Goal: Information Seeking & Learning: Learn about a topic

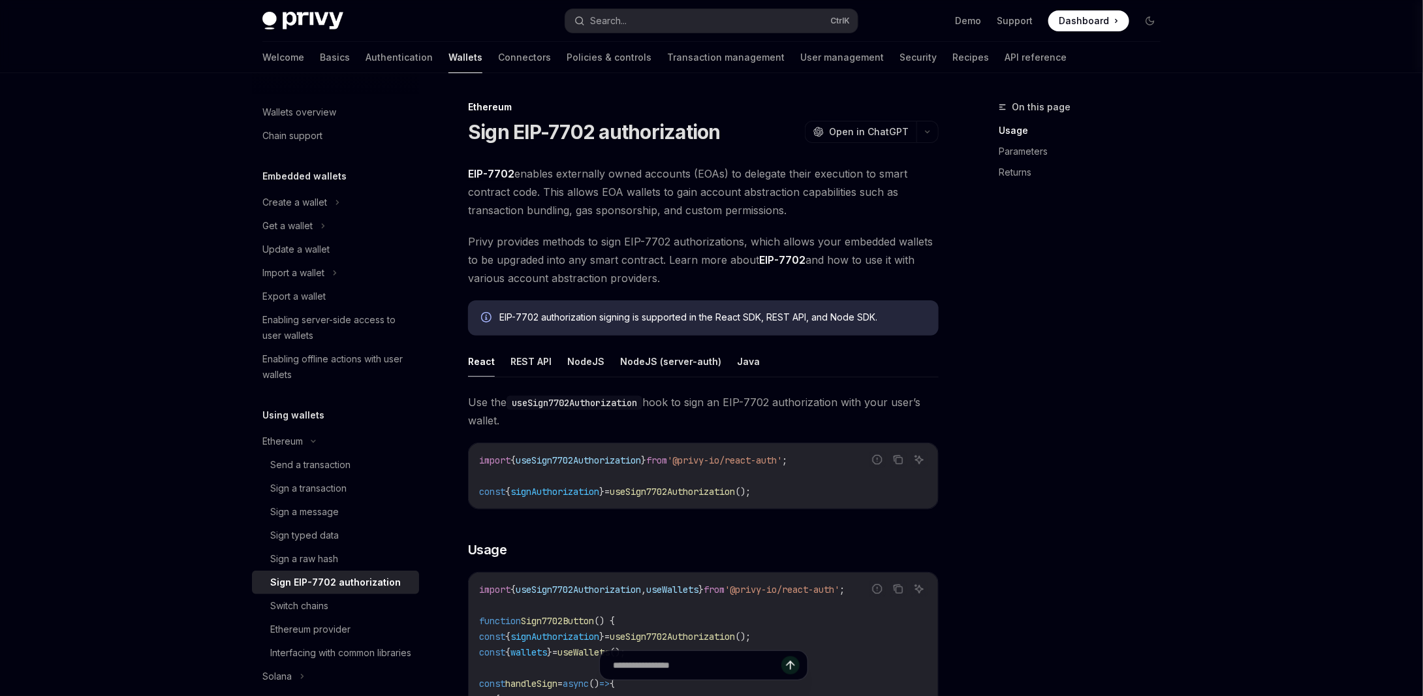
scroll to position [653, 0]
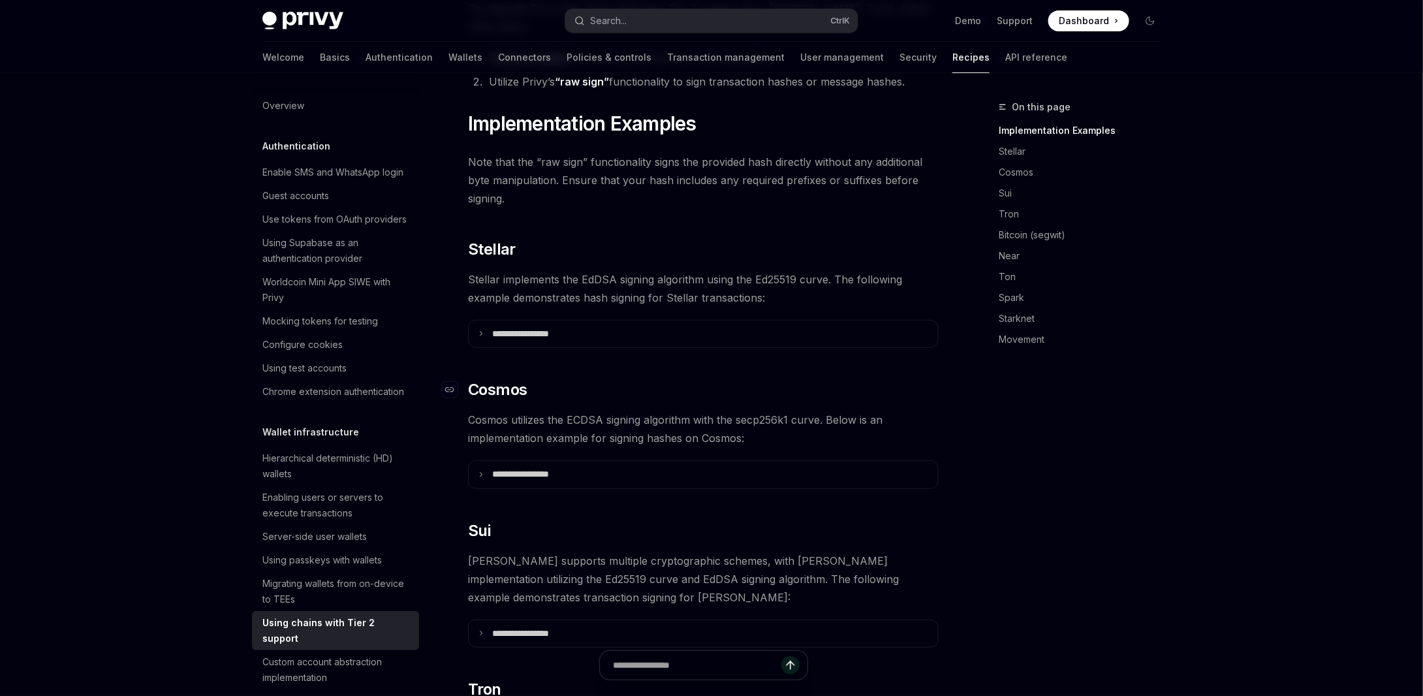
scroll to position [292, 0]
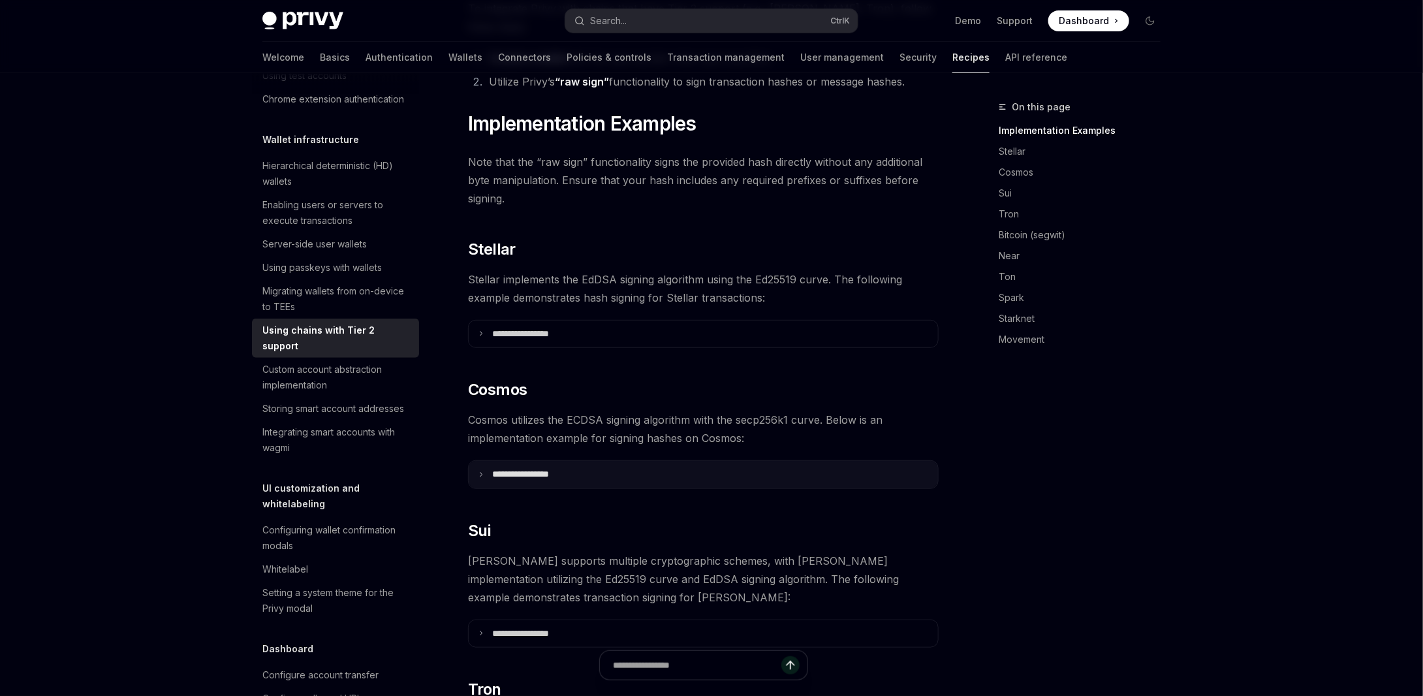
click at [534, 461] on summary "**********" at bounding box center [703, 474] width 469 height 27
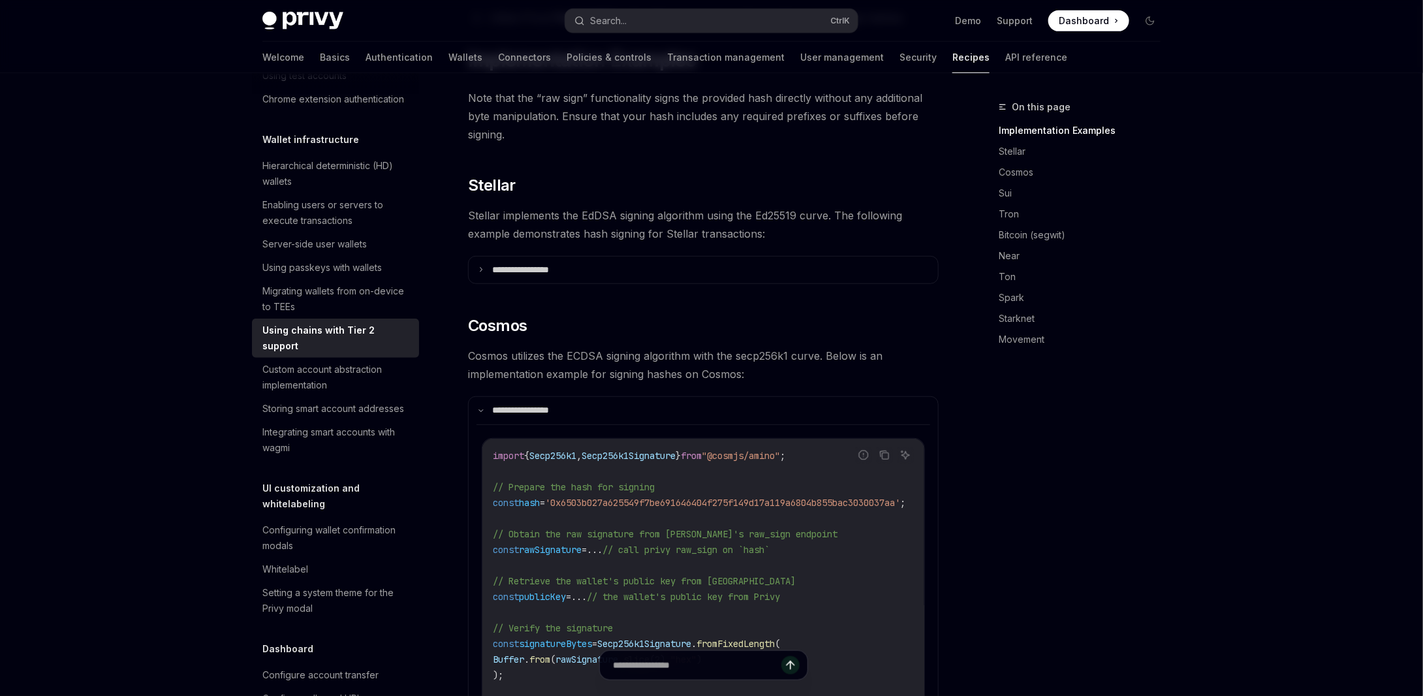
scroll to position [444, 0]
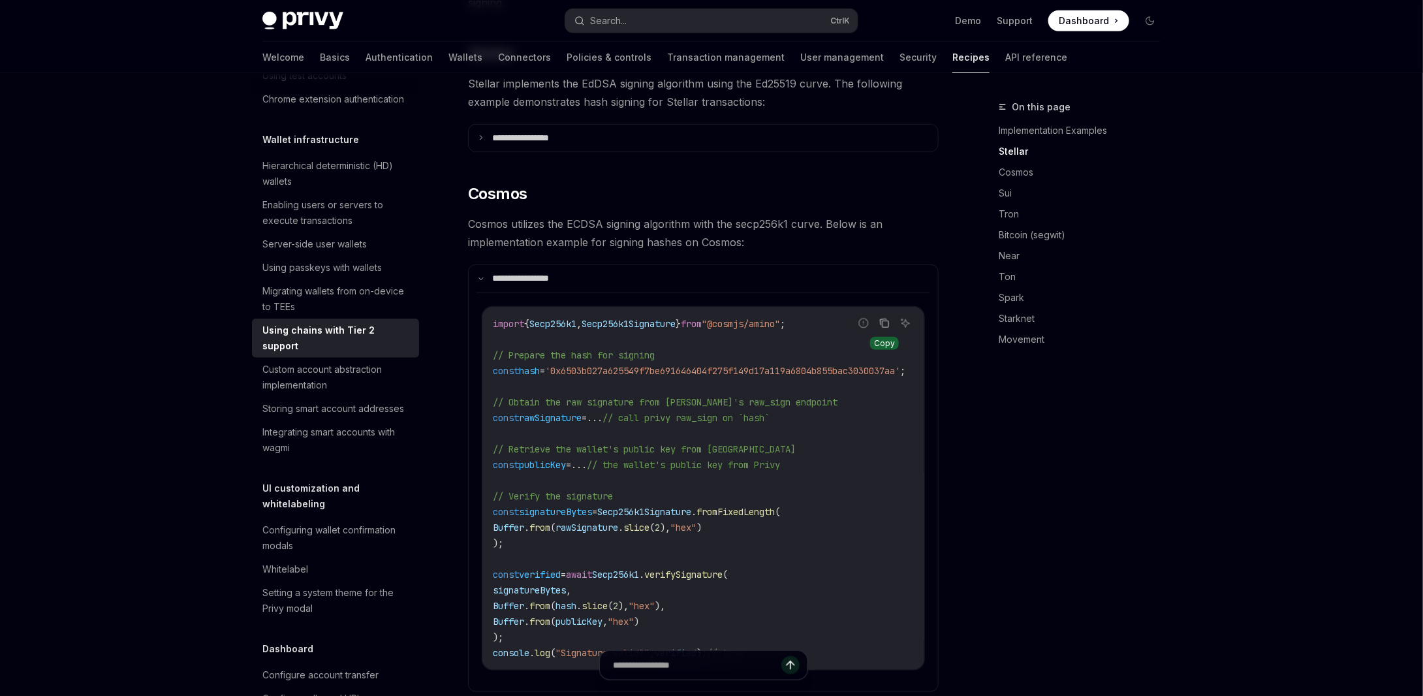
click at [886, 318] on icon "Copy the contents from the code block" at bounding box center [884, 323] width 10 height 10
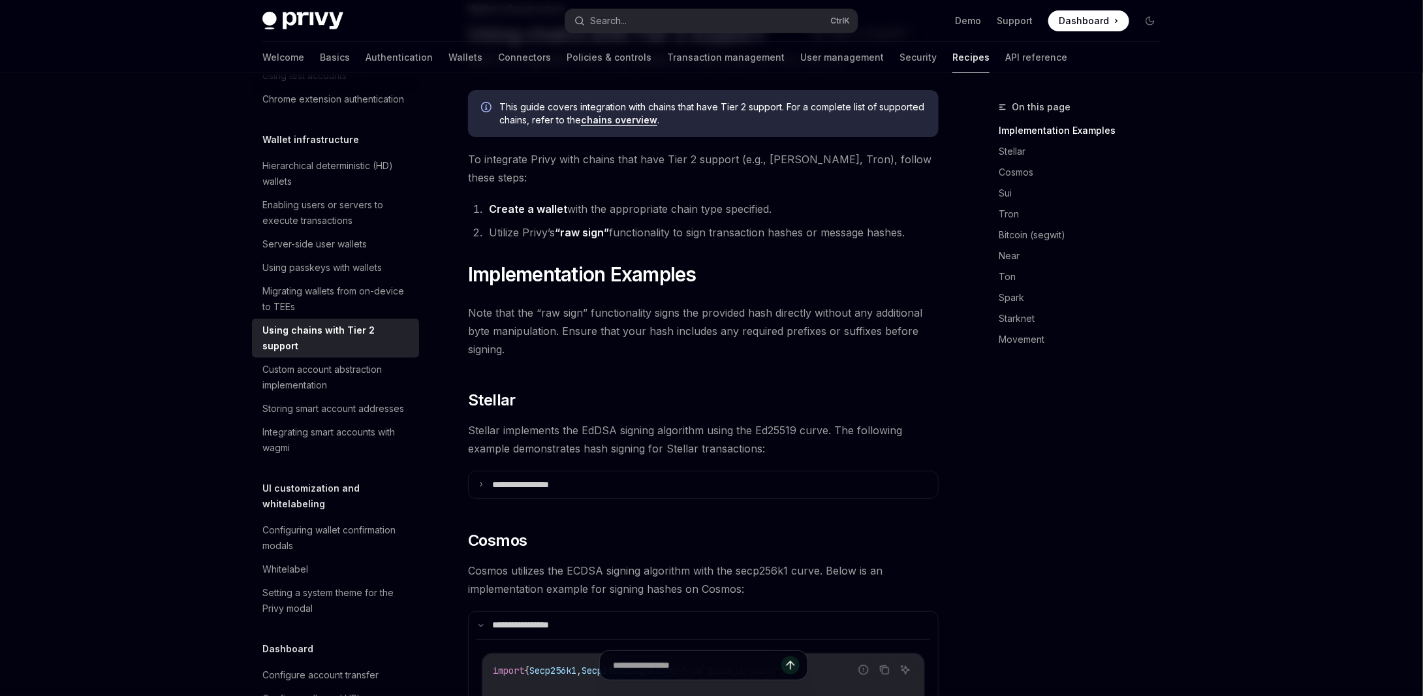
scroll to position [0, 0]
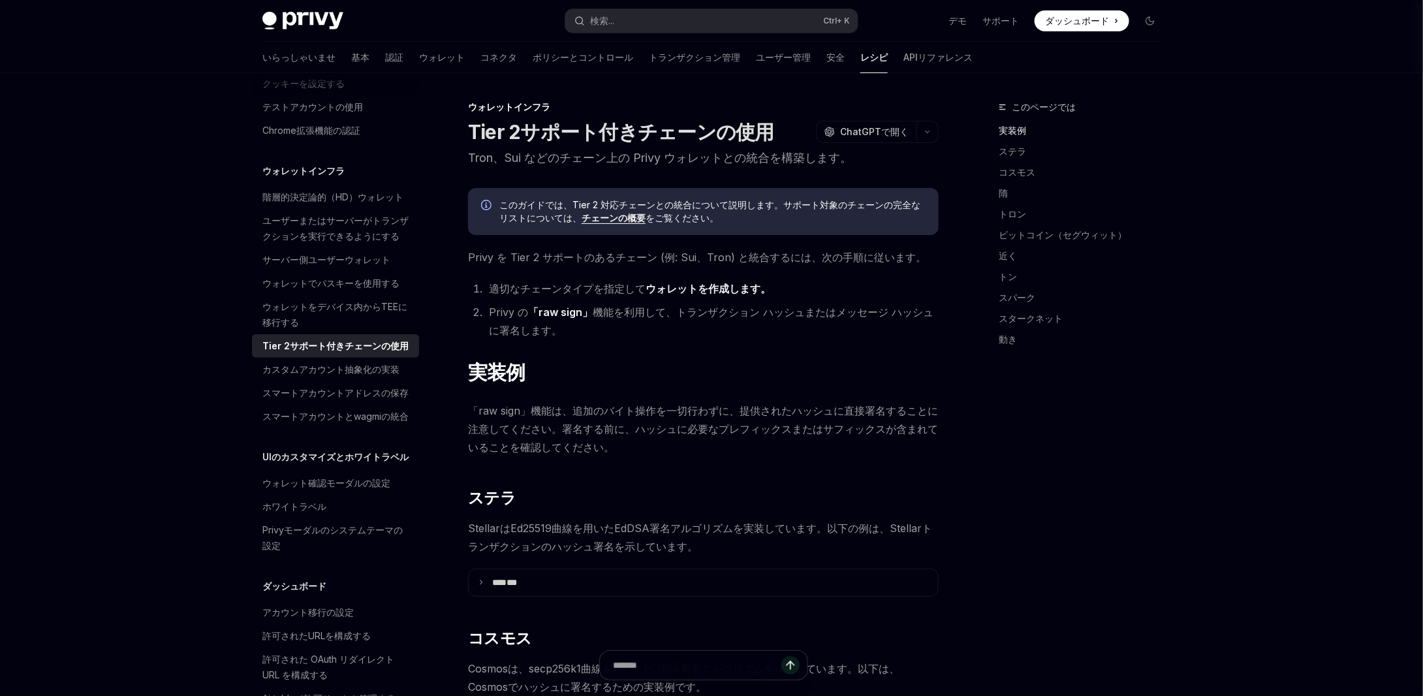
click at [703, 287] on font "ウォレットを作成します。" at bounding box center [707, 288] width 125 height 13
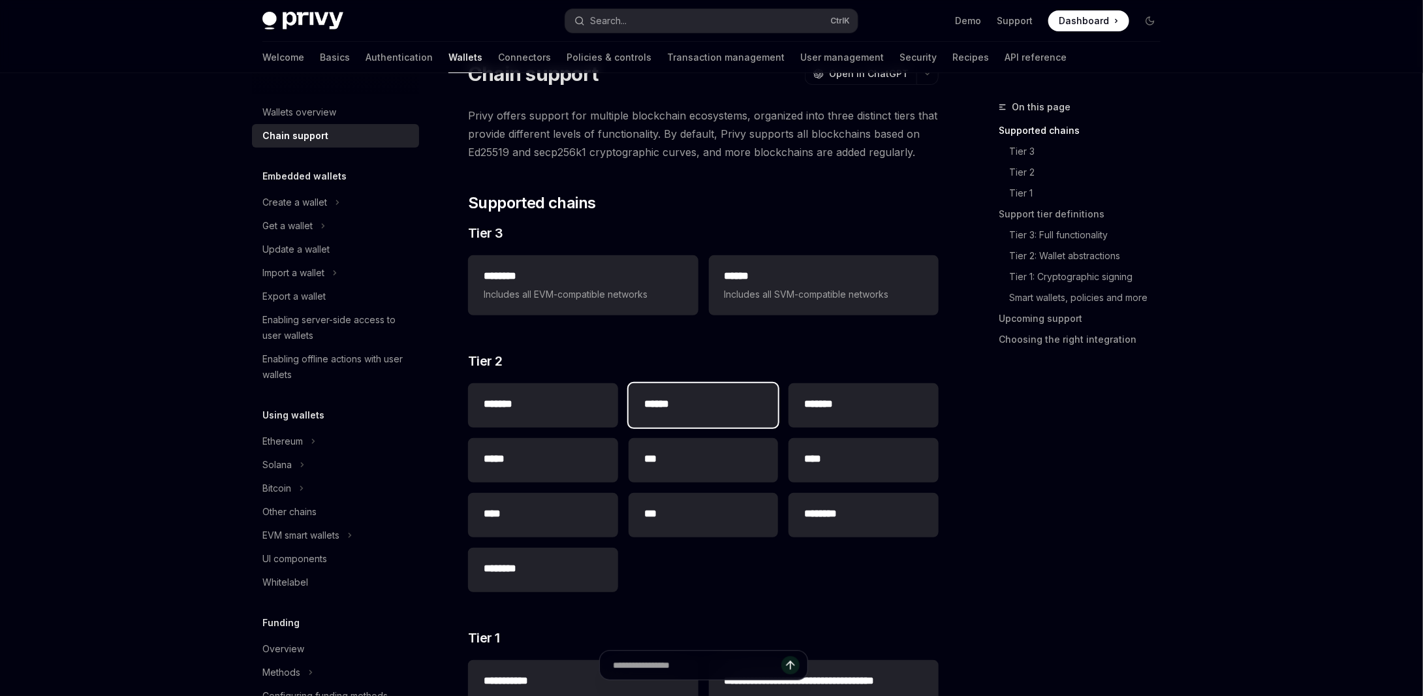
scroll to position [65, 0]
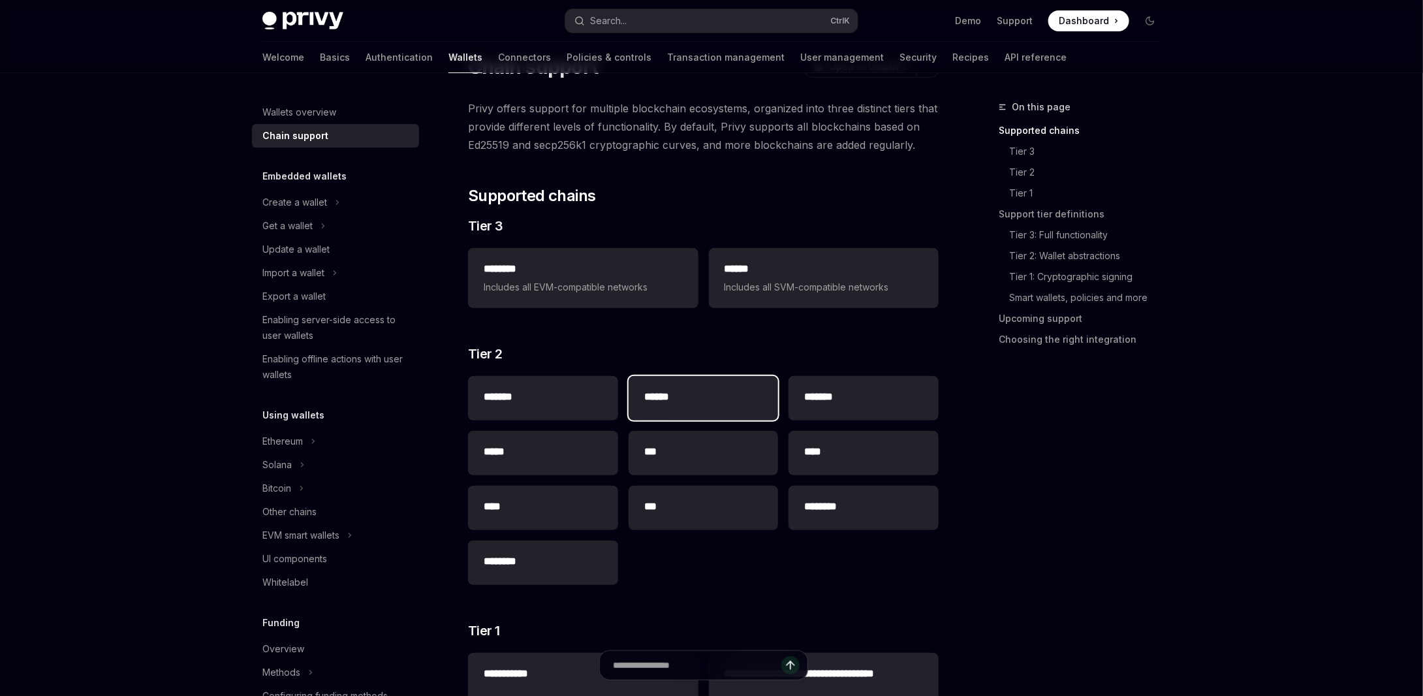
click at [672, 389] on h2 "******" at bounding box center [703, 397] width 119 height 16
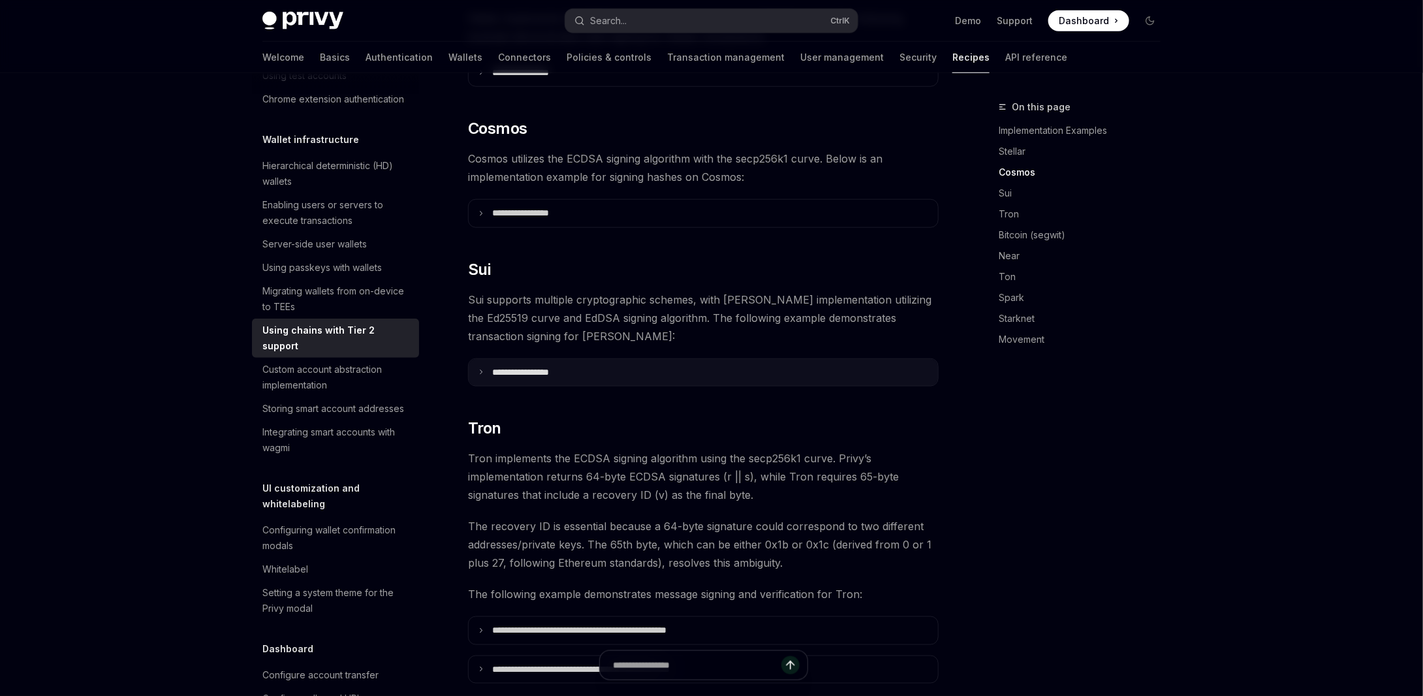
click at [576, 361] on summary "**********" at bounding box center [703, 372] width 469 height 27
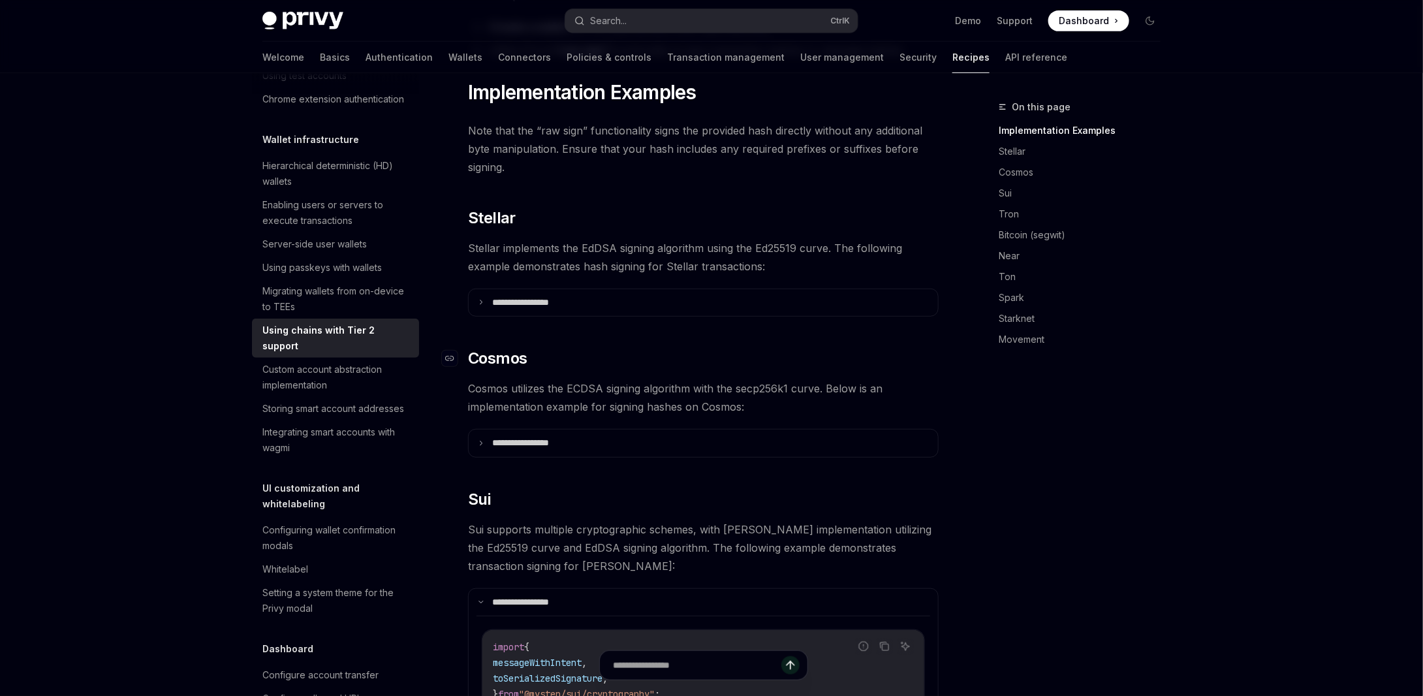
scroll to position [249, 0]
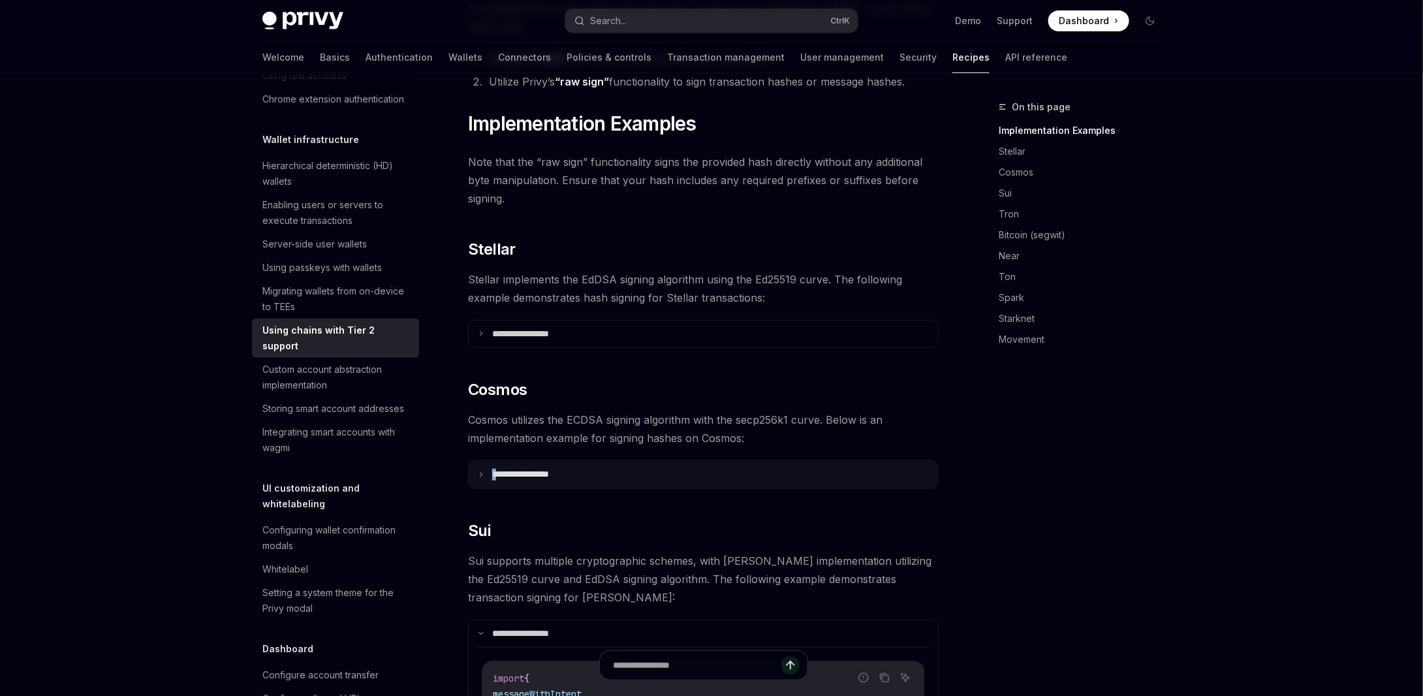
click at [495, 469] on p "**********" at bounding box center [536, 475] width 89 height 12
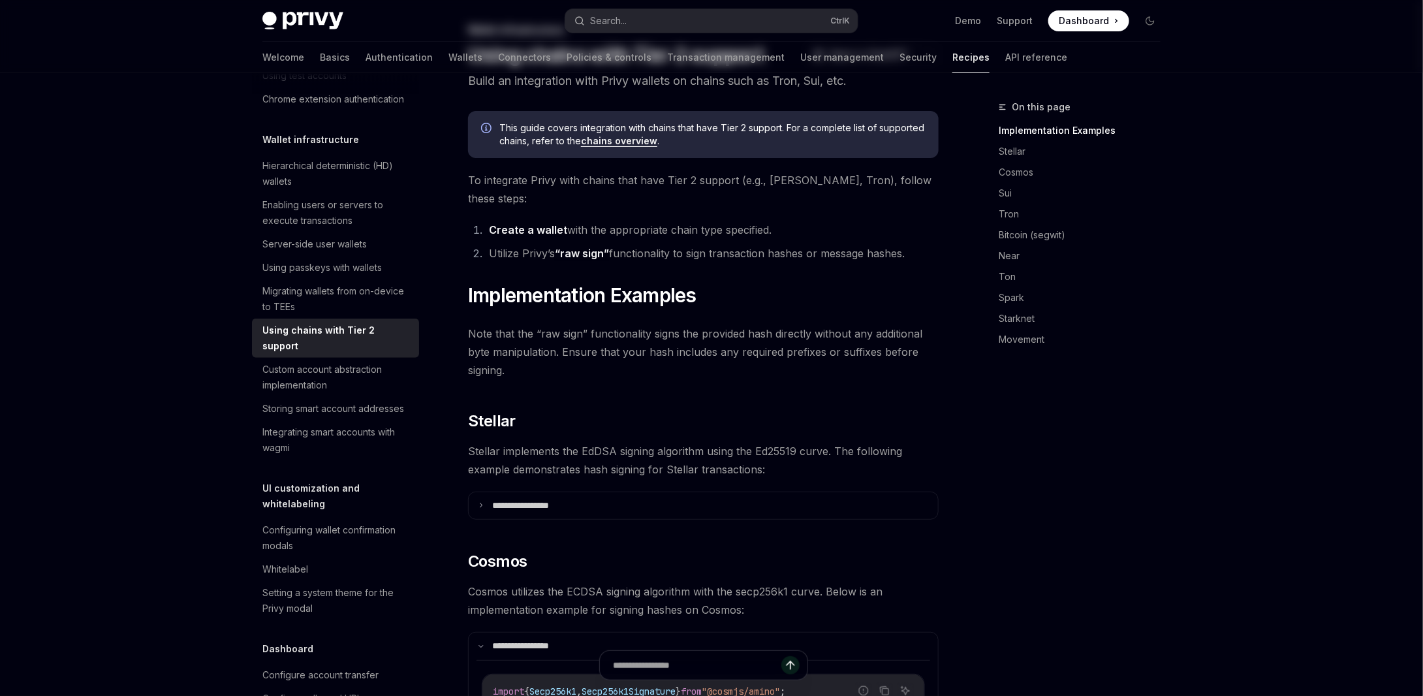
scroll to position [0, 0]
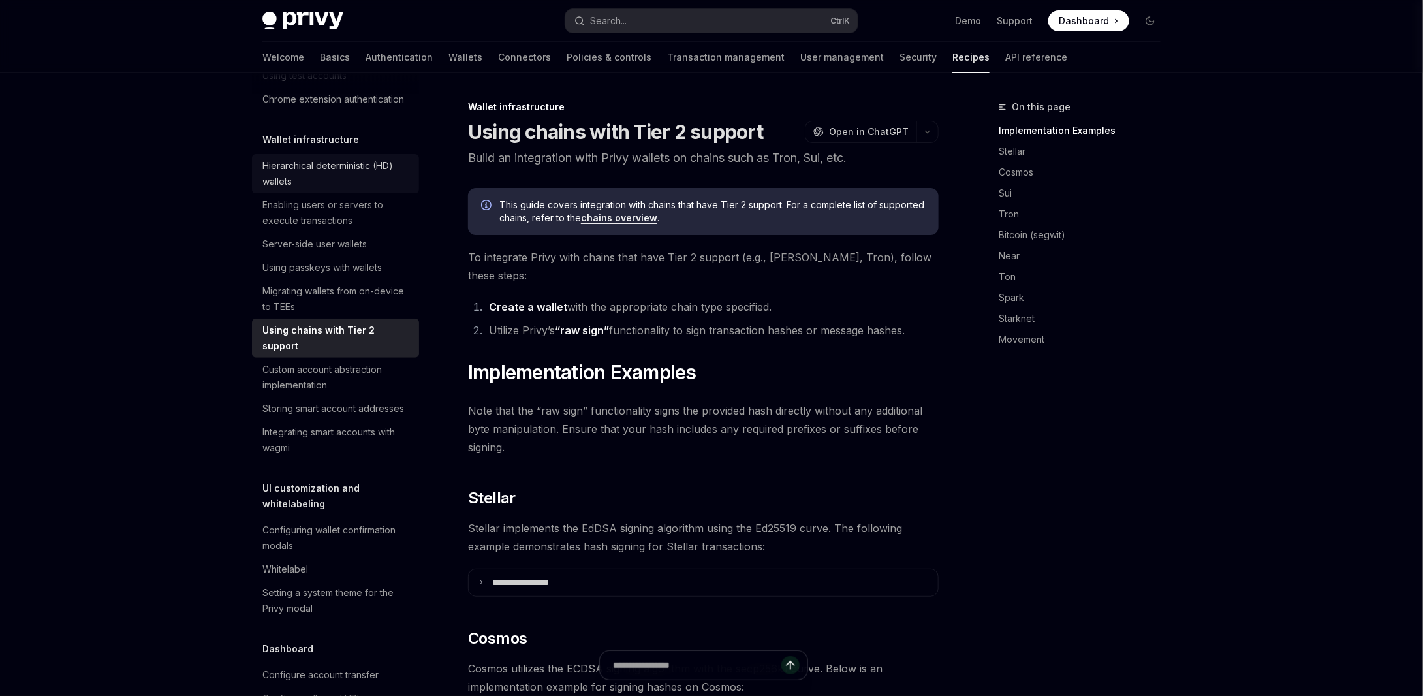
click at [365, 189] on div "Hierarchical deterministic (HD) wallets" at bounding box center [336, 173] width 149 height 31
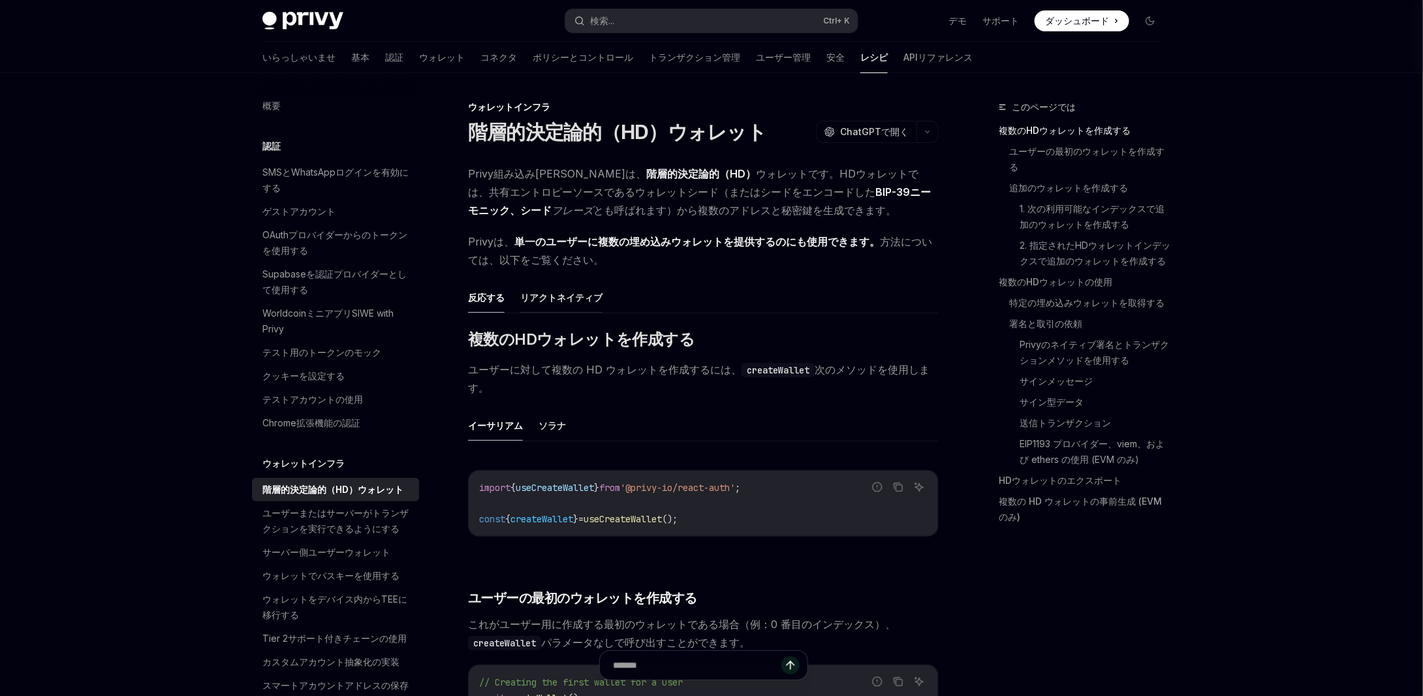
click at [552, 302] on font "リアクトネイティブ" at bounding box center [561, 297] width 82 height 11
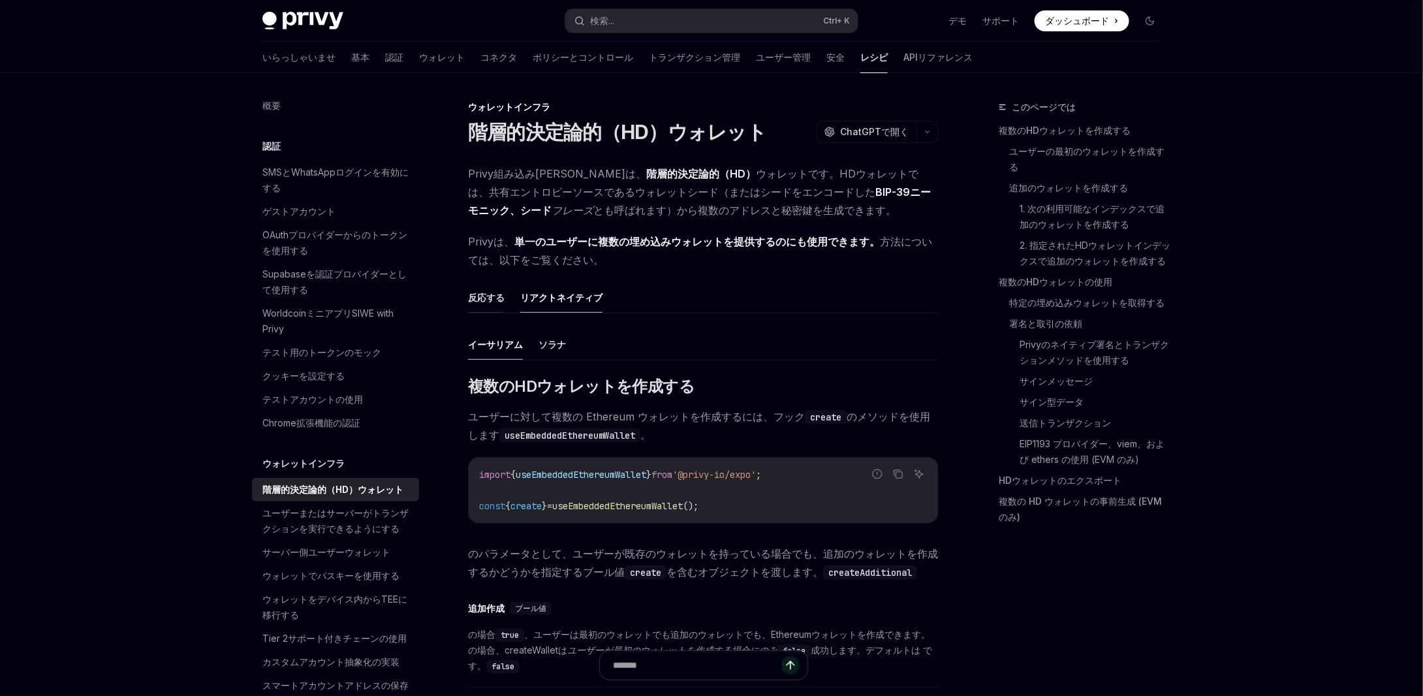
click at [484, 303] on font "反応する" at bounding box center [486, 298] width 37 height 16
type textarea "*"
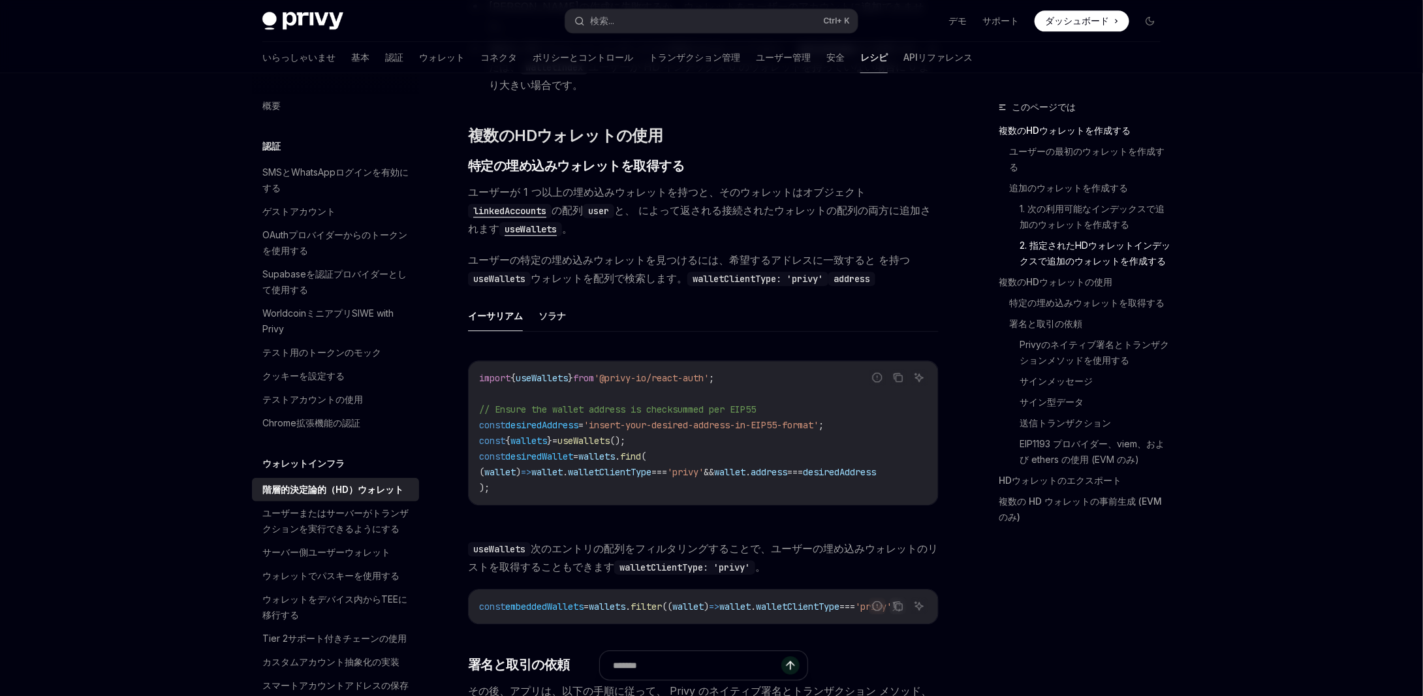
scroll to position [1697, 0]
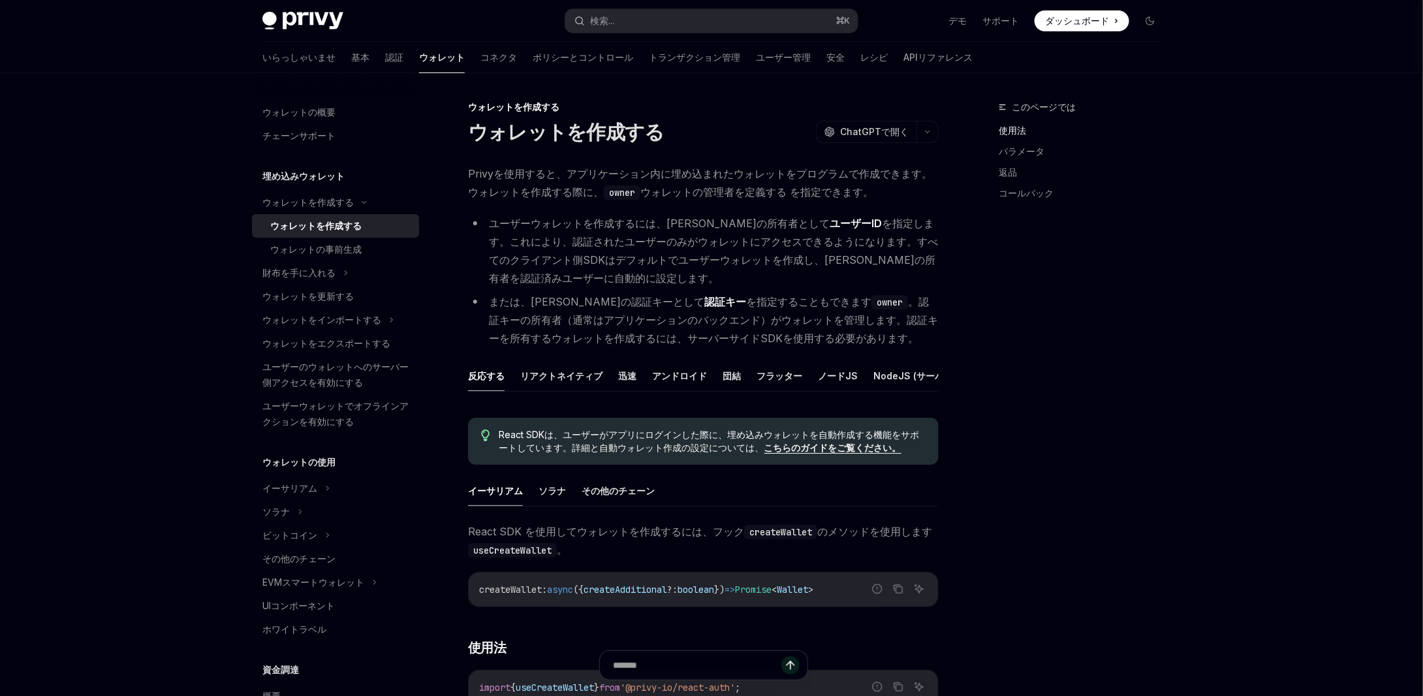
scroll to position [131, 0]
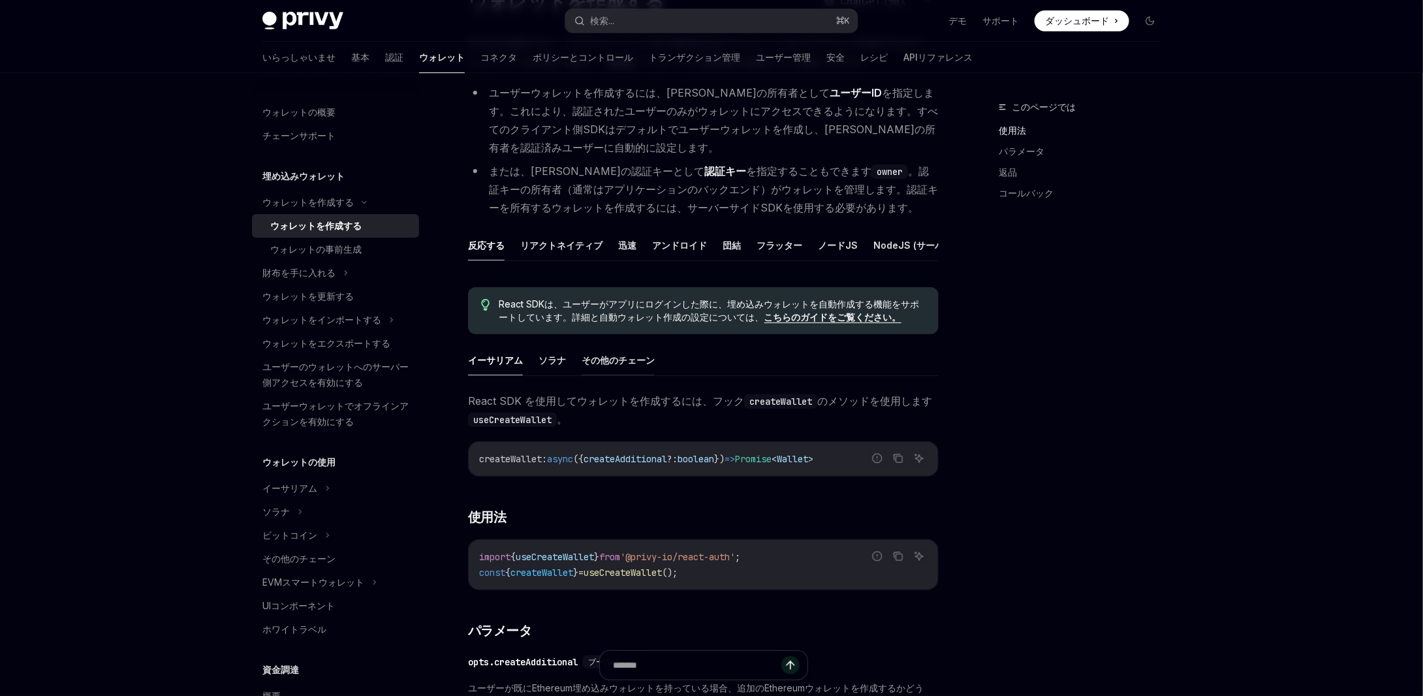
click at [631, 365] on font "その他のチェーン" at bounding box center [617, 359] width 73 height 11
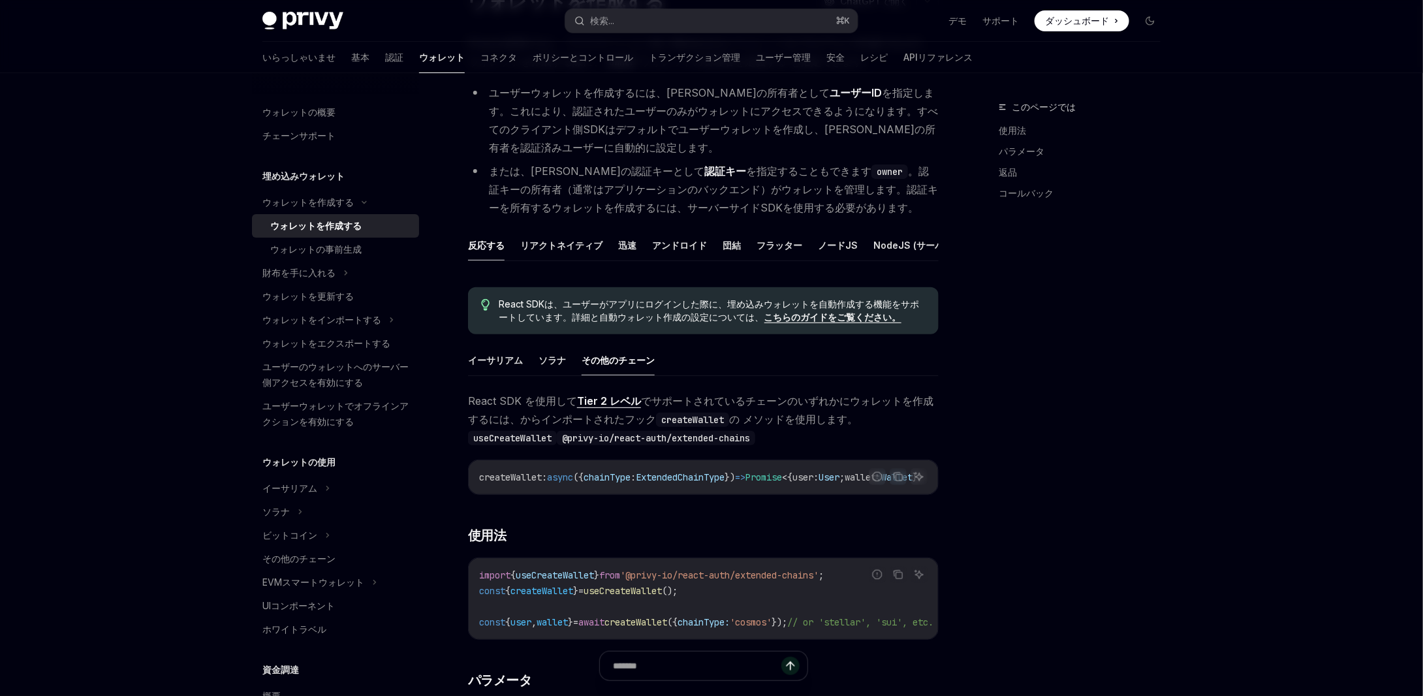
drag, startPoint x: 690, startPoint y: 508, endPoint x: 778, endPoint y: 512, distance: 88.2
click at [778, 512] on div "React SDK を使用して Tier 2 レベル でサポートされているチェーンのいずれかにウォレットを作成するには、 からインポートされたフック crea…" at bounding box center [703, 709] width 471 height 635
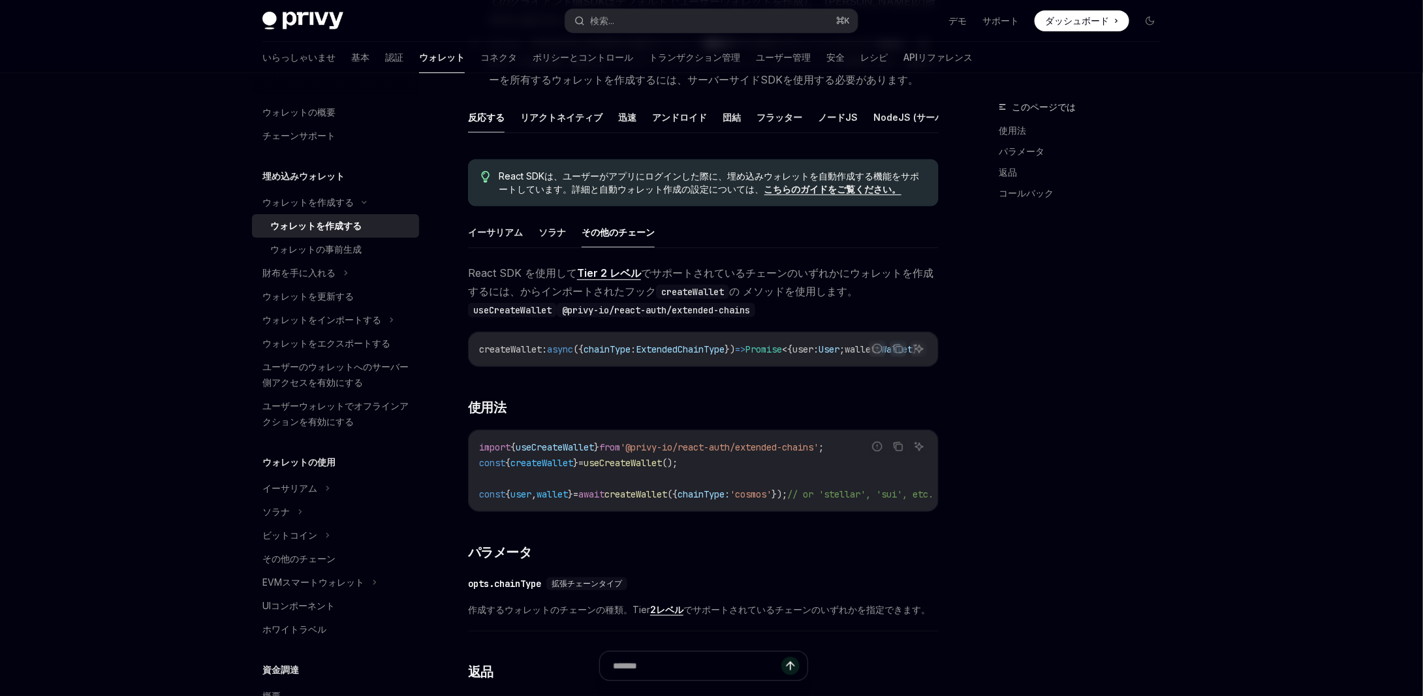
scroll to position [261, 0]
drag, startPoint x: 522, startPoint y: 454, endPoint x: 604, endPoint y: 457, distance: 81.6
click at [604, 450] on span "import { useCreateWallet } from '@privy-io/react-auth/extended-chains' ;" at bounding box center [651, 445] width 345 height 12
copy span "useCreateWallet"
click at [735, 480] on code "import { useCreateWallet } from '@privy-io/react-auth/extended-chains' ; const …" at bounding box center [722, 468] width 486 height 63
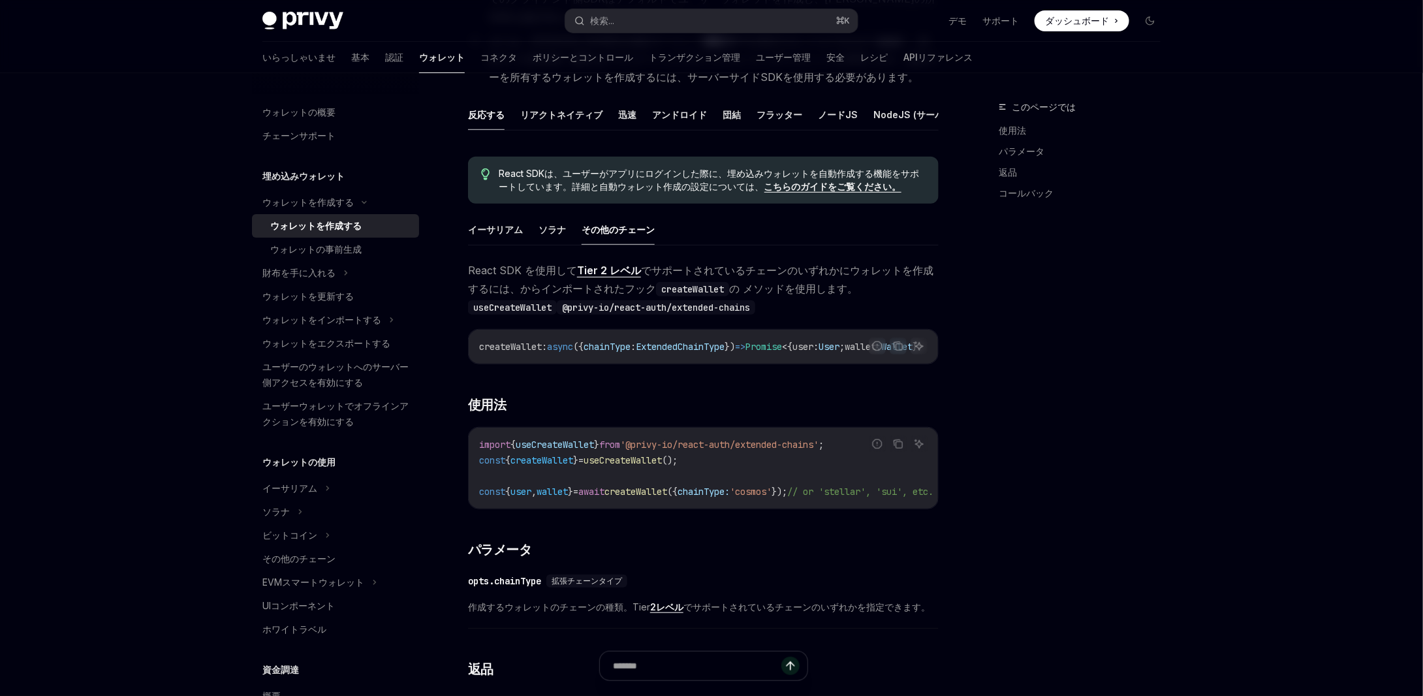
drag, startPoint x: 841, startPoint y: 528, endPoint x: 886, endPoint y: 527, distance: 44.4
click at [886, 527] on div "React SDK を使用して Tier 2 レベル でサポートされているチェーンのいずれかにウォレットを作成するには、 からインポートされたフック crea…" at bounding box center [703, 578] width 471 height 635
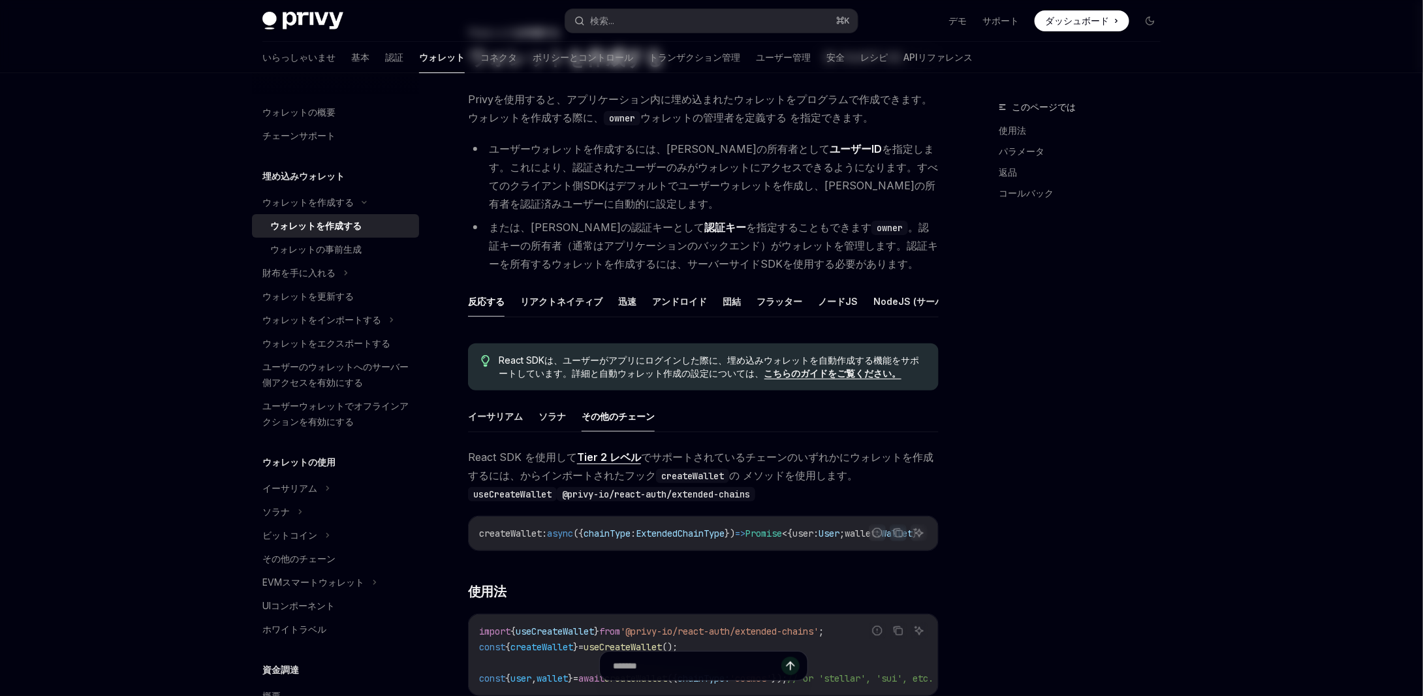
scroll to position [0, 0]
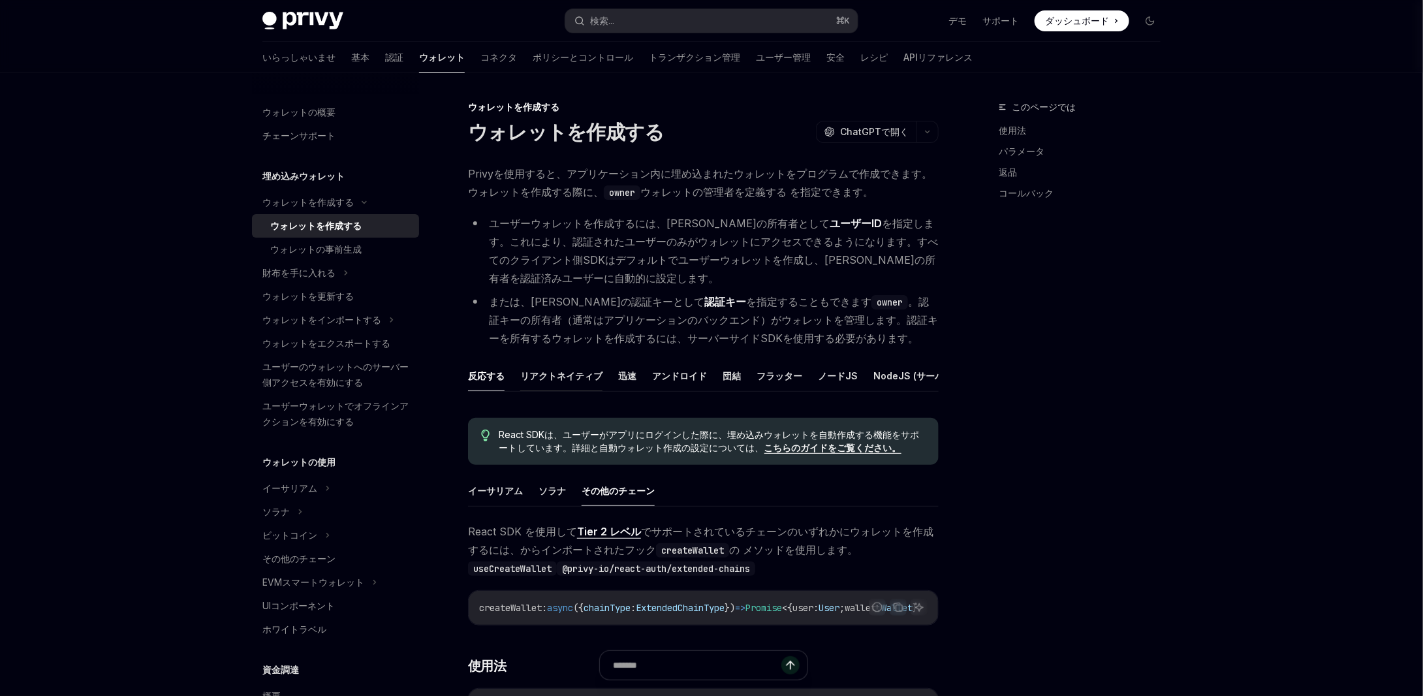
click at [568, 377] on font "リアクトネイティブ" at bounding box center [561, 375] width 82 height 11
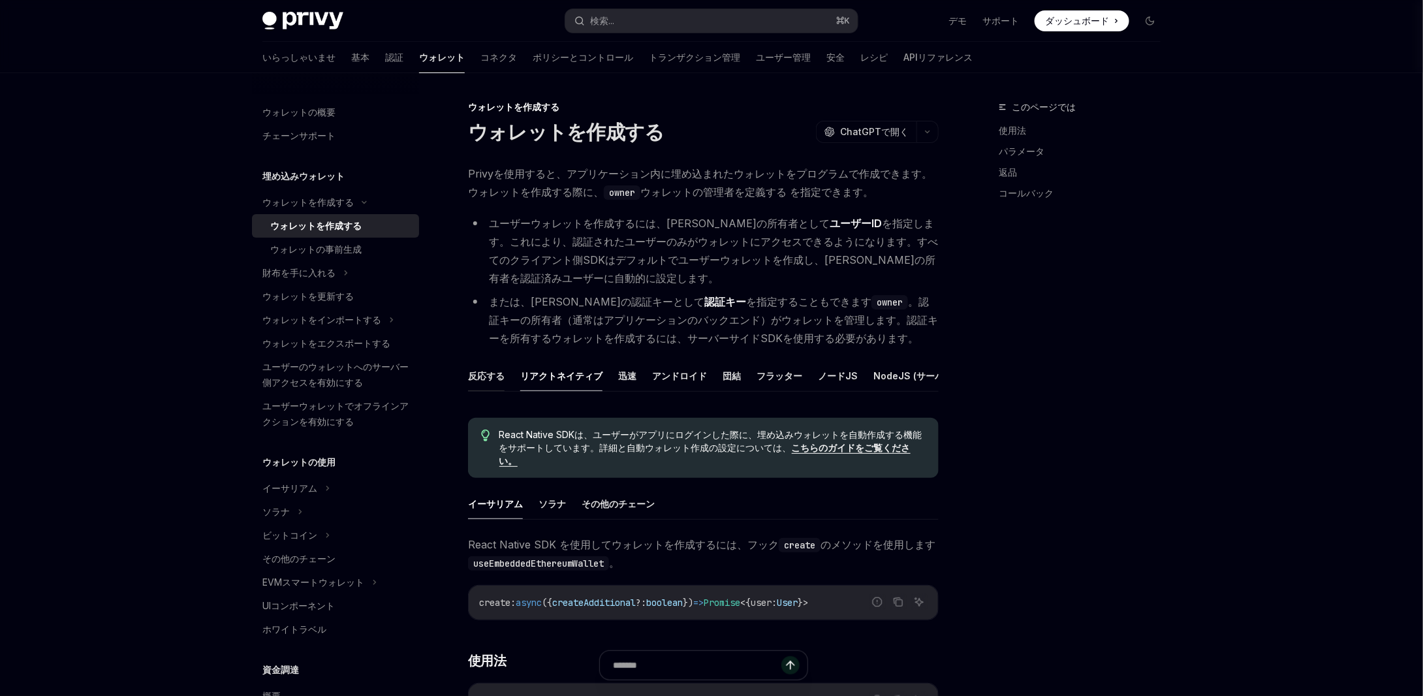
click at [497, 377] on font "反応する" at bounding box center [486, 375] width 37 height 11
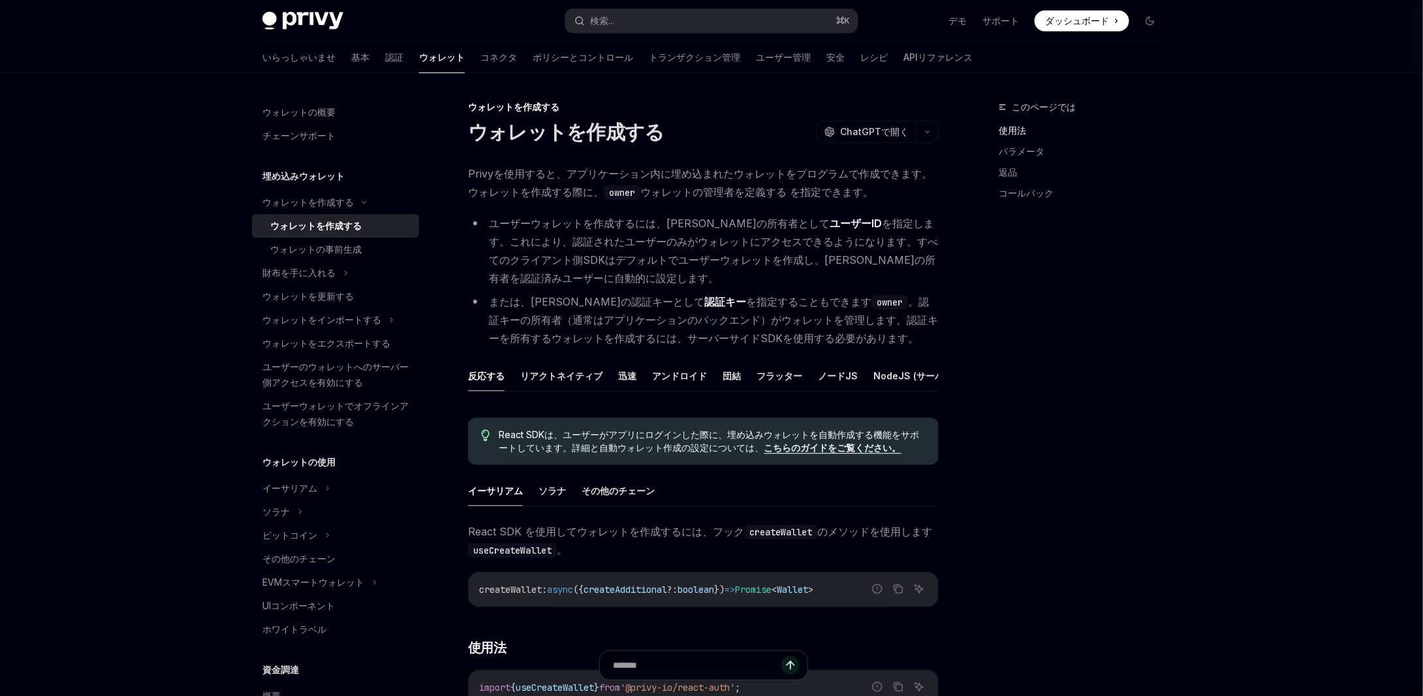
click at [472, 373] on font "反応する" at bounding box center [486, 375] width 37 height 11
click at [539, 373] on font "リアクトネイティブ" at bounding box center [561, 375] width 82 height 11
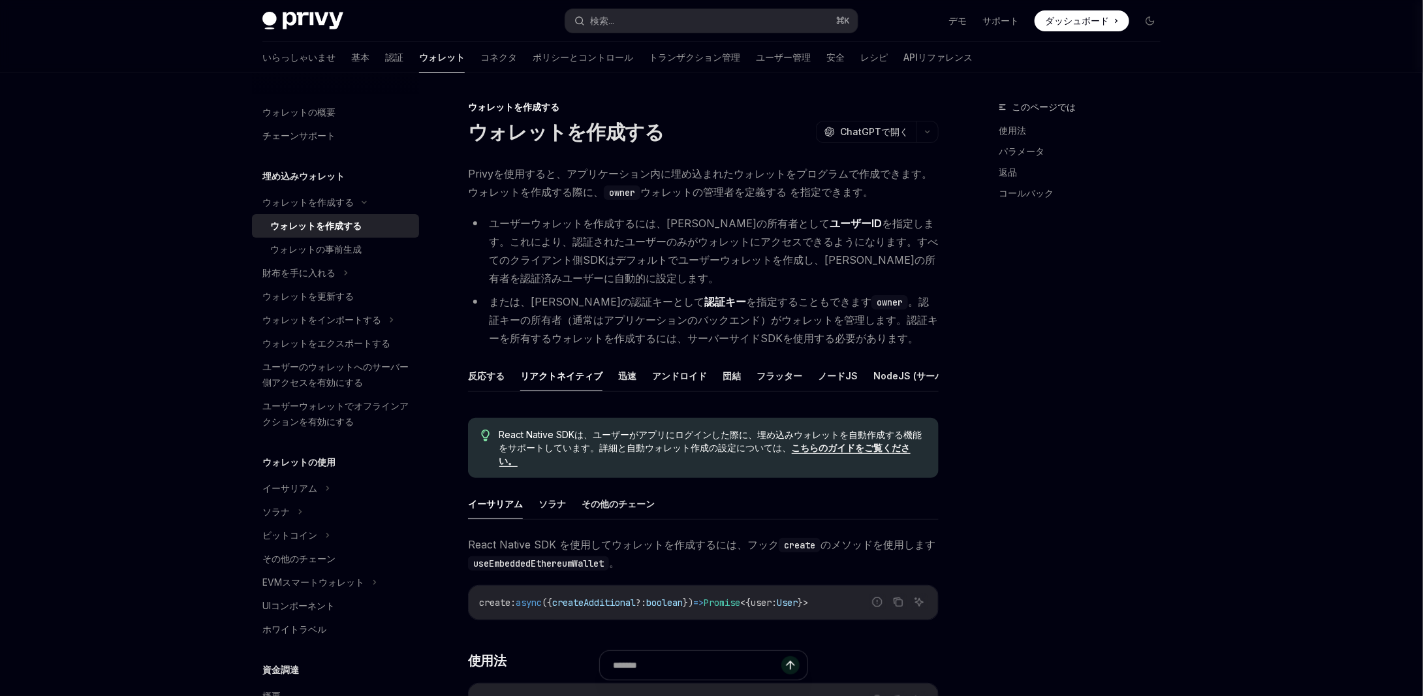
click at [1236, 237] on div "Privy Docs ホームページ 検索... ⌘ K デモ サポート ダッシュボード ダッシュボード 検索... ナビゲーション ウォレットを作成する ウォ…" at bounding box center [711, 635] width 1423 height 1271
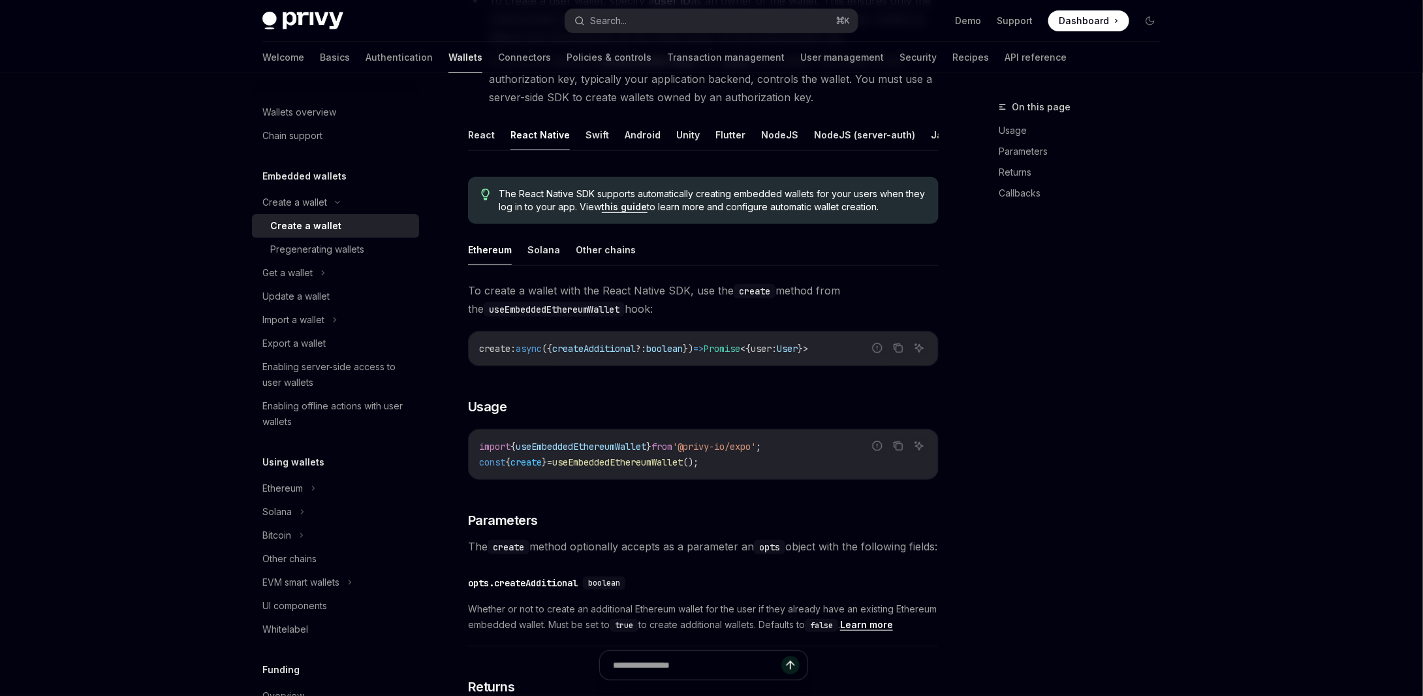
scroll to position [261, 0]
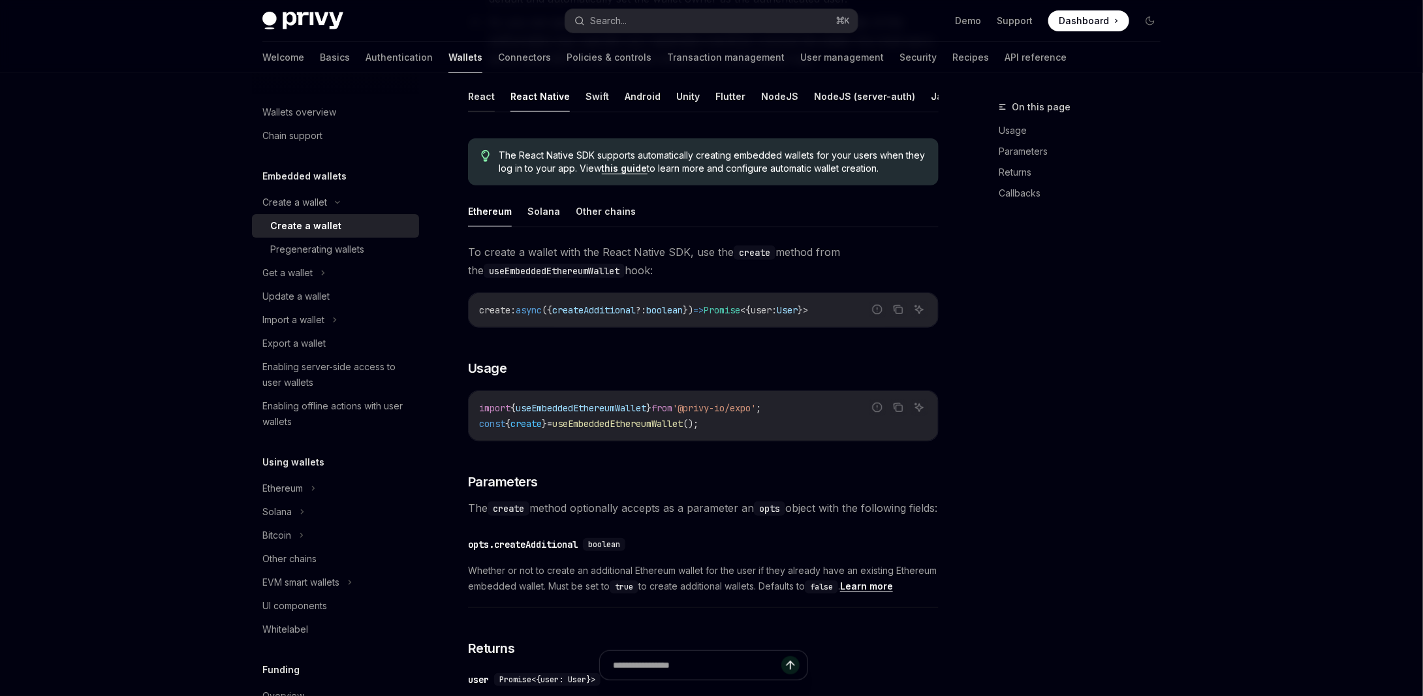
click at [483, 99] on button "React" at bounding box center [481, 96] width 27 height 31
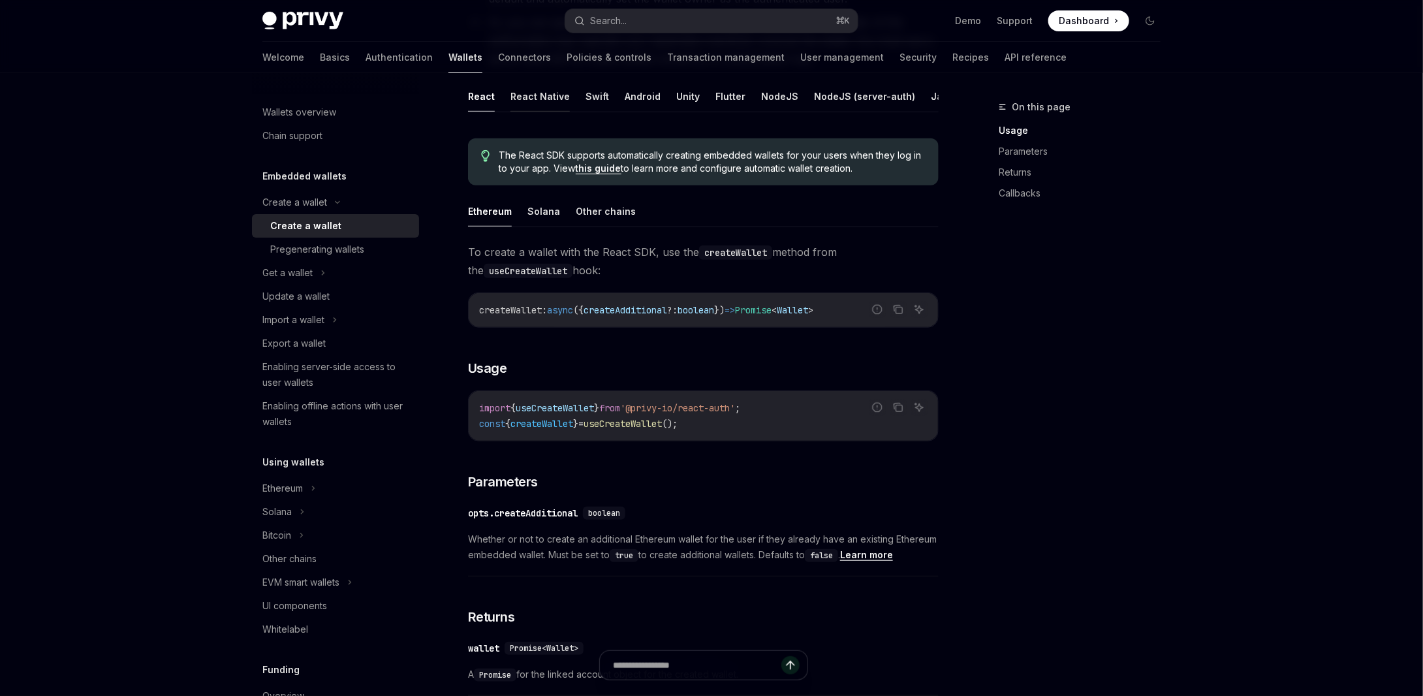
click at [517, 97] on button "React Native" at bounding box center [539, 96] width 59 height 31
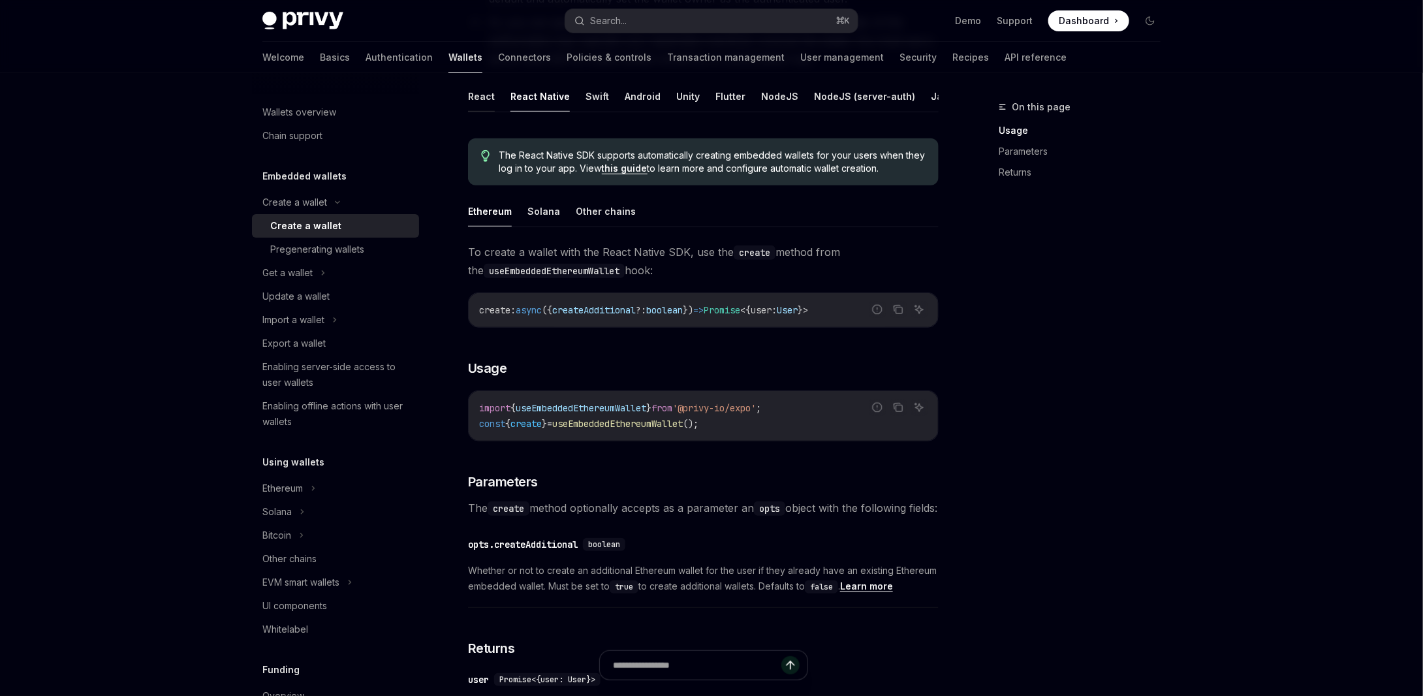
click at [486, 93] on button "React" at bounding box center [481, 96] width 27 height 31
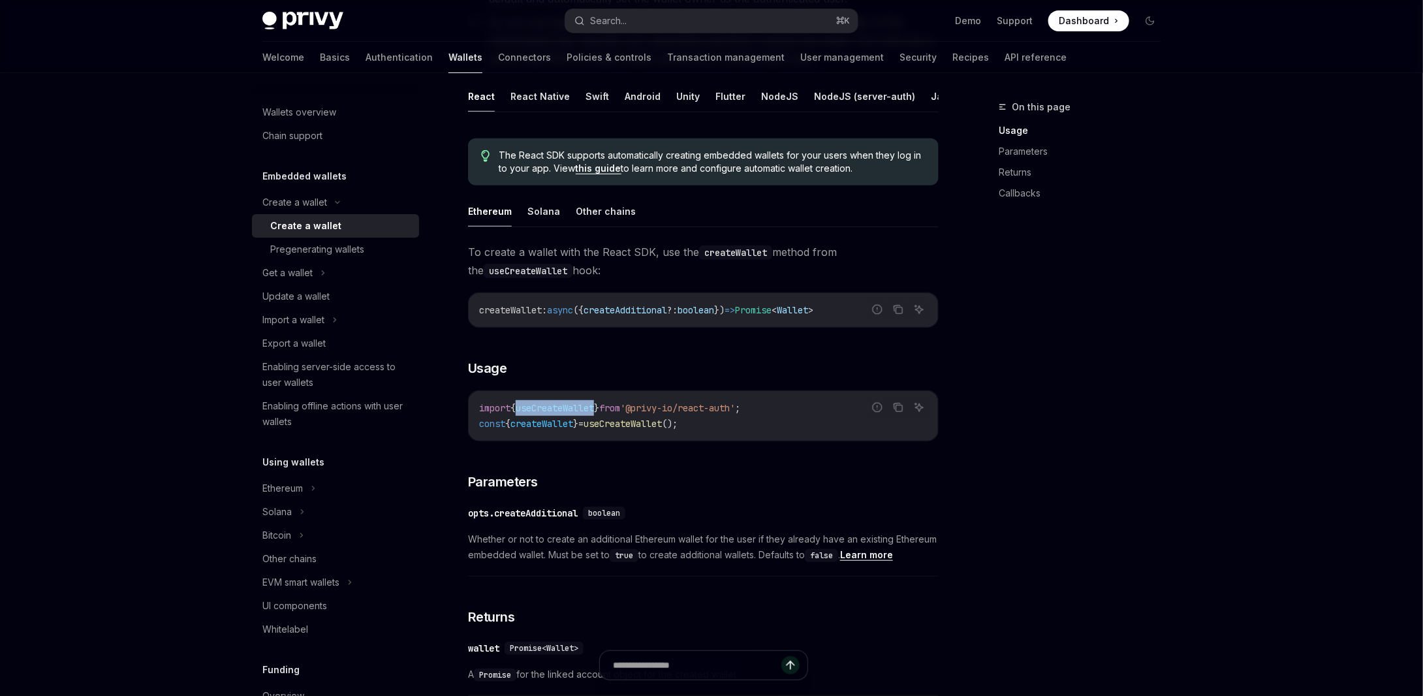
drag, startPoint x: 605, startPoint y: 416, endPoint x: 520, endPoint y: 416, distance: 84.8
click at [520, 414] on span "import { useCreateWallet } from '@privy-io/react-auth' ;" at bounding box center [609, 408] width 261 height 12
copy span "useCreateWallet"
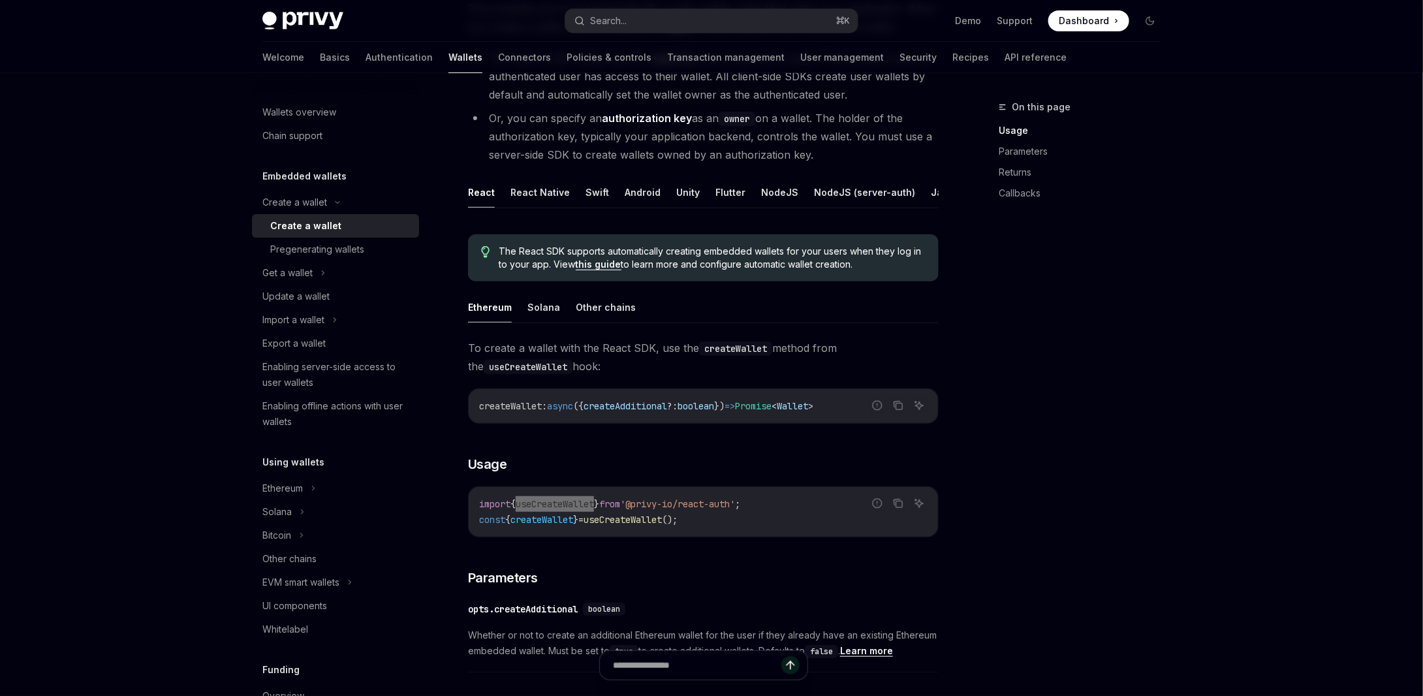
scroll to position [196, 0]
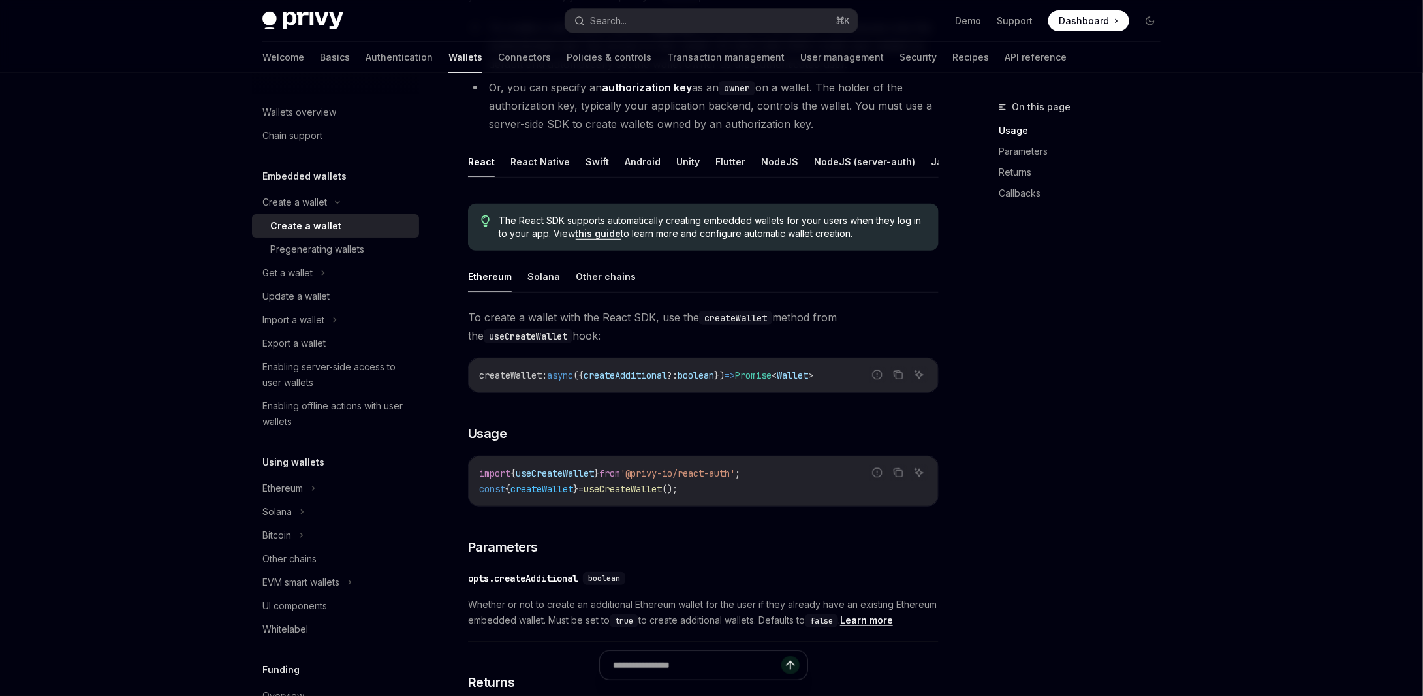
drag, startPoint x: 605, startPoint y: 497, endPoint x: 698, endPoint y: 501, distance: 93.4
click at [677, 495] on span "const { createWallet } = useCreateWallet ();" at bounding box center [578, 489] width 198 height 12
copy span "useCreateWallet ()"
click at [588, 283] on button "Other chains" at bounding box center [606, 276] width 60 height 31
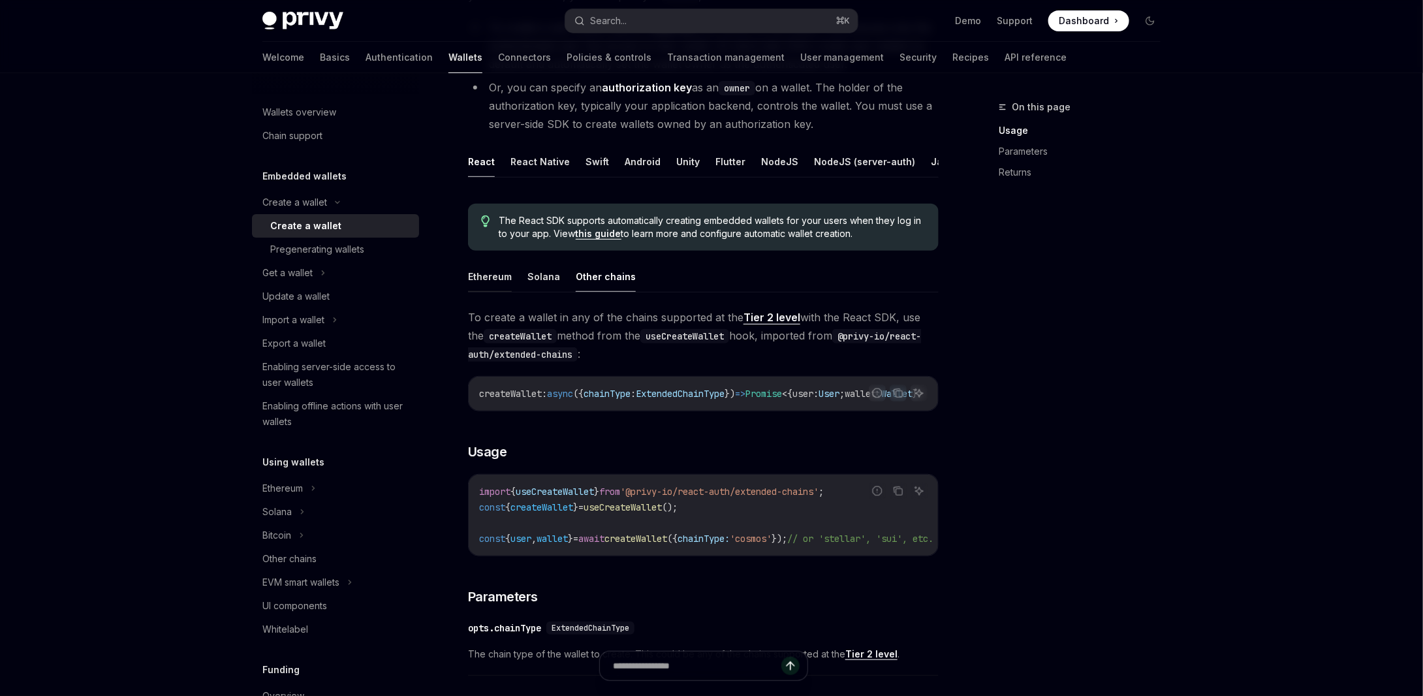
click at [494, 285] on button "Ethereum" at bounding box center [490, 276] width 44 height 31
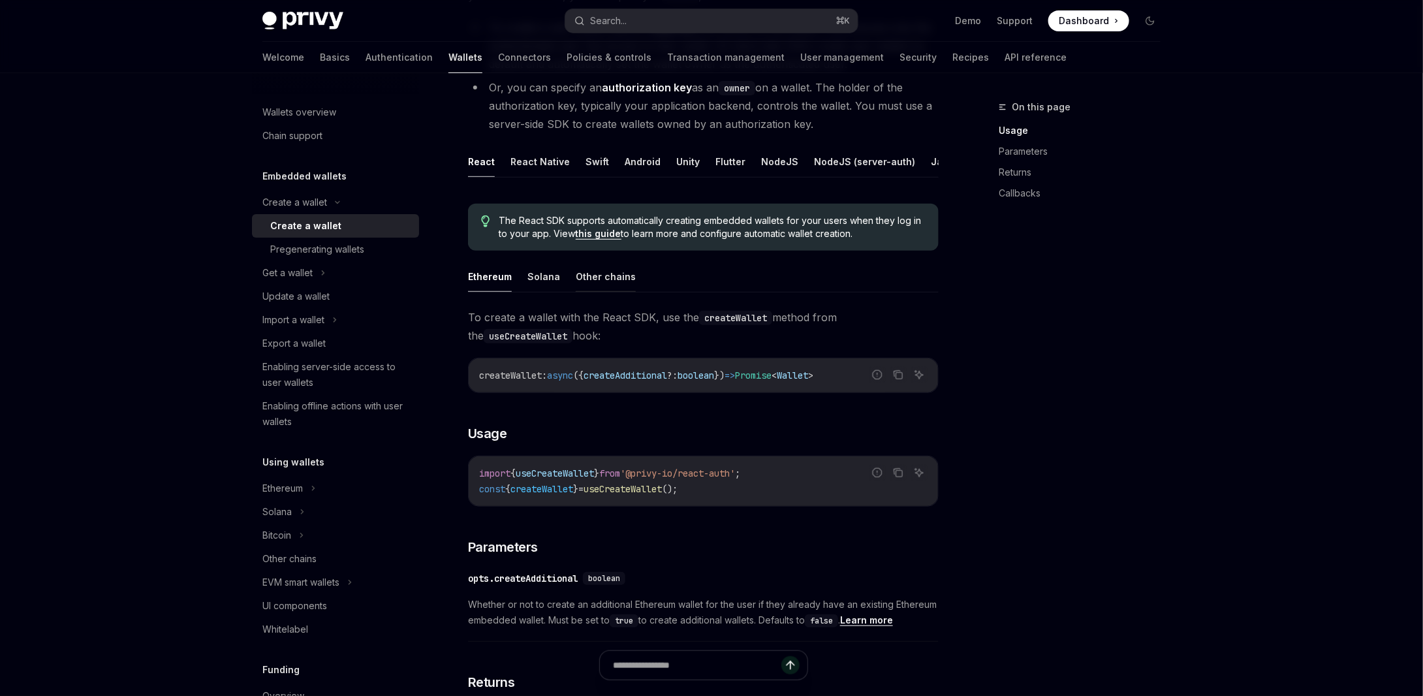
click at [621, 282] on button "Other chains" at bounding box center [606, 276] width 60 height 31
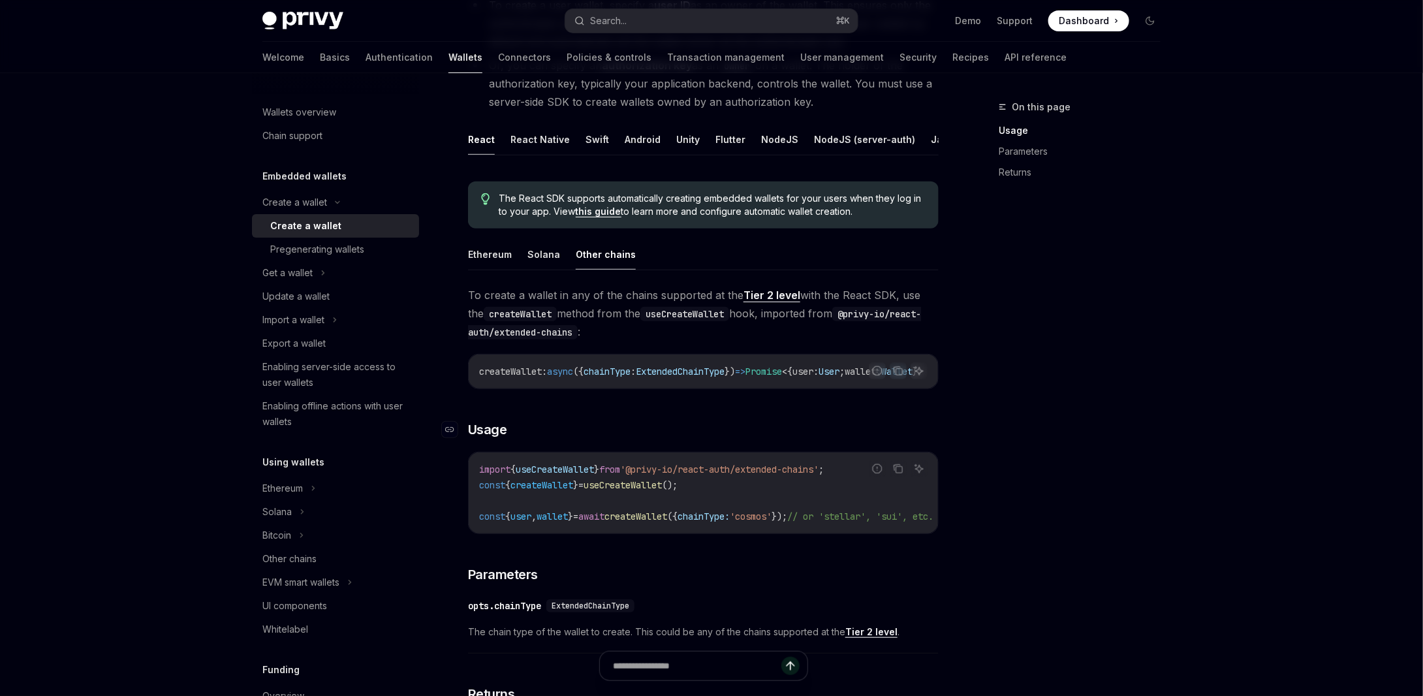
scroll to position [326, 0]
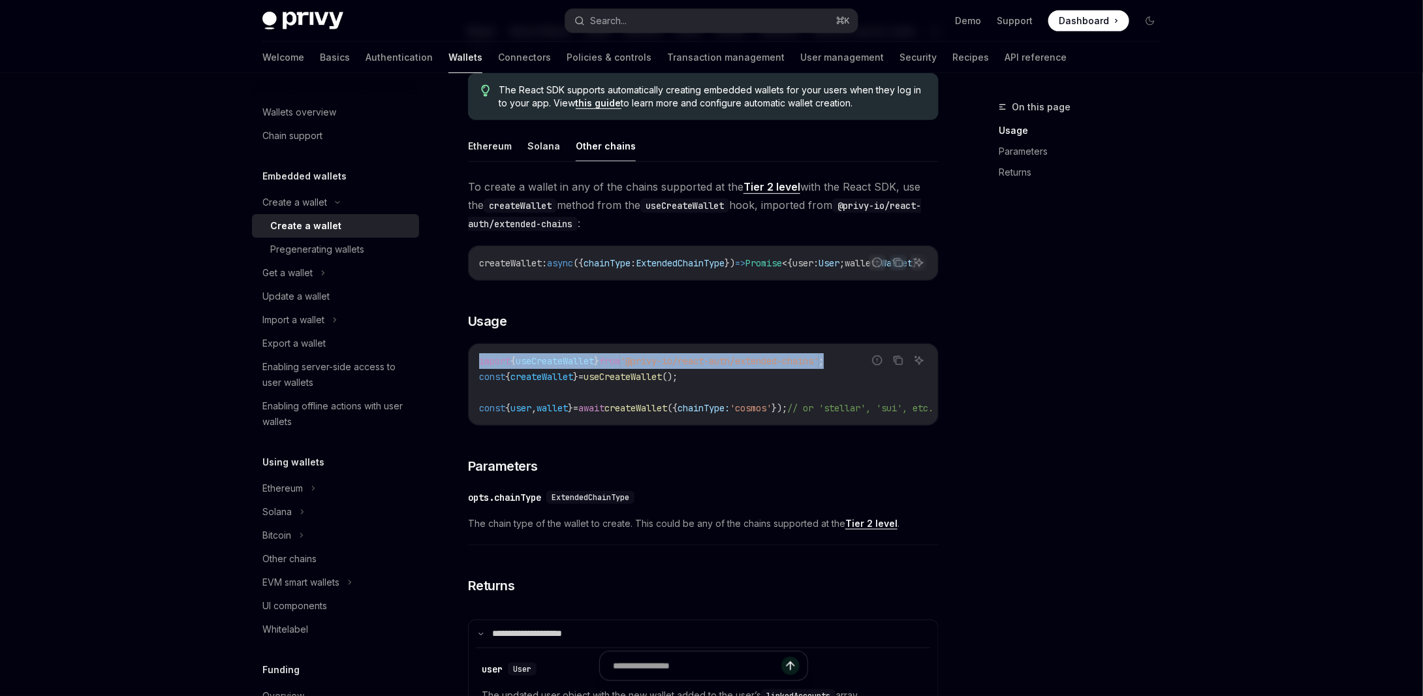
drag, startPoint x: 480, startPoint y: 376, endPoint x: 859, endPoint y: 377, distance: 379.2
click at [859, 377] on code "import { useCreateWallet } from '@privy-io/react-auth/extended-chains' ; const …" at bounding box center [722, 384] width 486 height 63
copy span "import { useCreateWallet } from '@privy-io/react-auth/extended-chains' ;"
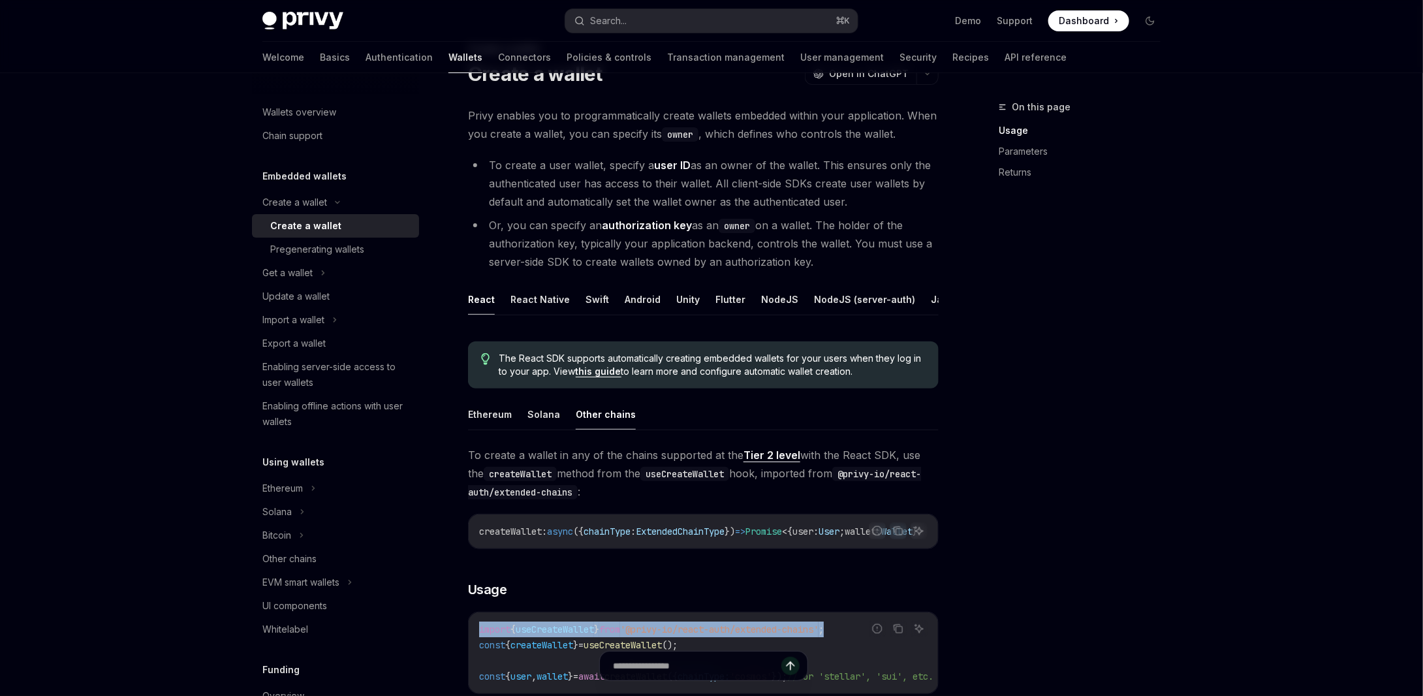
scroll to position [65, 0]
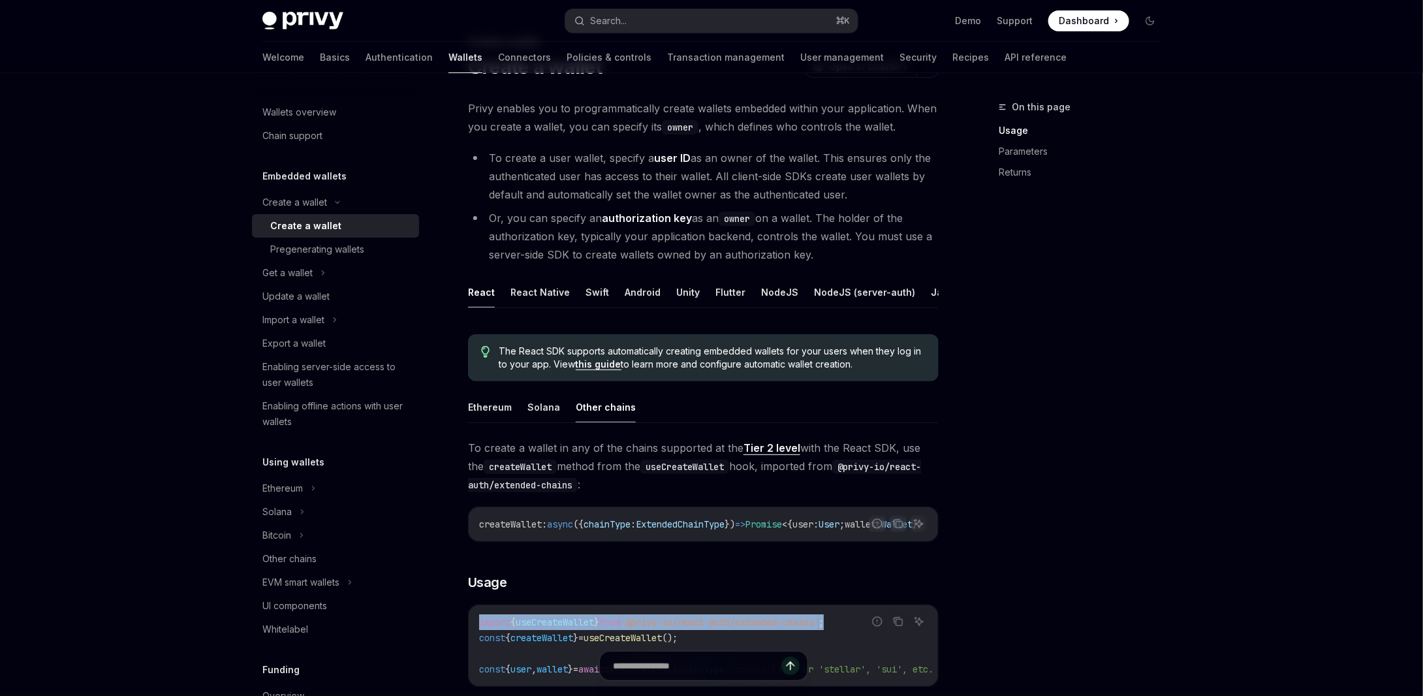
click at [782, 455] on link "Tier 2 level" at bounding box center [771, 448] width 57 height 14
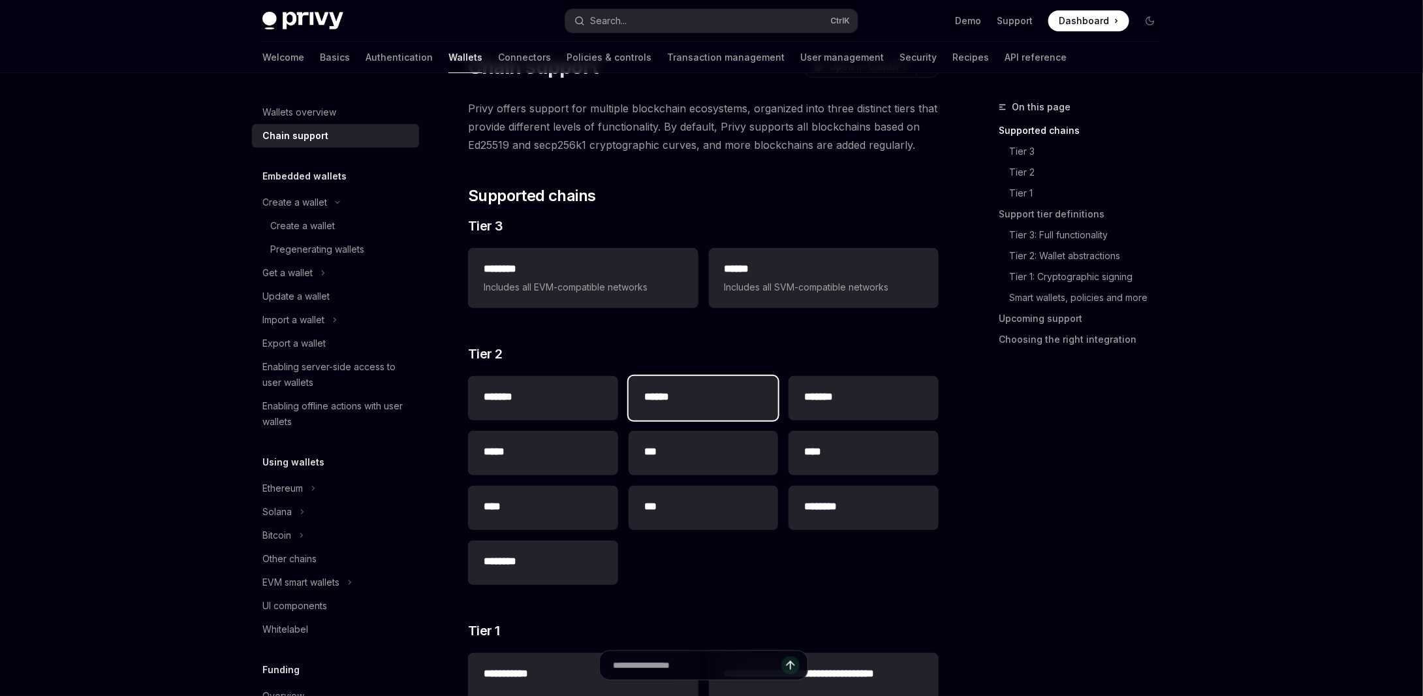
click at [672, 396] on h2 "******" at bounding box center [703, 397] width 119 height 16
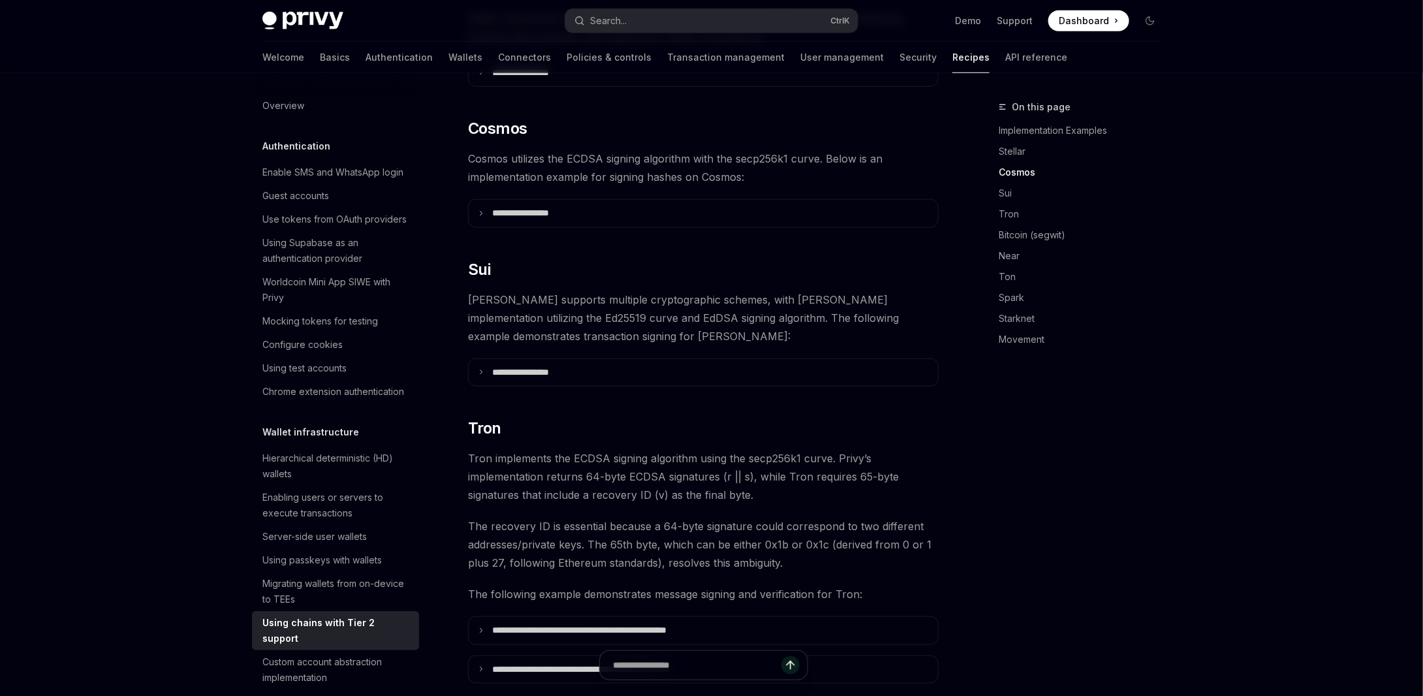
scroll to position [292, 0]
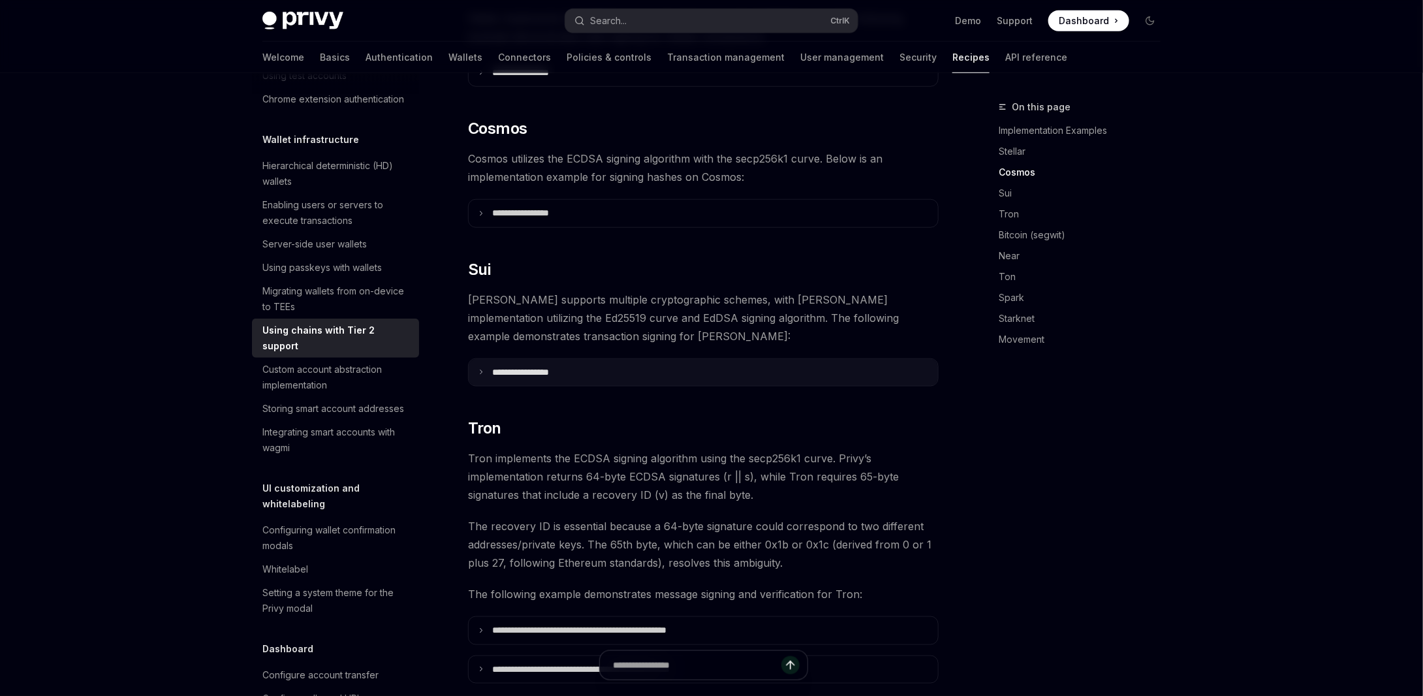
click at [565, 360] on summary "**********" at bounding box center [703, 372] width 469 height 27
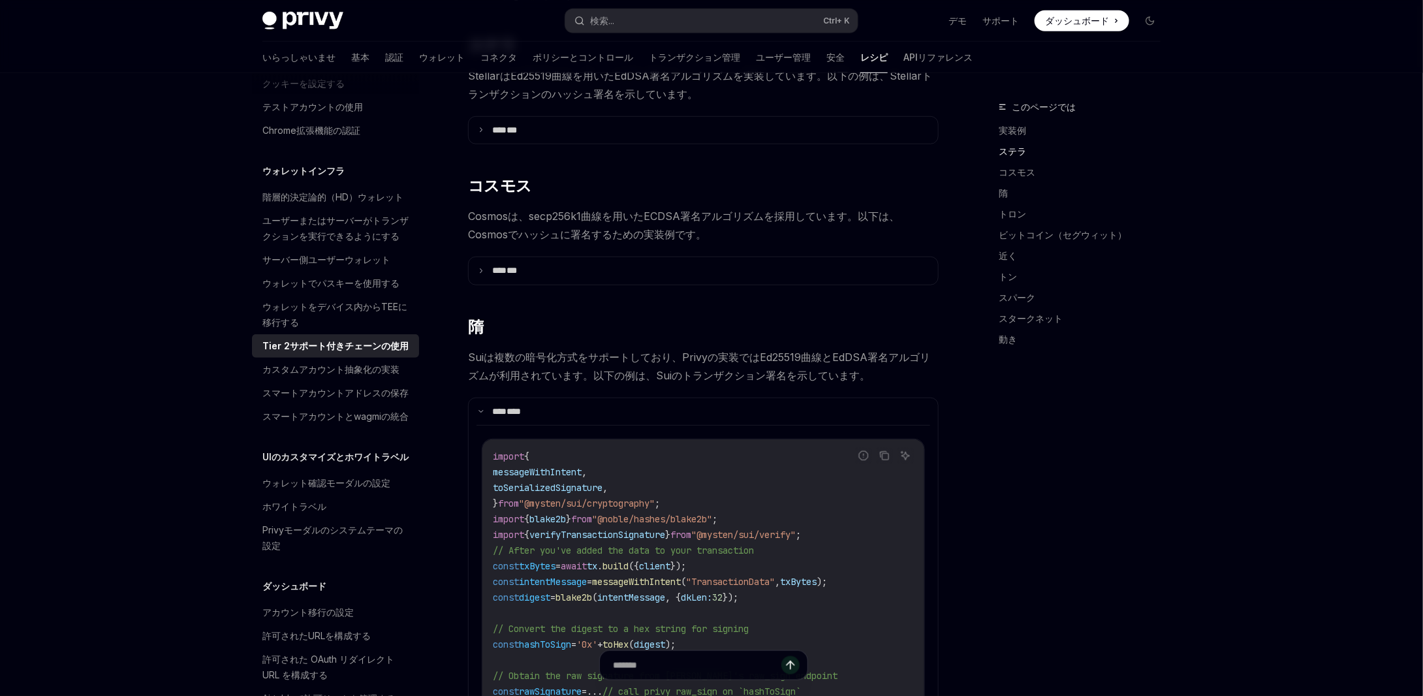
scroll to position [444, 0]
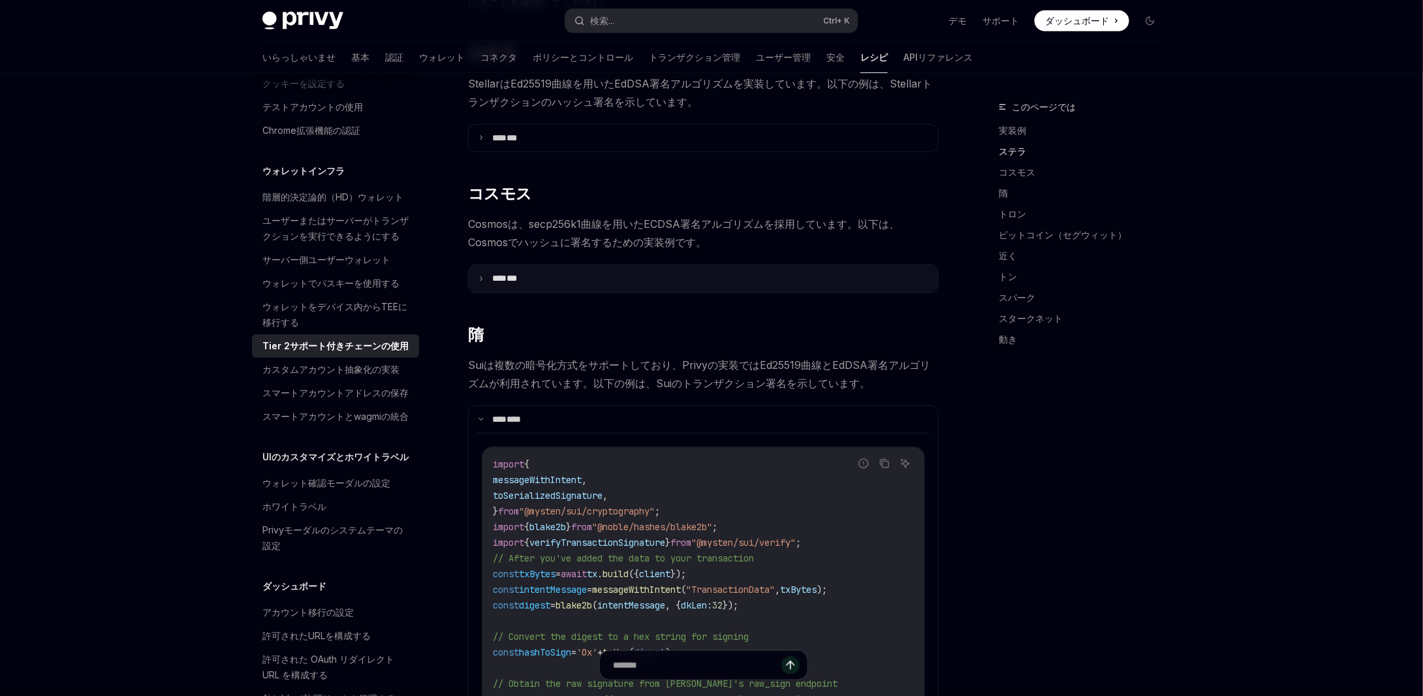
click at [596, 281] on summary "**** ***" at bounding box center [703, 278] width 469 height 27
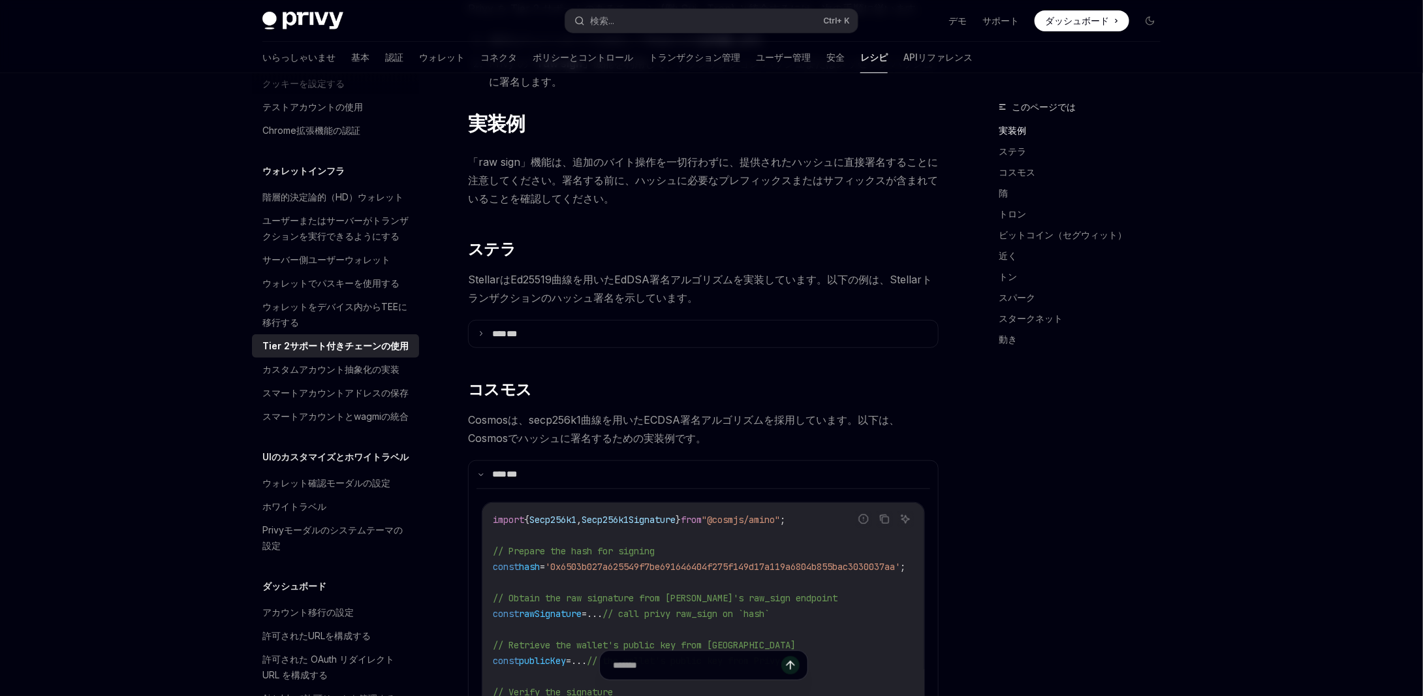
scroll to position [0, 0]
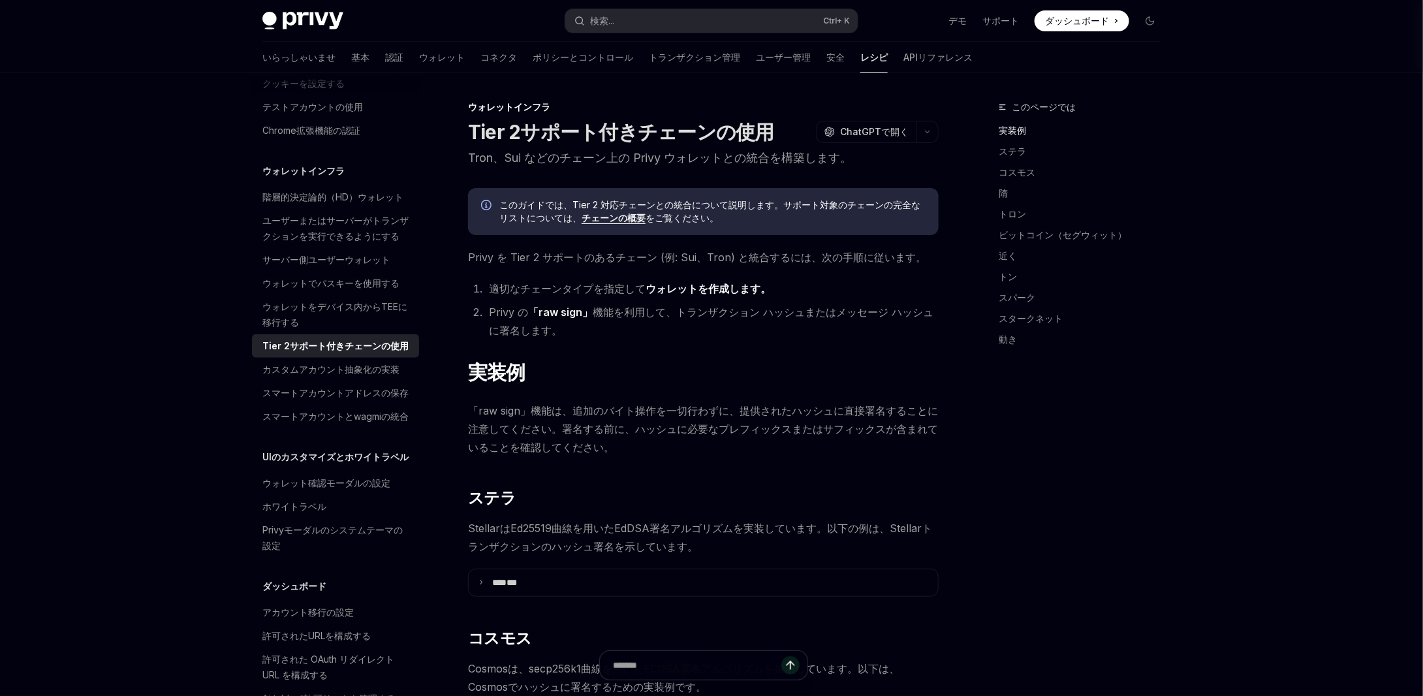
click at [624, 215] on font "チェーンの概要" at bounding box center [613, 217] width 64 height 11
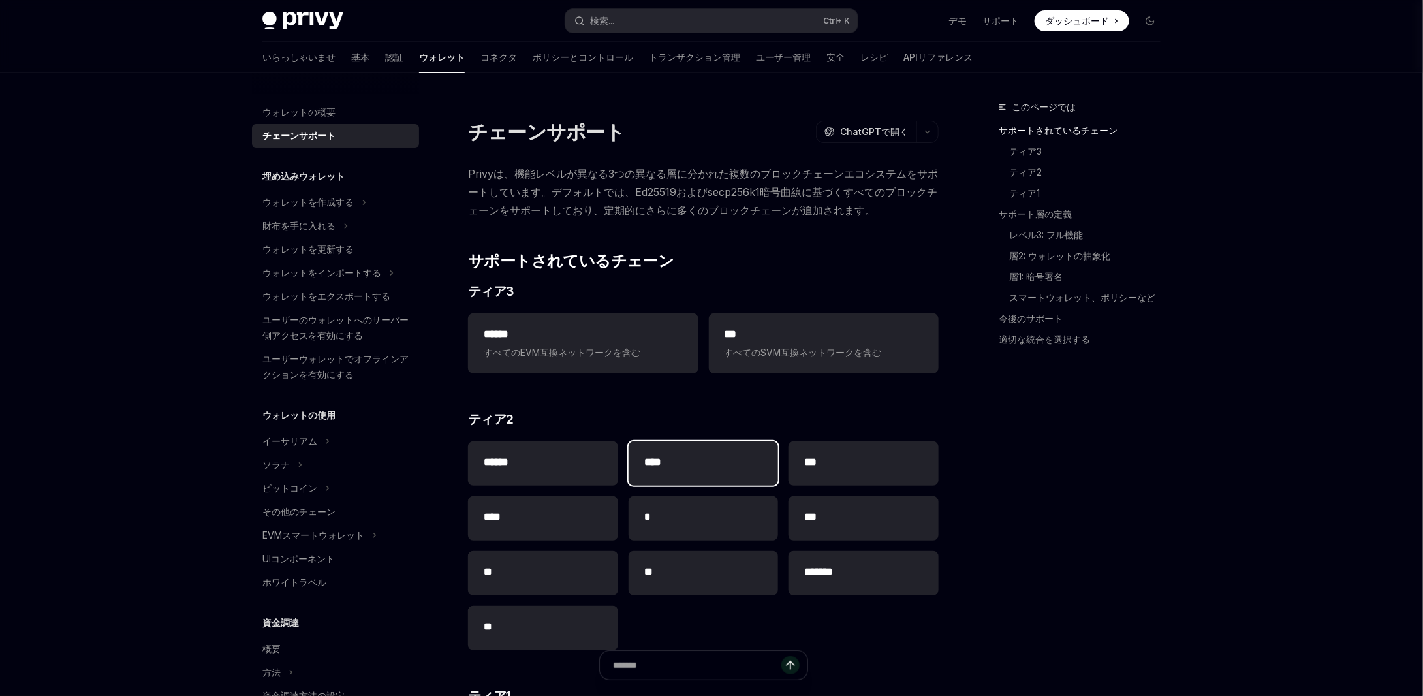
click at [713, 461] on h2 "****" at bounding box center [703, 462] width 119 height 16
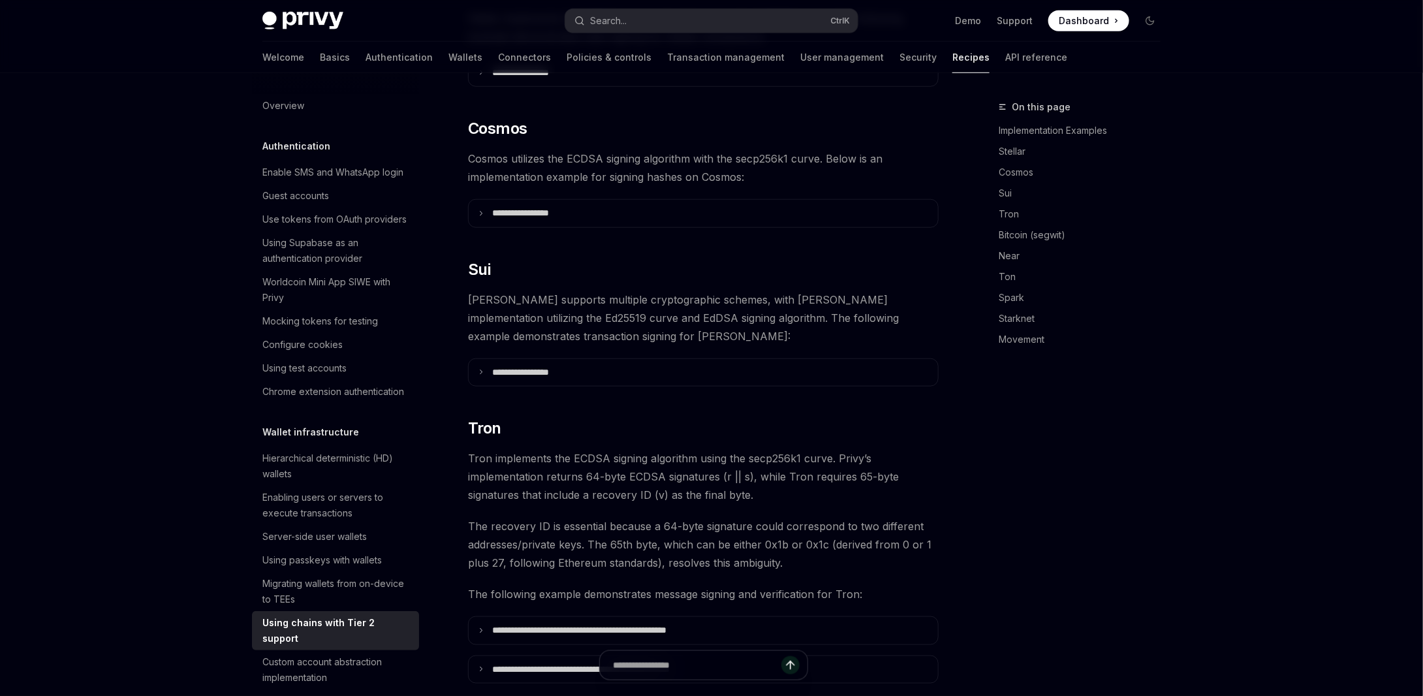
scroll to position [292, 0]
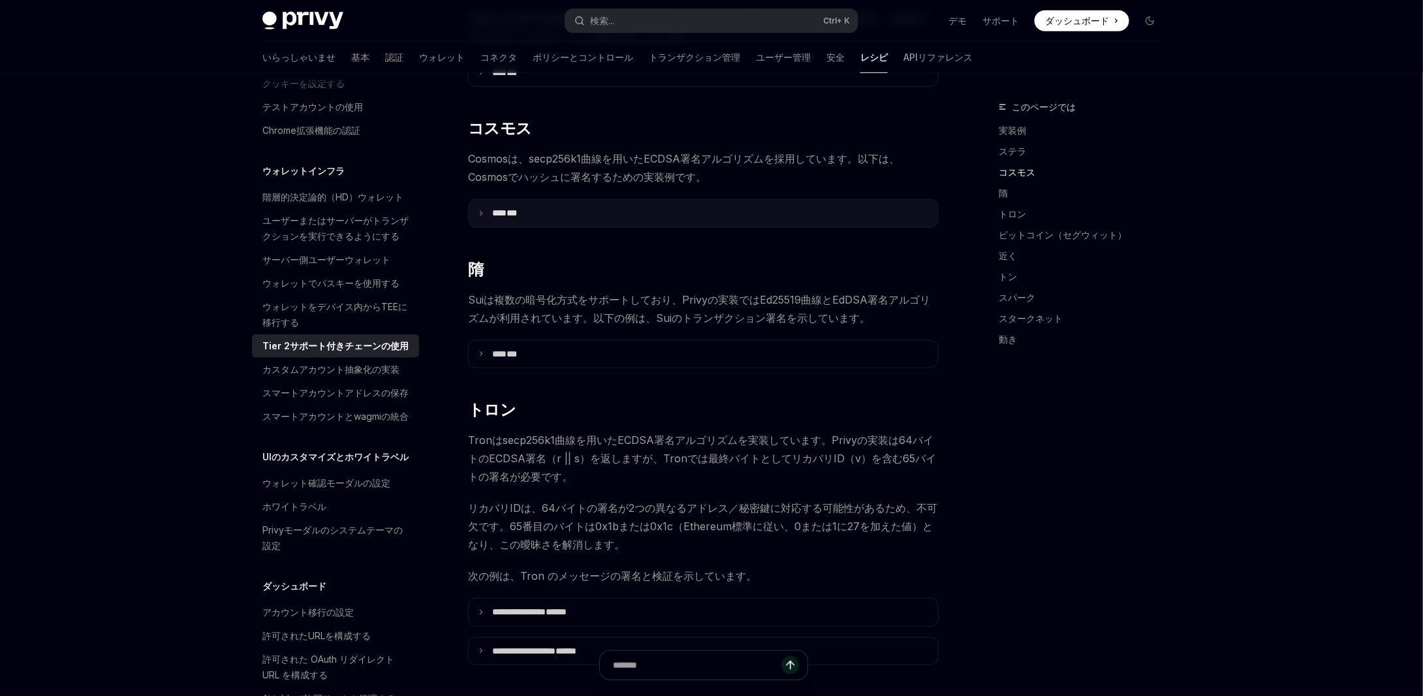
click at [614, 200] on summary "**** ***" at bounding box center [703, 213] width 469 height 27
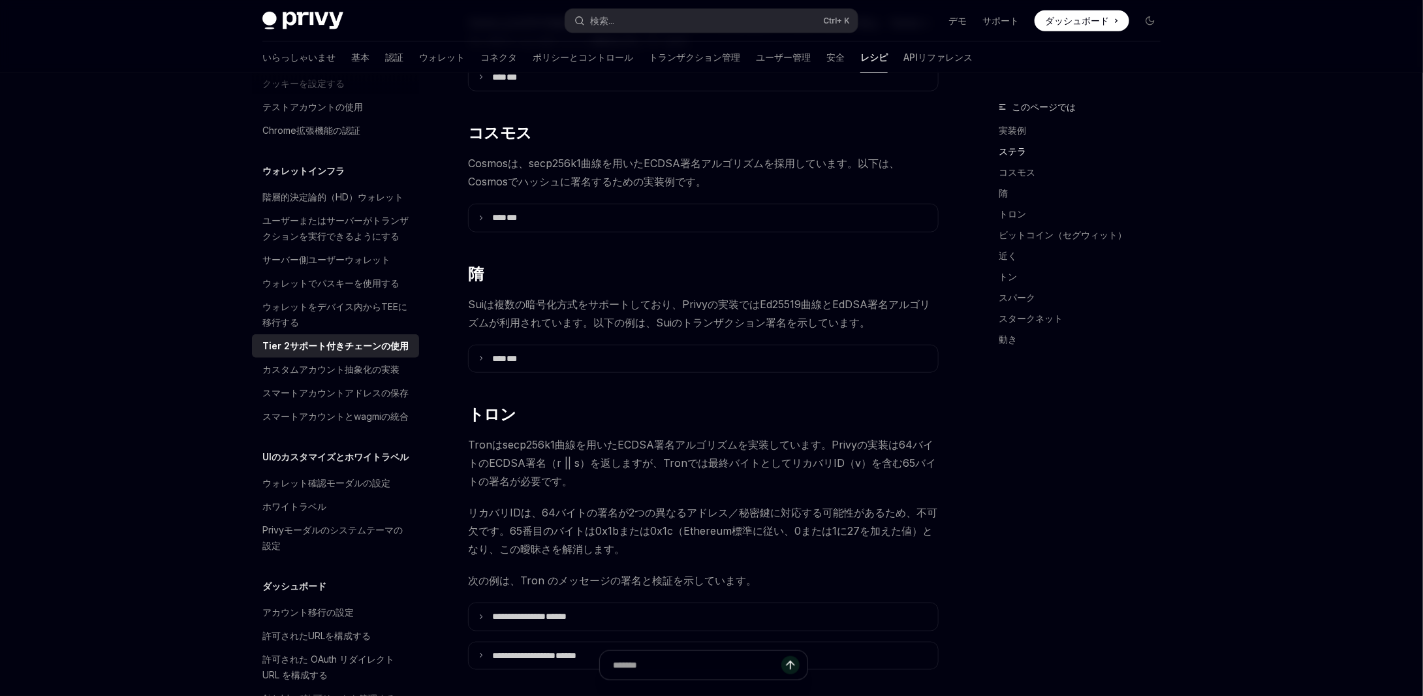
scroll to position [510, 0]
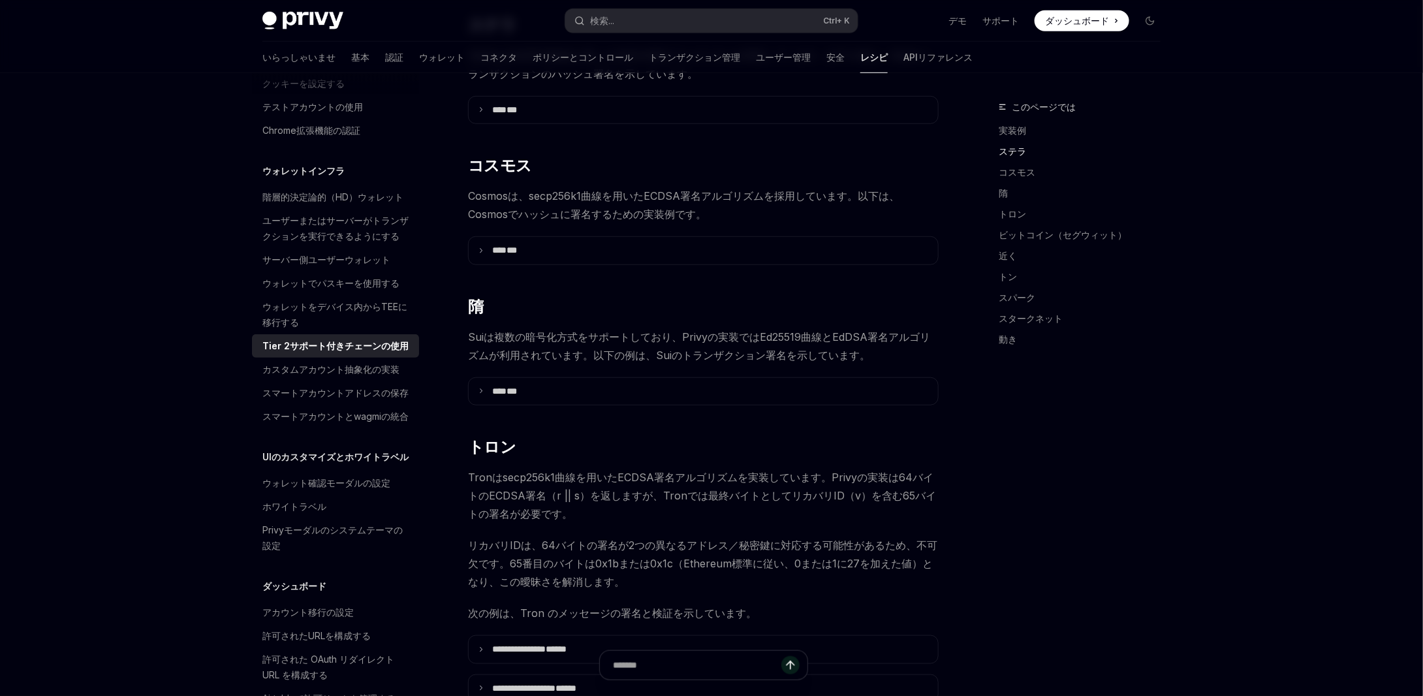
scroll to position [510, 0]
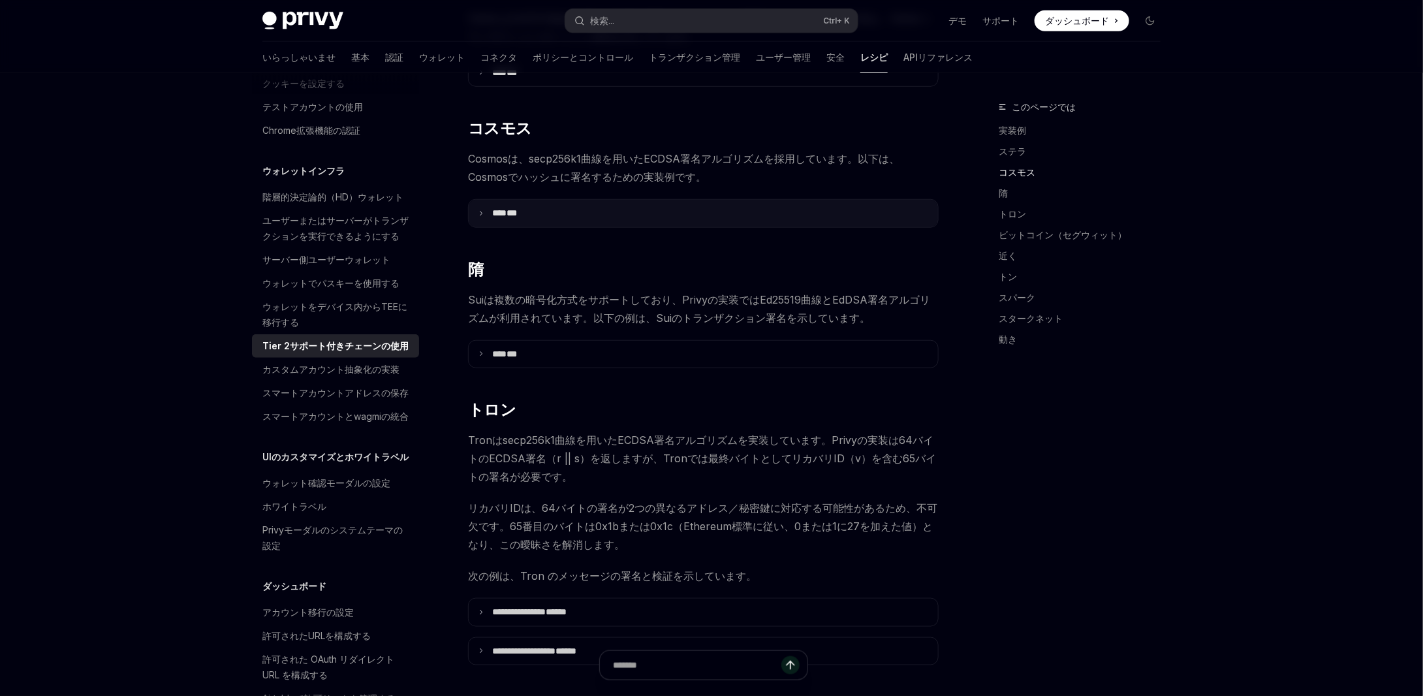
click at [517, 222] on summary "**** ***" at bounding box center [703, 213] width 469 height 27
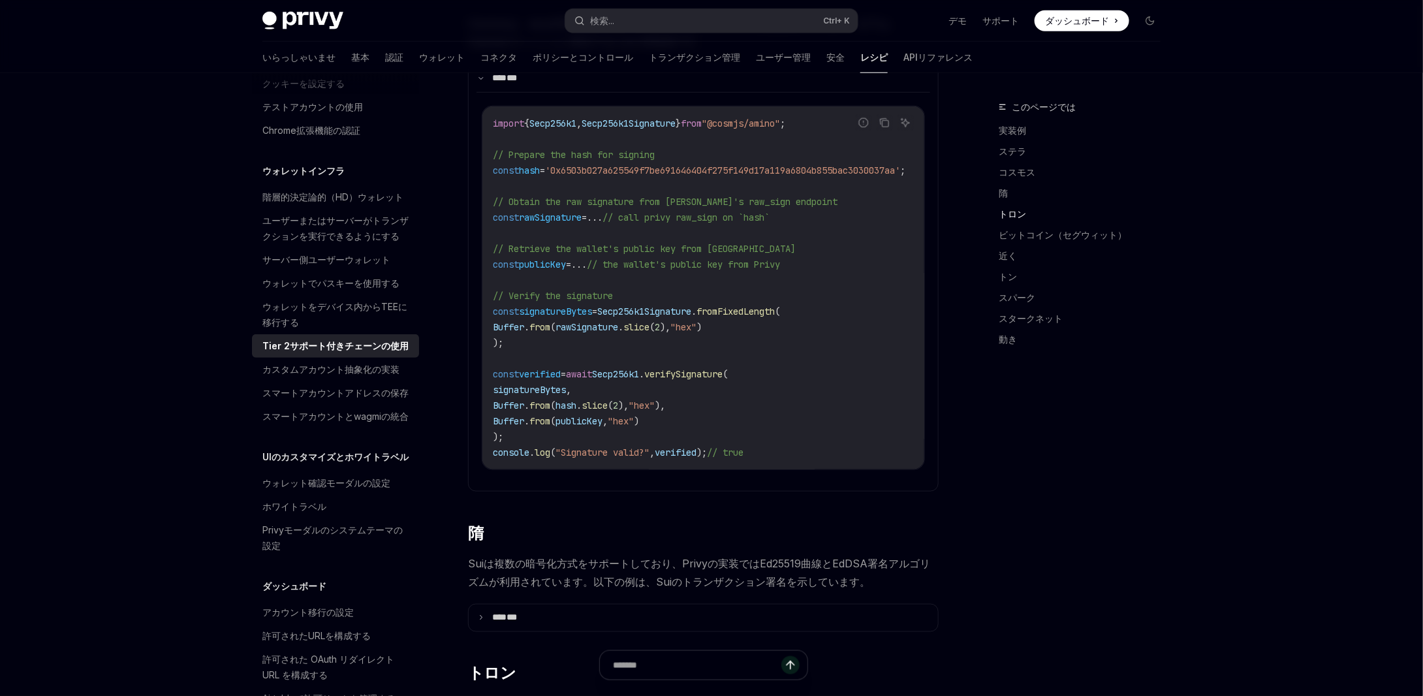
scroll to position [640, 0]
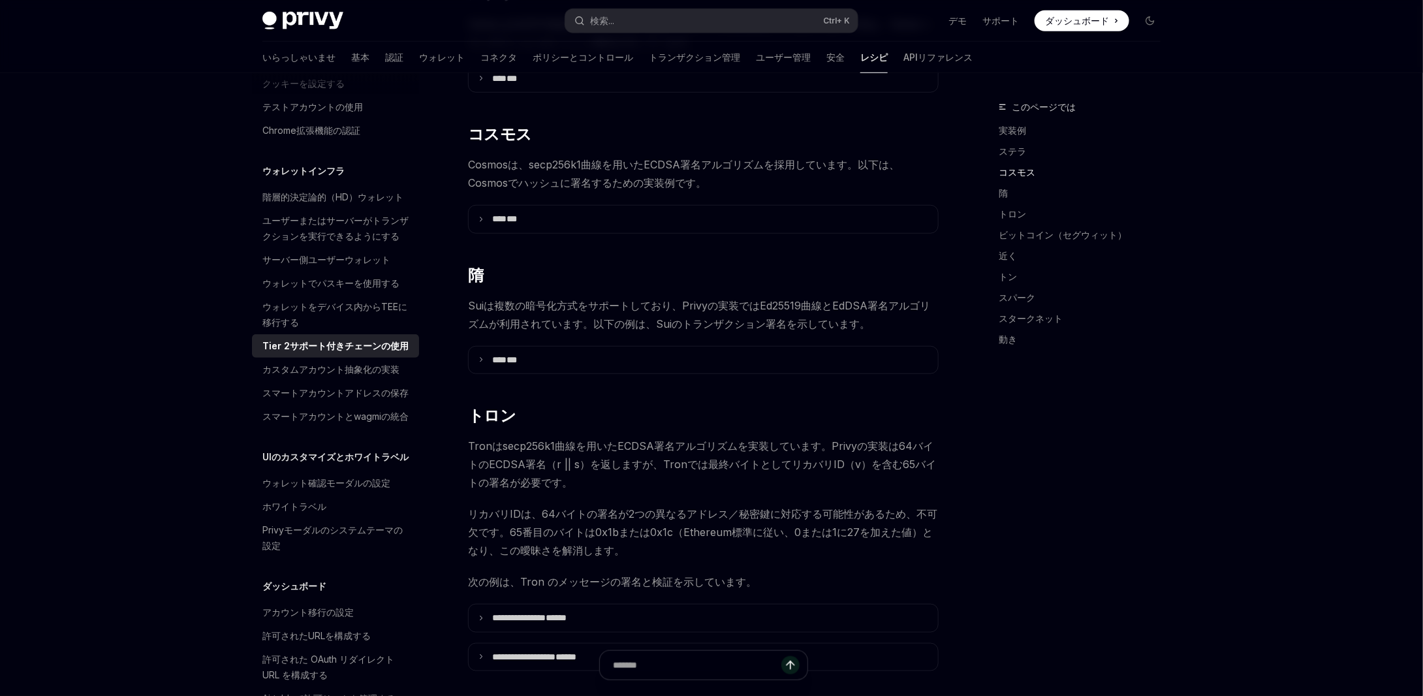
scroll to position [510, 0]
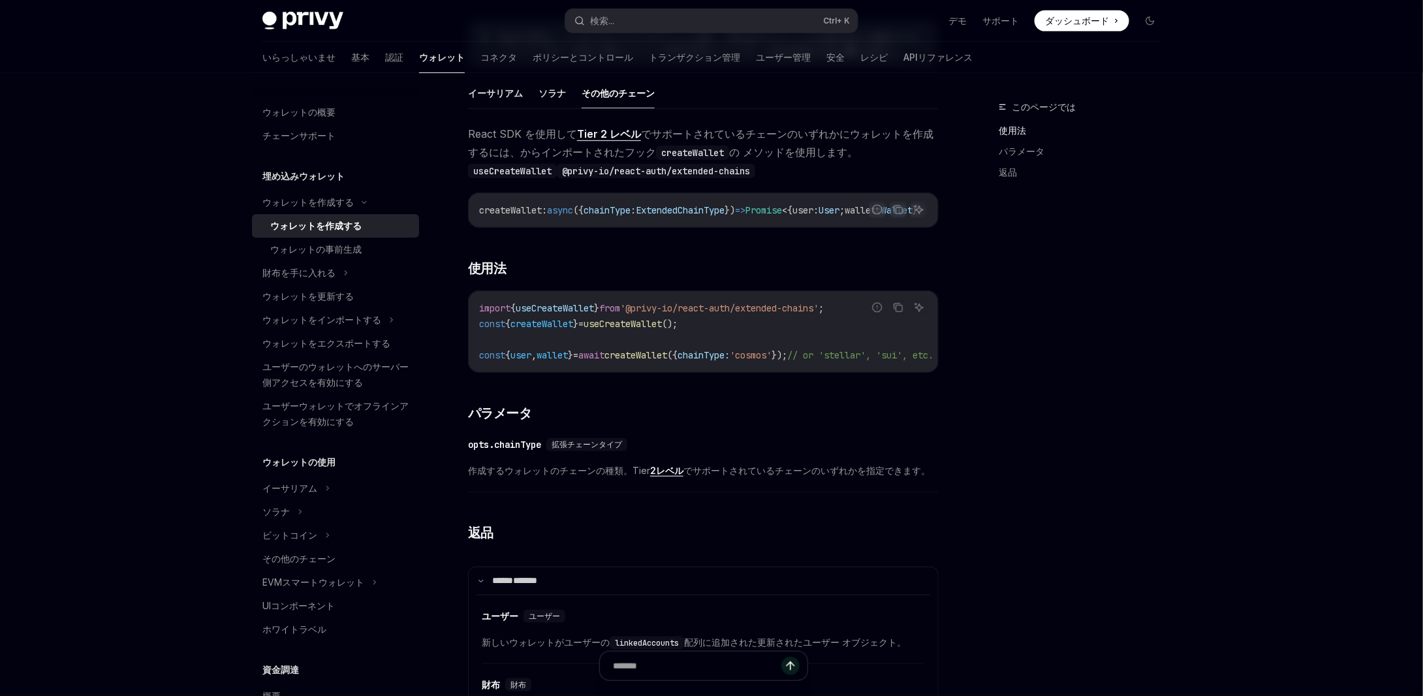
scroll to position [398, 0]
drag, startPoint x: 478, startPoint y: 365, endPoint x: 835, endPoint y: 370, distance: 356.4
click at [835, 370] on div "import { useCreateWallet } from '@privy-io/react-auth/extended-chains' ; const …" at bounding box center [703, 330] width 469 height 81
copy span "const { user , wallet } = await createWallet ({ chainType: 'cosmos' });"
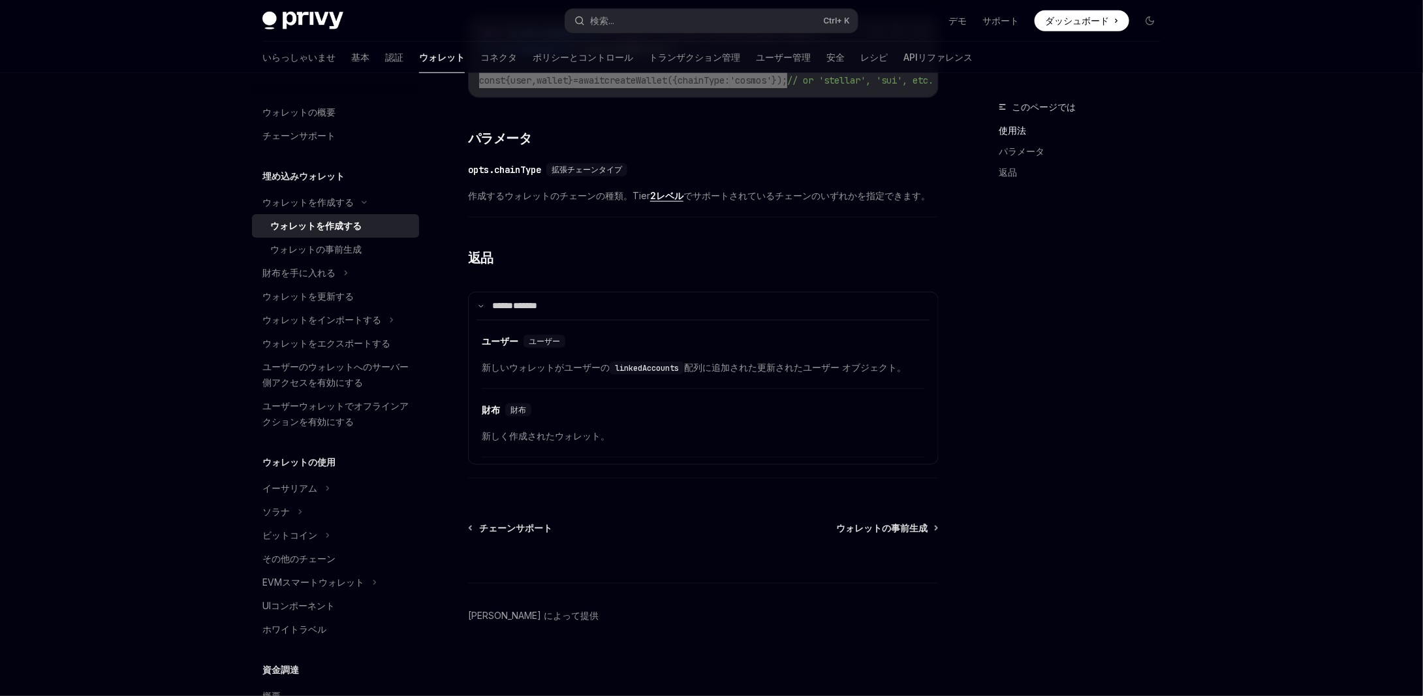
scroll to position [696, 0]
click at [536, 336] on font "ユーザー" at bounding box center [544, 341] width 31 height 10
click at [497, 335] on font "ユーザー" at bounding box center [500, 341] width 37 height 12
click at [481, 398] on link "​" at bounding box center [471, 411] width 22 height 26
click at [493, 404] on font "財布" at bounding box center [491, 410] width 18 height 12
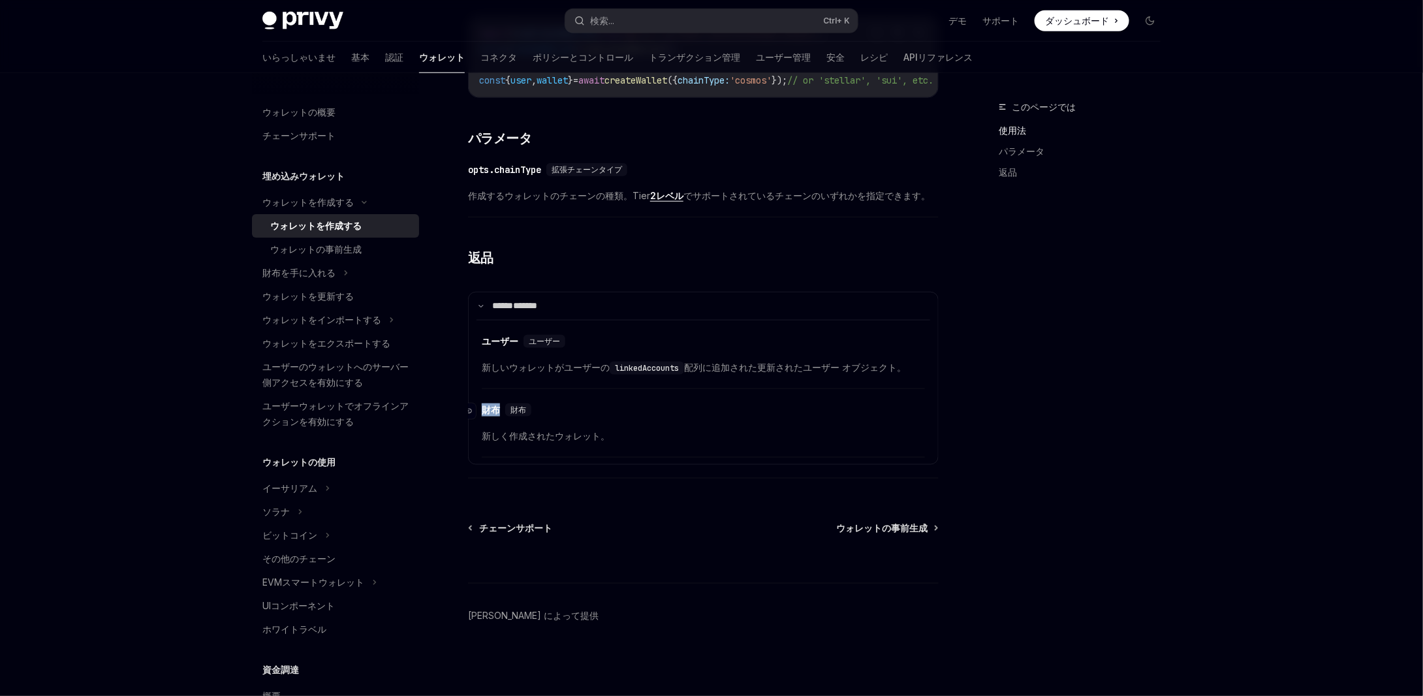
click at [493, 404] on font "財布" at bounding box center [491, 410] width 18 height 12
click at [521, 405] on font "財布" at bounding box center [518, 410] width 16 height 10
drag, startPoint x: 660, startPoint y: 469, endPoint x: 683, endPoint y: 468, distance: 22.2
click at [683, 468] on div "React SDK を使用して Tier 2 レベル でサポートされているチェーンのいずれかにウォレットを作成するには、 からインポートされたフック crea…" at bounding box center [703, 167] width 471 height 635
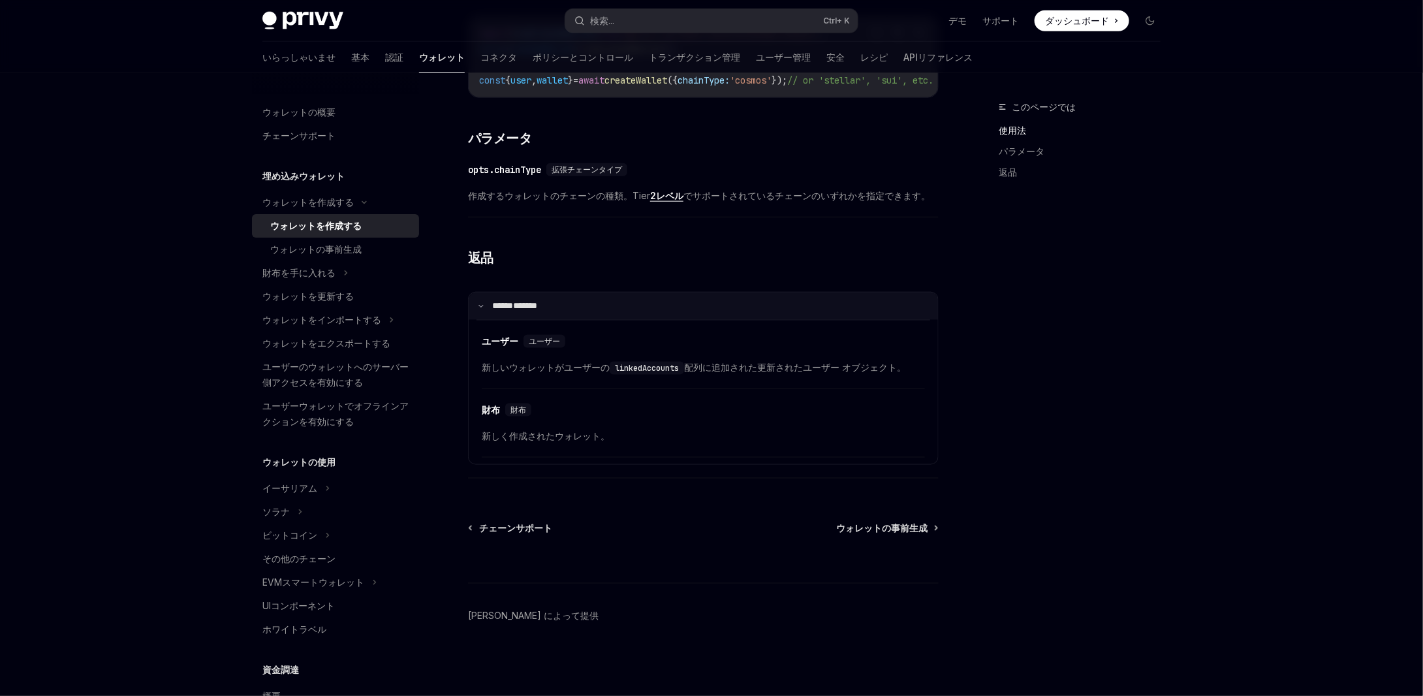
click at [513, 301] on font "******" at bounding box center [502, 305] width 21 height 9
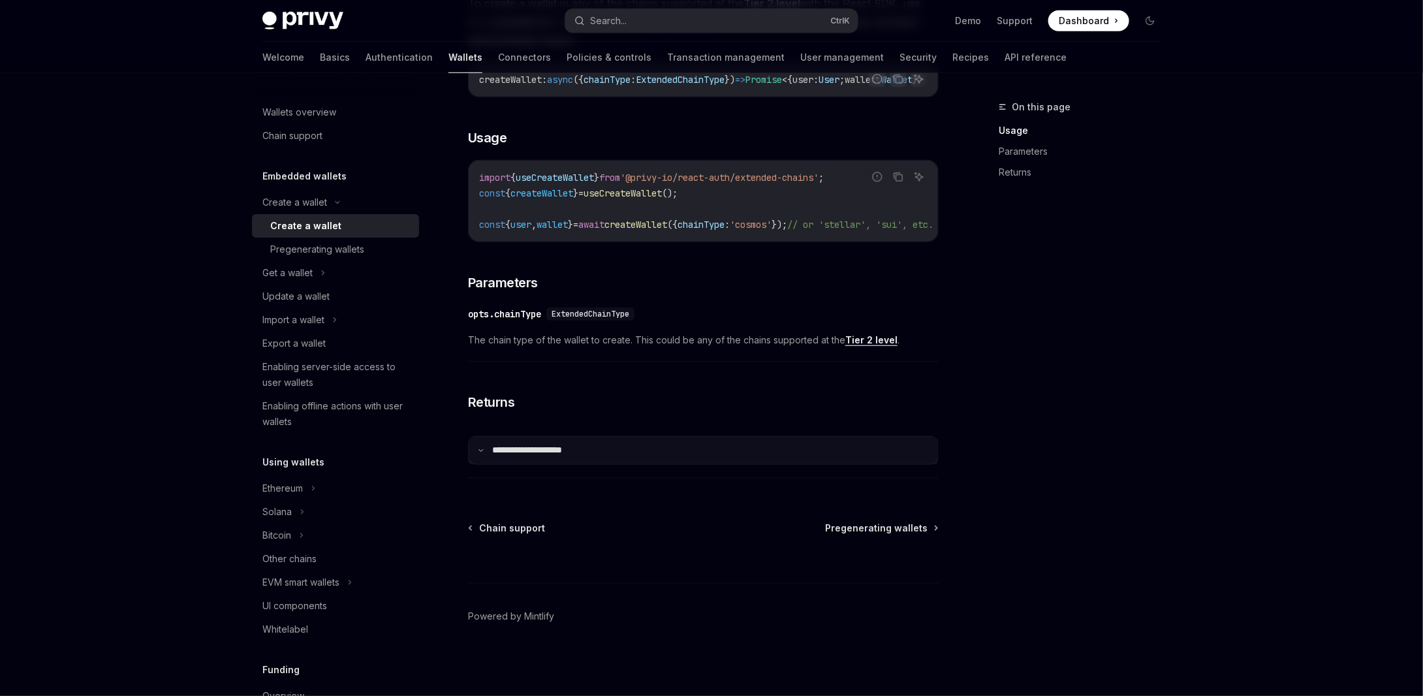
scroll to position [525, 0]
click at [504, 452] on p "**********" at bounding box center [537, 450] width 90 height 12
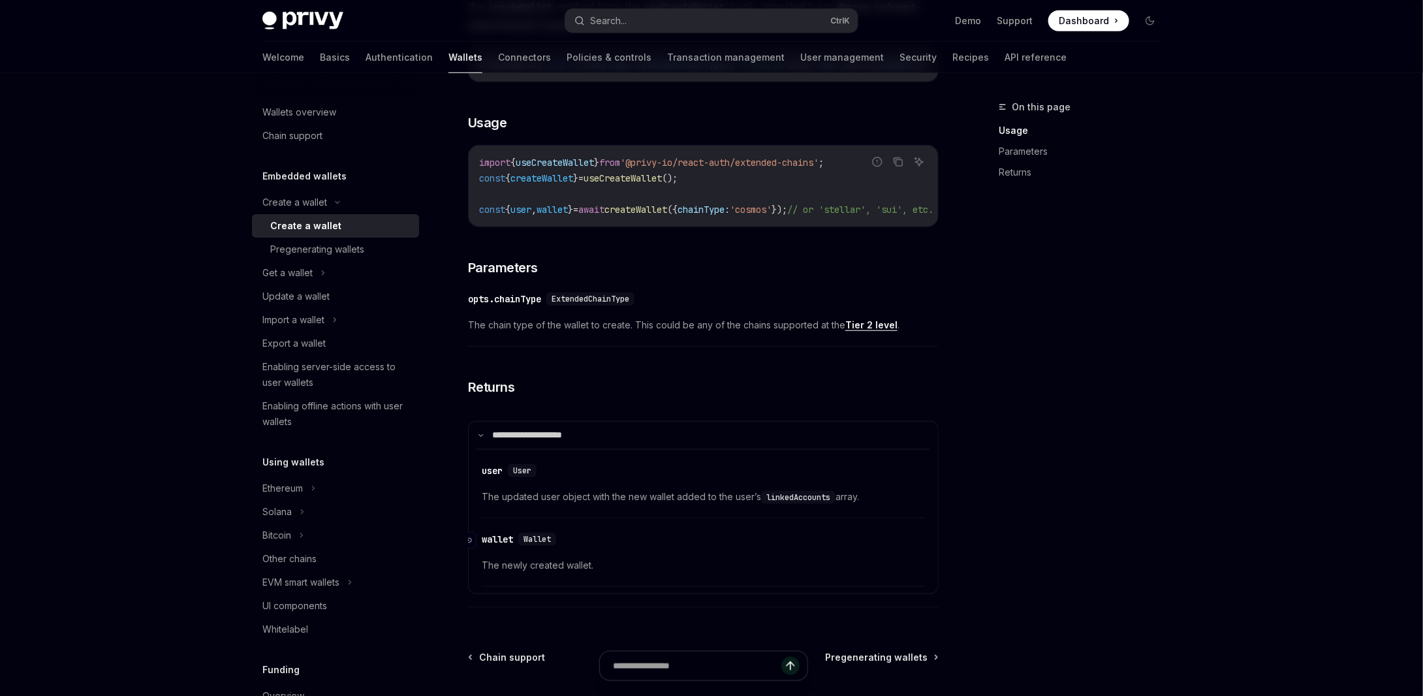
click at [494, 546] on div "wallet" at bounding box center [497, 539] width 31 height 13
click at [495, 546] on div "wallet" at bounding box center [497, 539] width 31 height 13
click at [563, 441] on p "**********" at bounding box center [537, 435] width 90 height 12
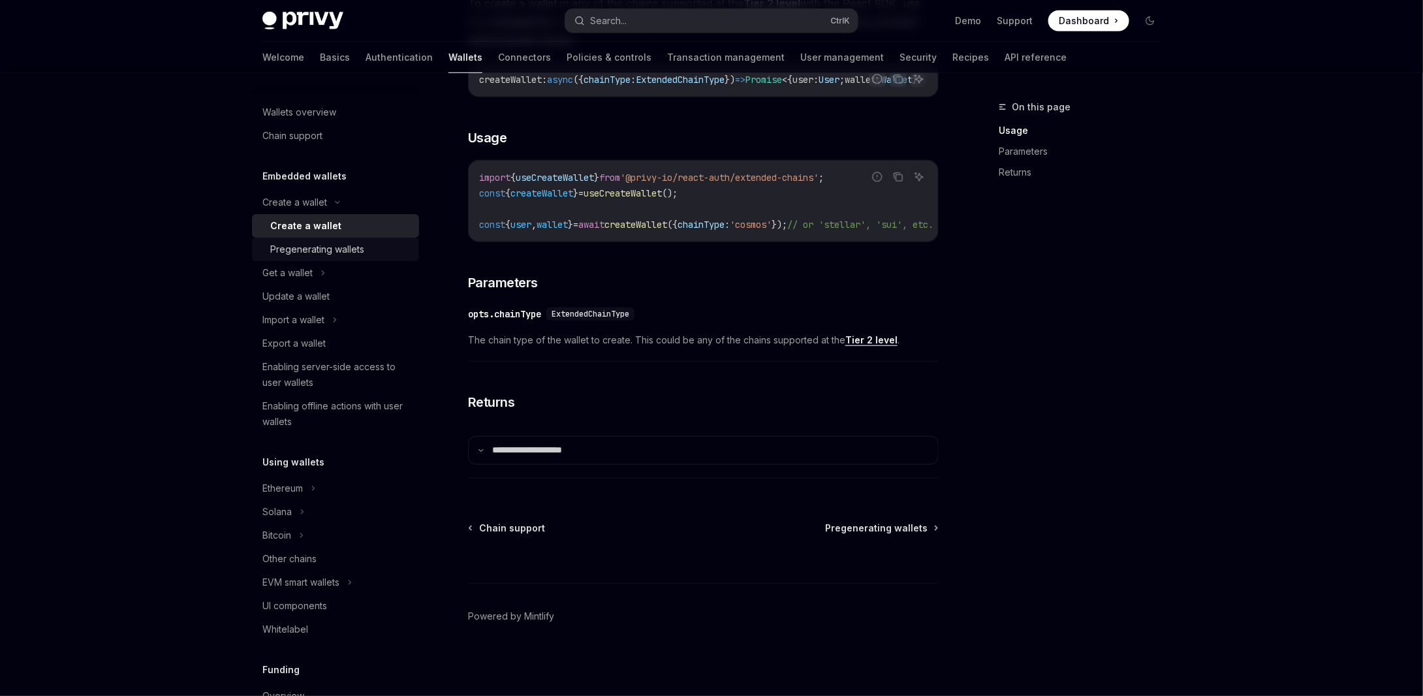
click at [354, 246] on div "Pregenerating wallets" at bounding box center [317, 249] width 94 height 16
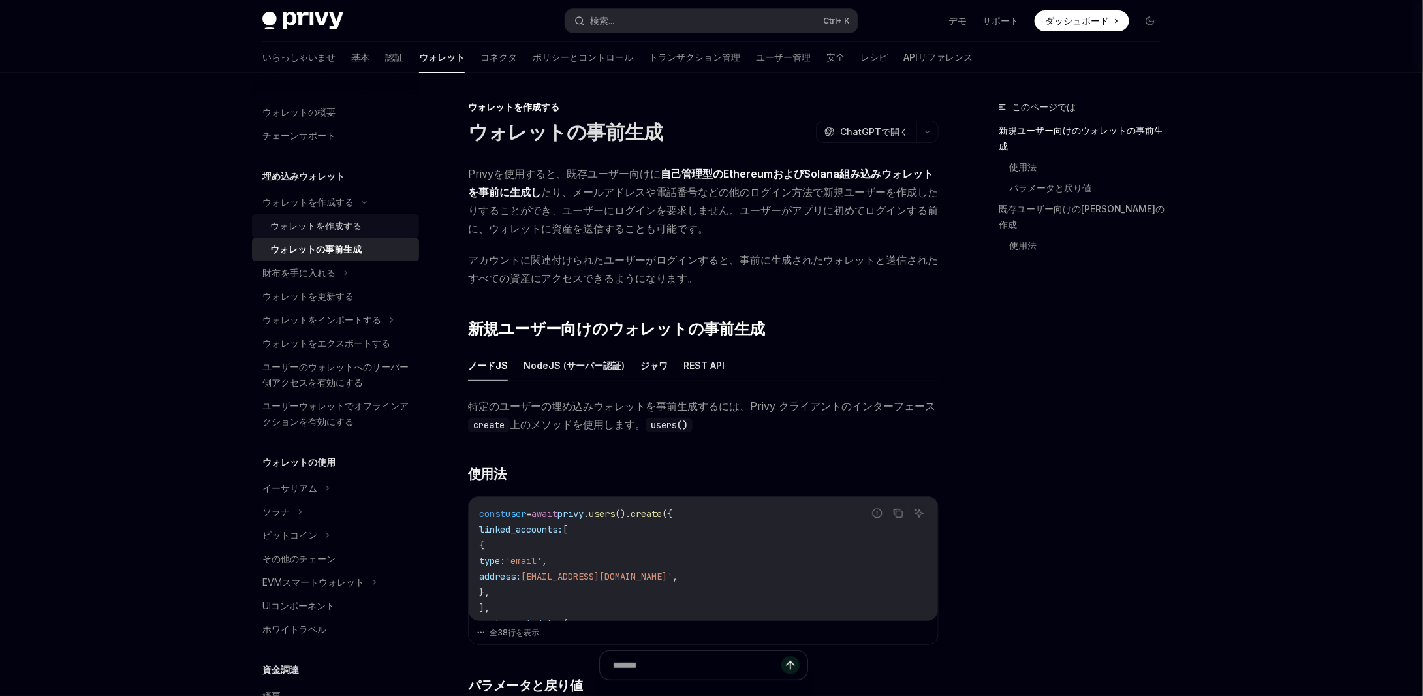
click at [322, 230] on font "ウォレットを作成する" at bounding box center [315, 225] width 91 height 11
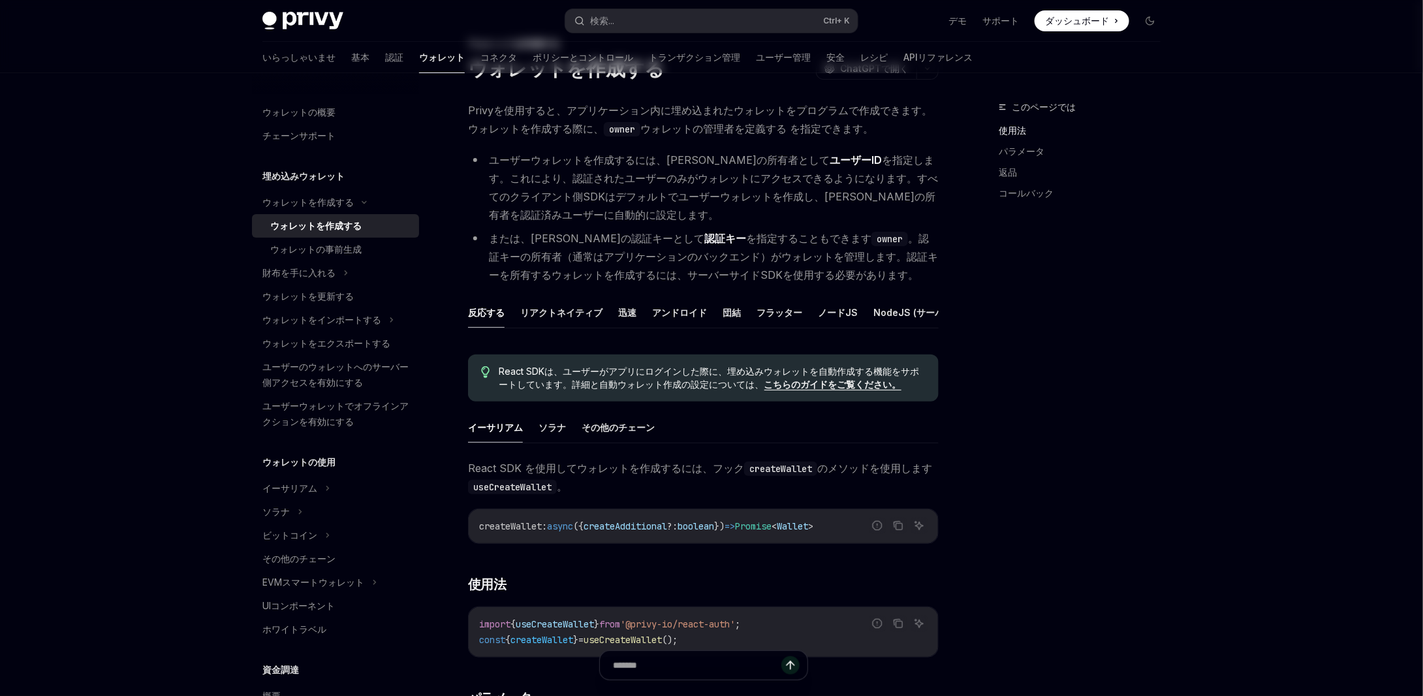
scroll to position [196, 0]
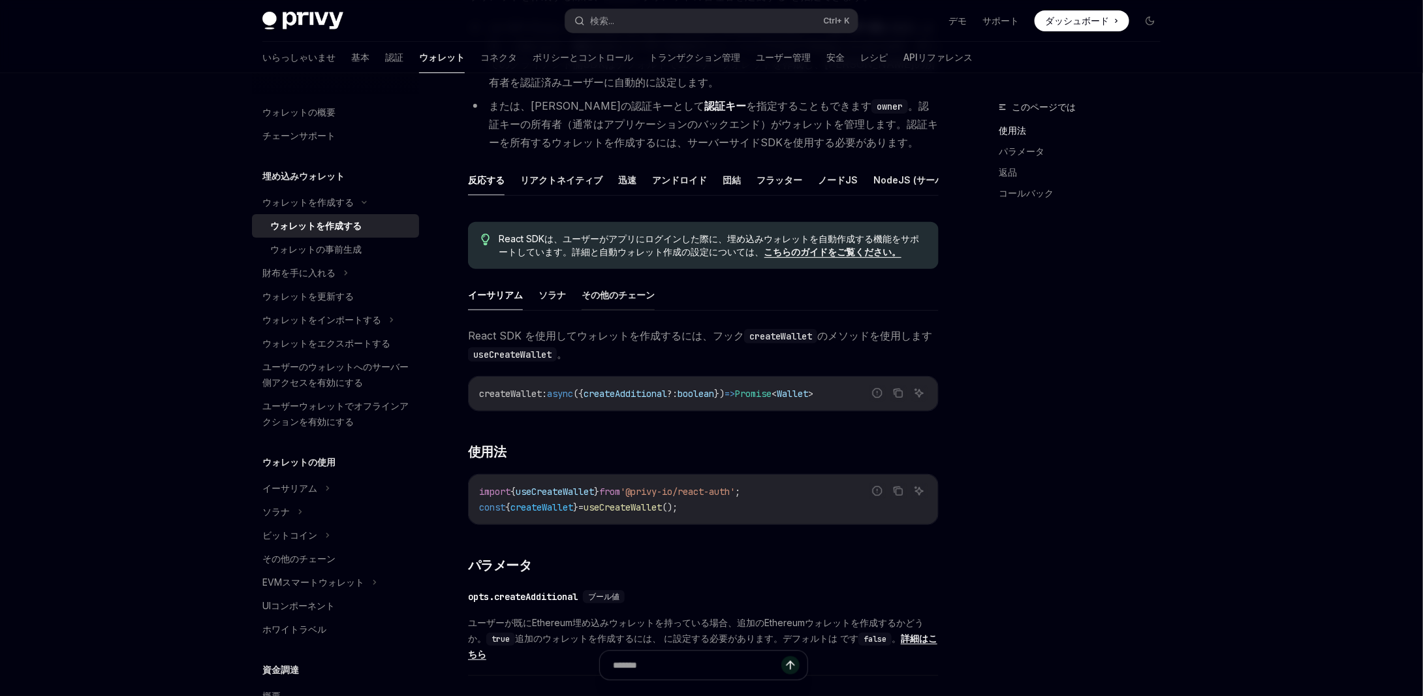
click at [619, 303] on font "その他のチェーン" at bounding box center [617, 295] width 73 height 16
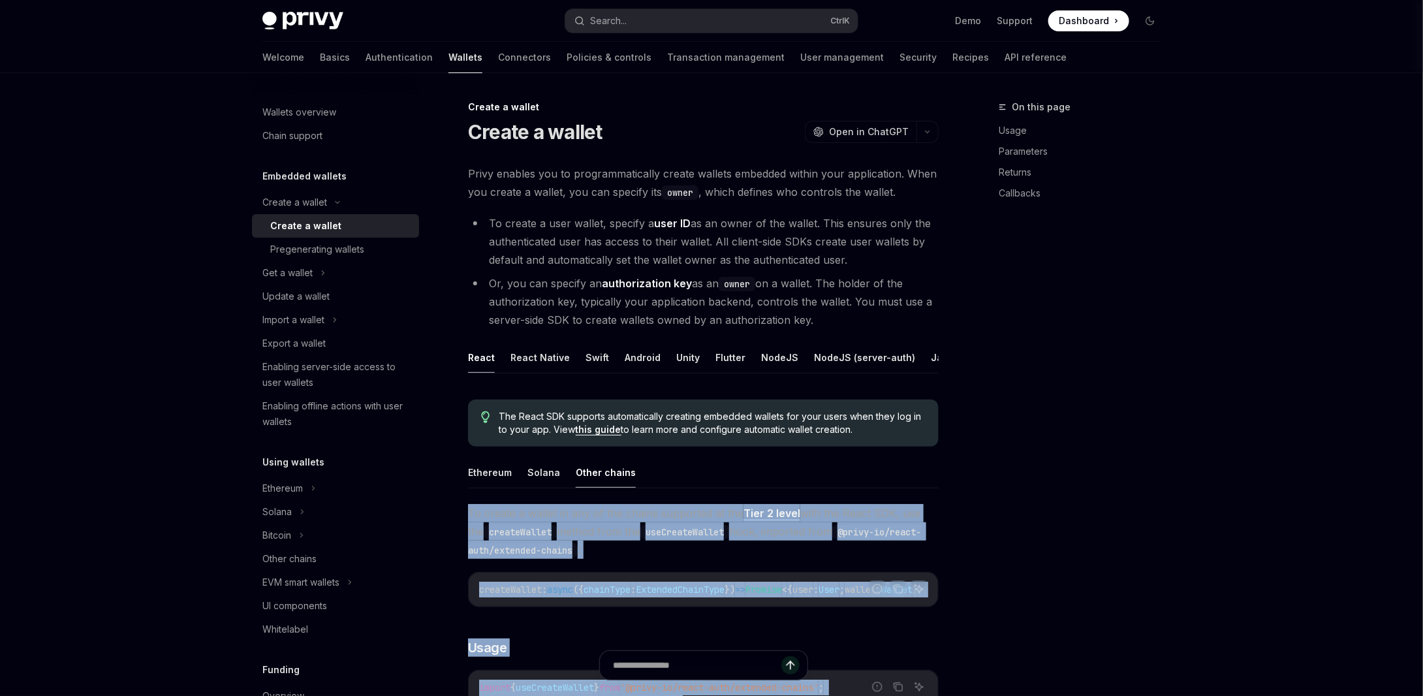
drag, startPoint x: 921, startPoint y: 543, endPoint x: 463, endPoint y: 525, distance: 458.5
copy div "To create a wallet in any of the chains supported at the Tier 2 level with the …"
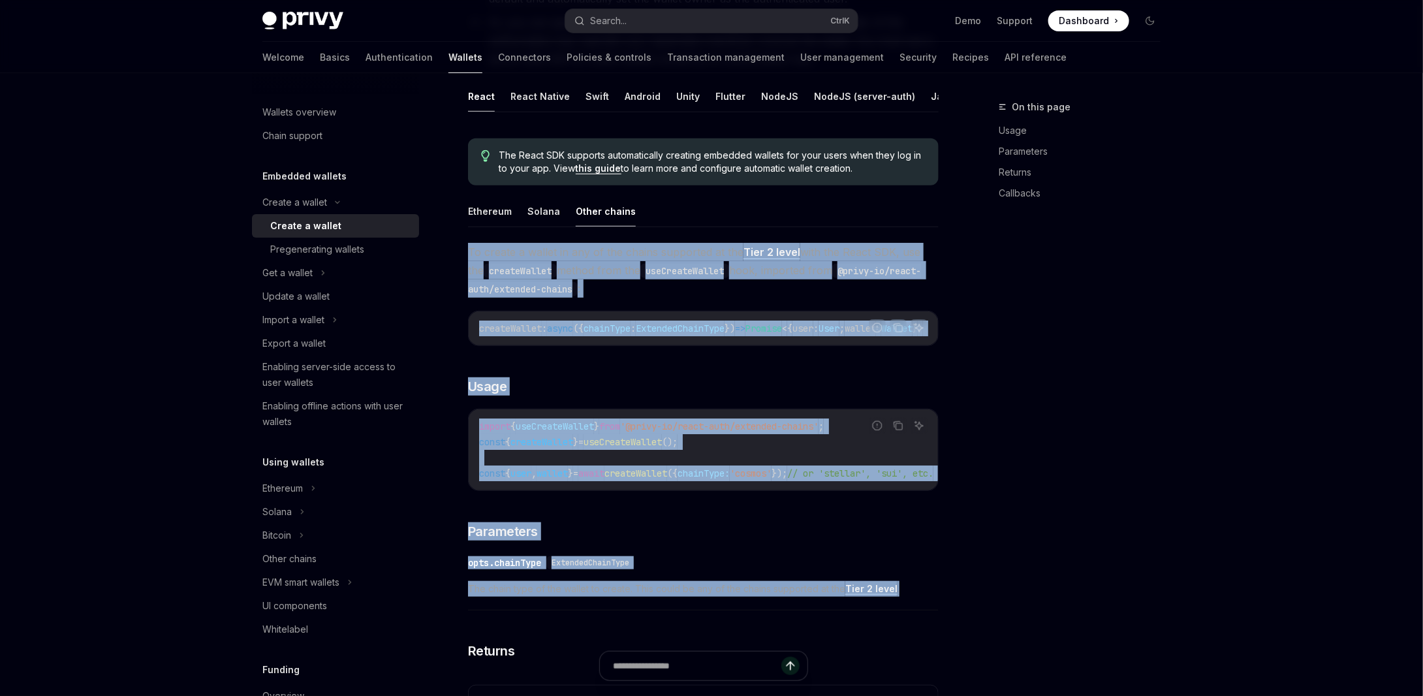
click at [595, 388] on div "**********" at bounding box center [703, 560] width 471 height 635
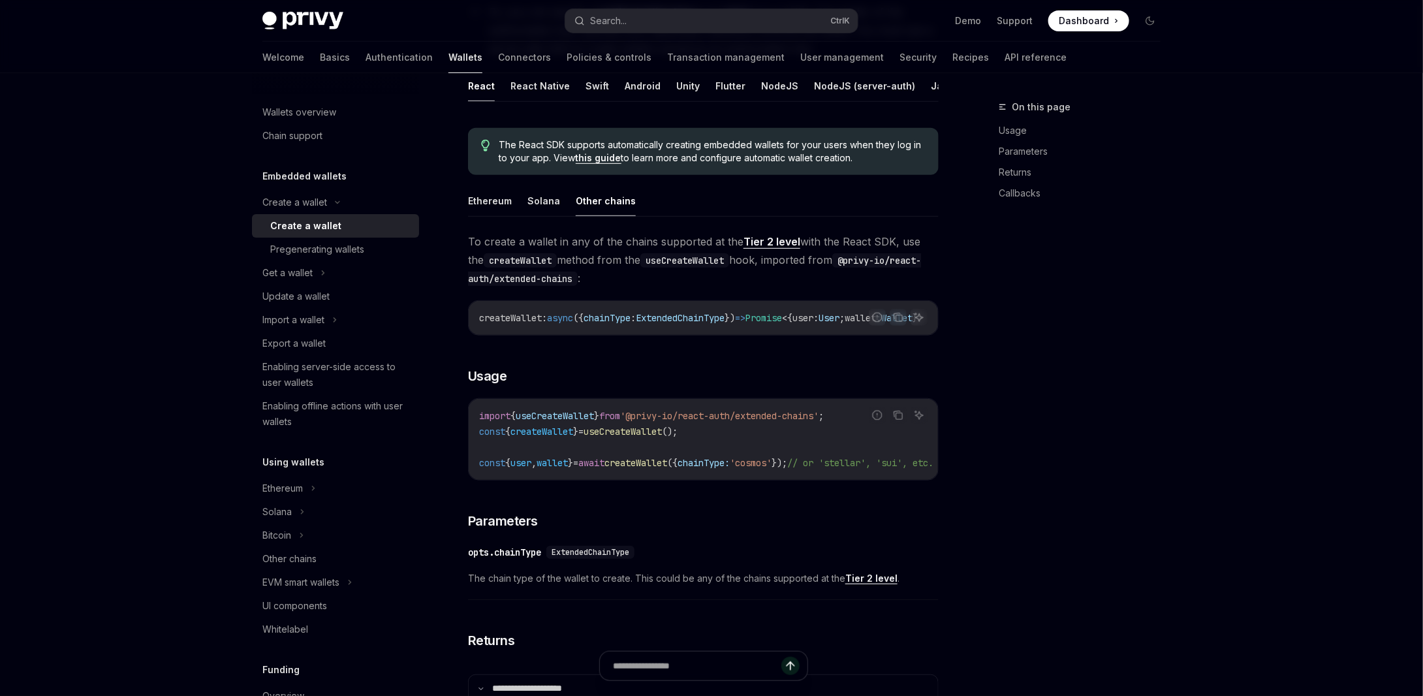
scroll to position [326, 0]
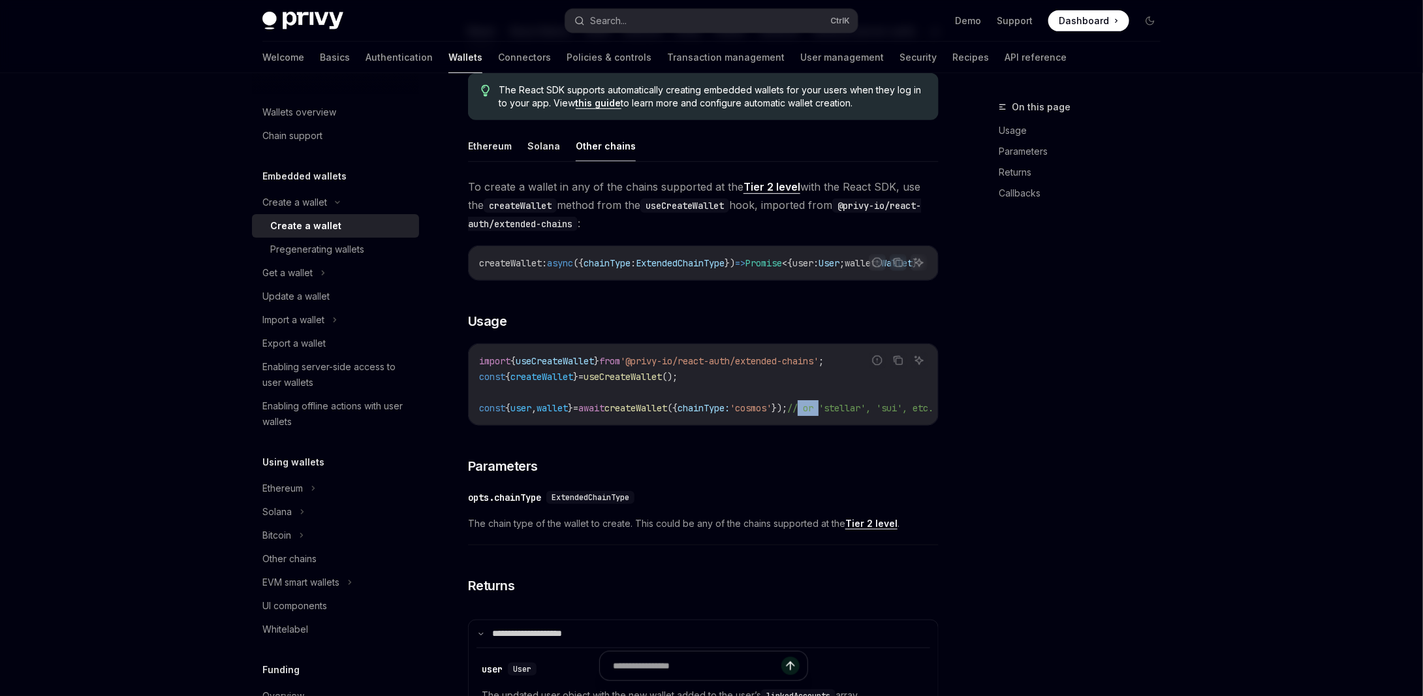
drag, startPoint x: 850, startPoint y: 443, endPoint x: 874, endPoint y: 435, distance: 25.4
click at [874, 425] on div "Report incorrect code Copy Ask AI import { useCreateWallet } from '@privy-io/re…" at bounding box center [703, 384] width 471 height 82
click at [621, 471] on div "**********" at bounding box center [703, 495] width 471 height 635
drag, startPoint x: 713, startPoint y: 506, endPoint x: 619, endPoint y: 499, distance: 94.3
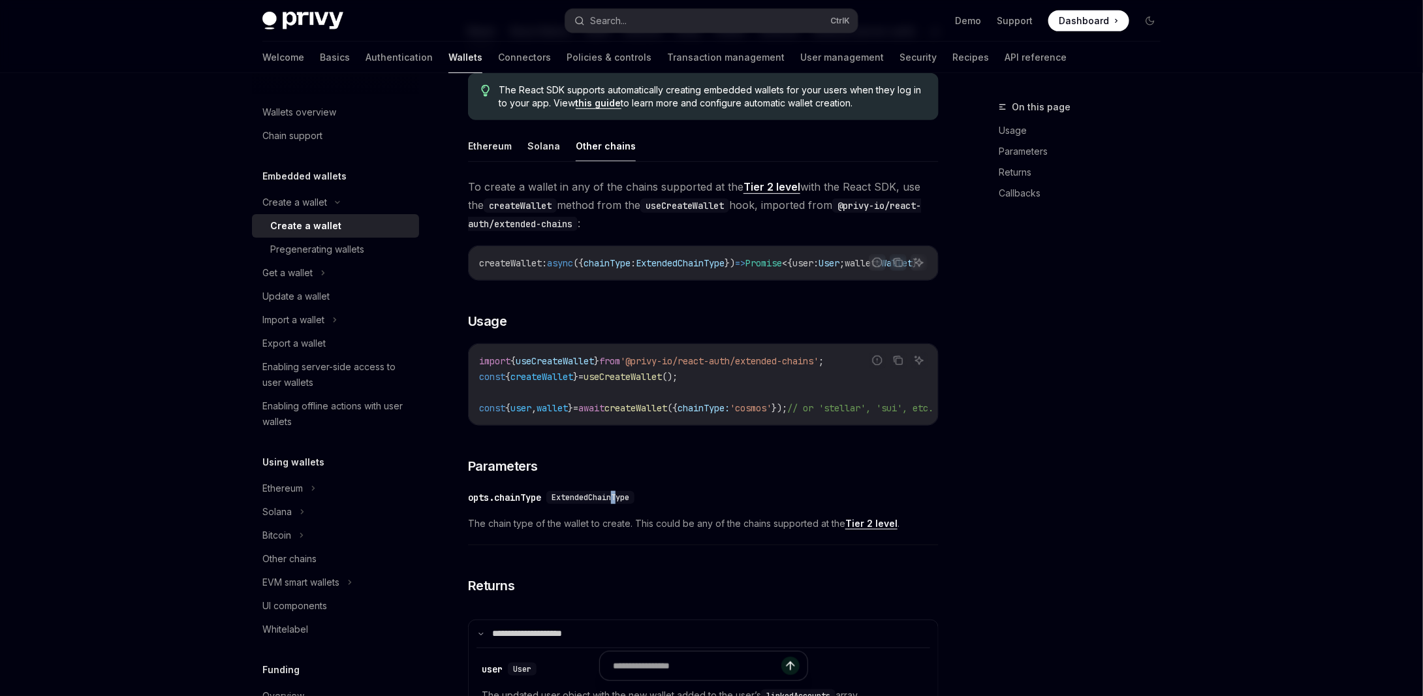
click at [619, 499] on div "**********" at bounding box center [703, 495] width 471 height 635
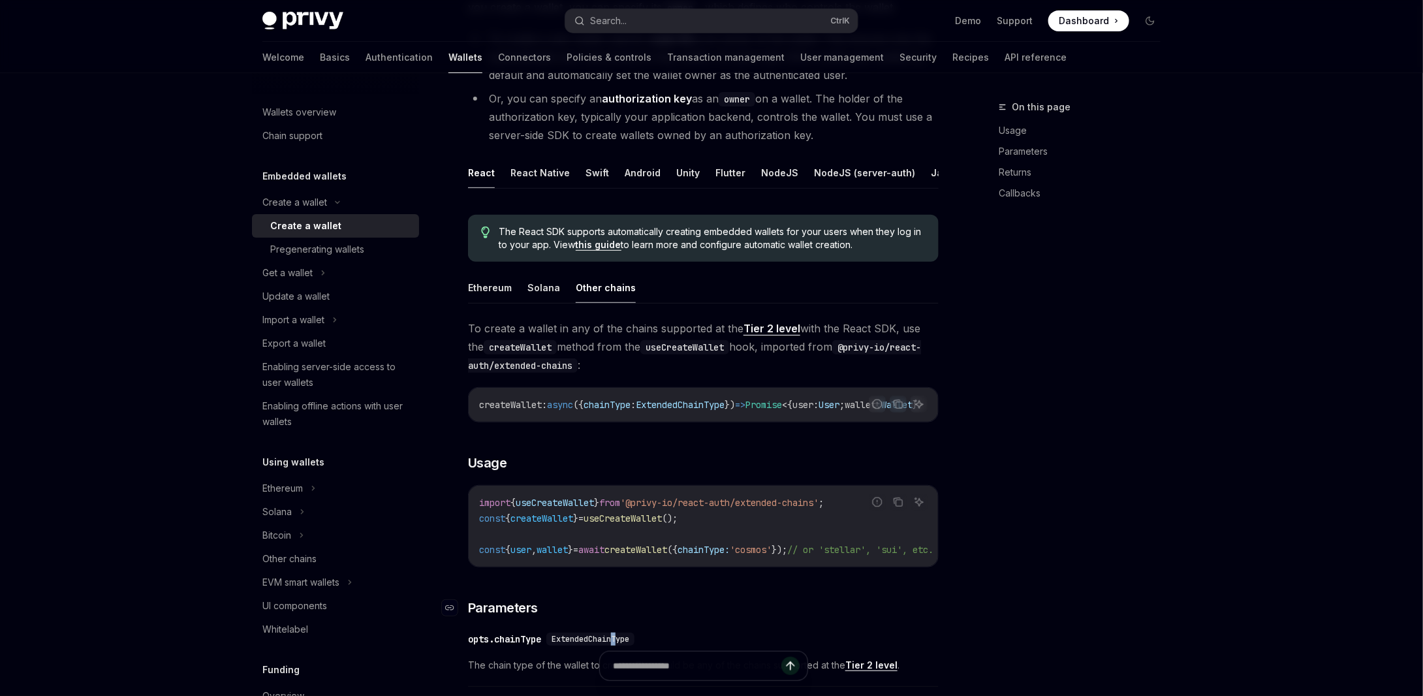
scroll to position [261, 0]
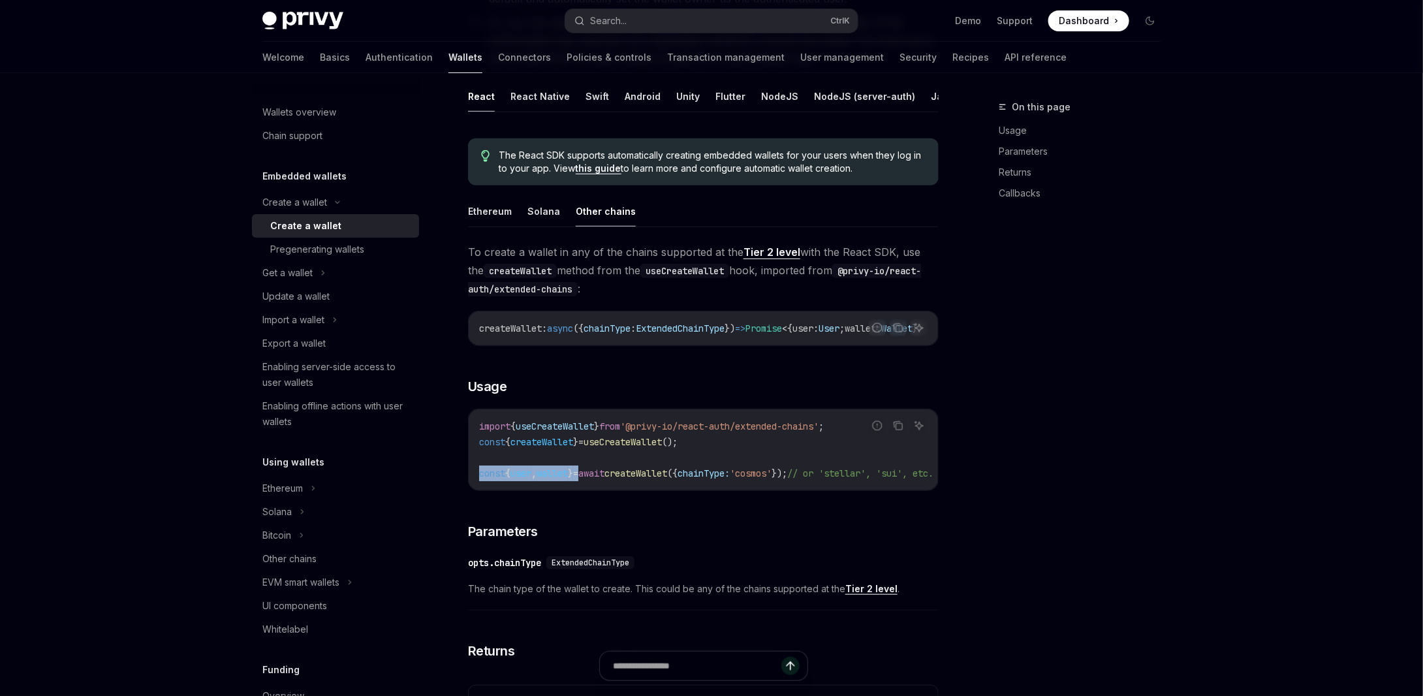
drag, startPoint x: 596, startPoint y: 485, endPoint x: 478, endPoint y: 489, distance: 118.8
click at [478, 489] on div "import { useCreateWallet } from '@privy-io/react-auth/extended-chains' ; const …" at bounding box center [703, 449] width 469 height 81
copy span "const { user , wallet } ="
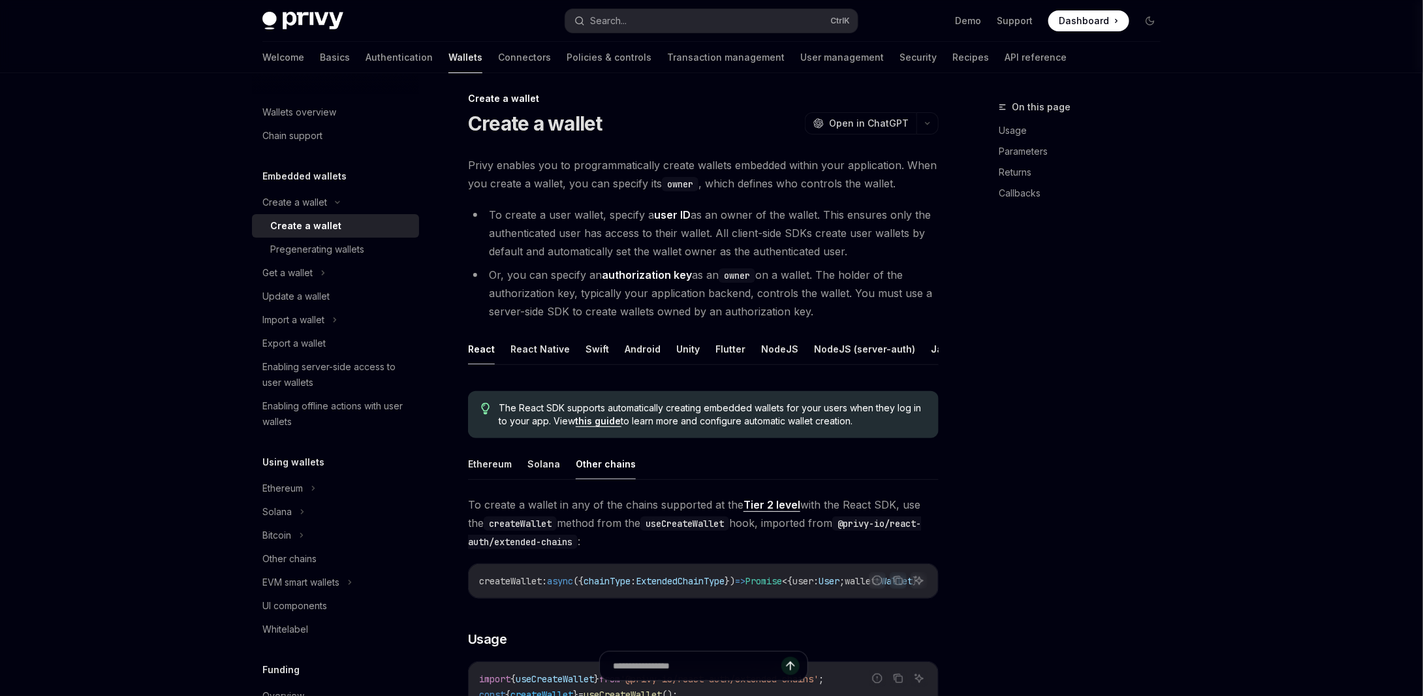
scroll to position [0, 0]
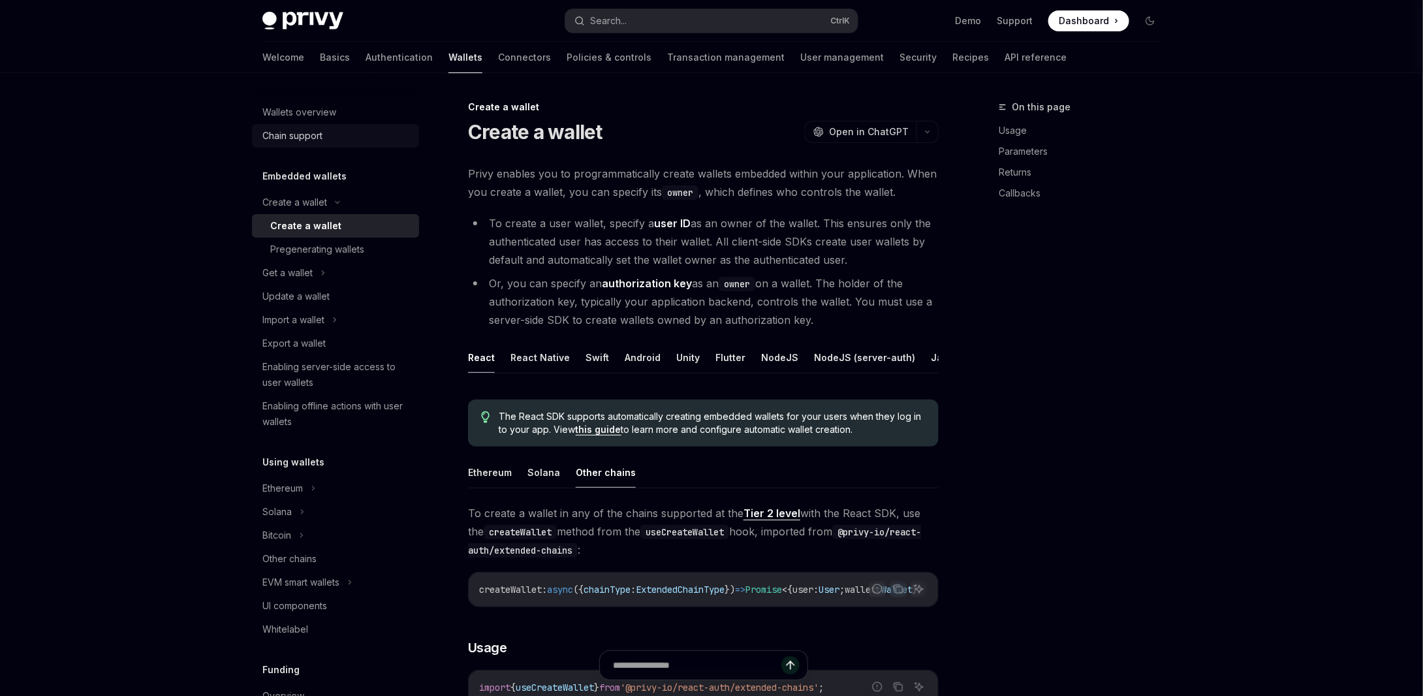
click at [303, 142] on div "Chain support" at bounding box center [292, 136] width 60 height 16
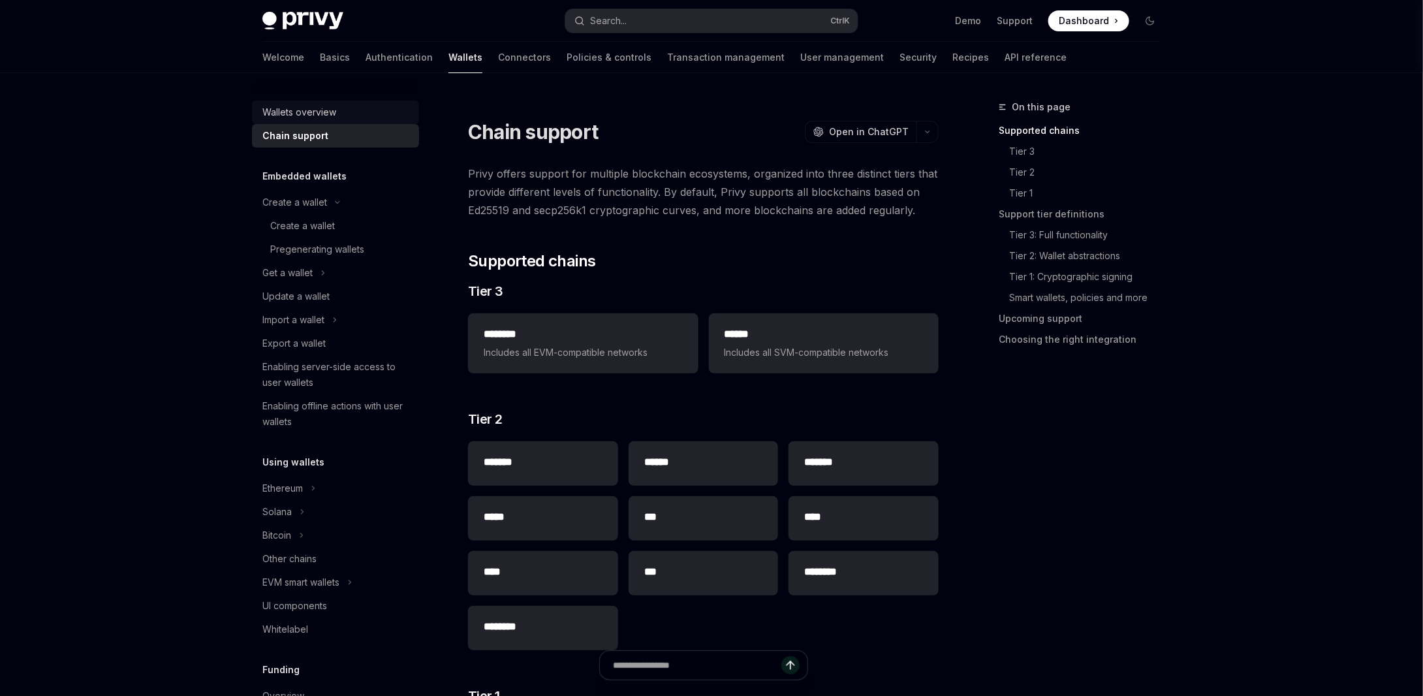
click at [311, 106] on div "Wallets overview" at bounding box center [299, 112] width 74 height 16
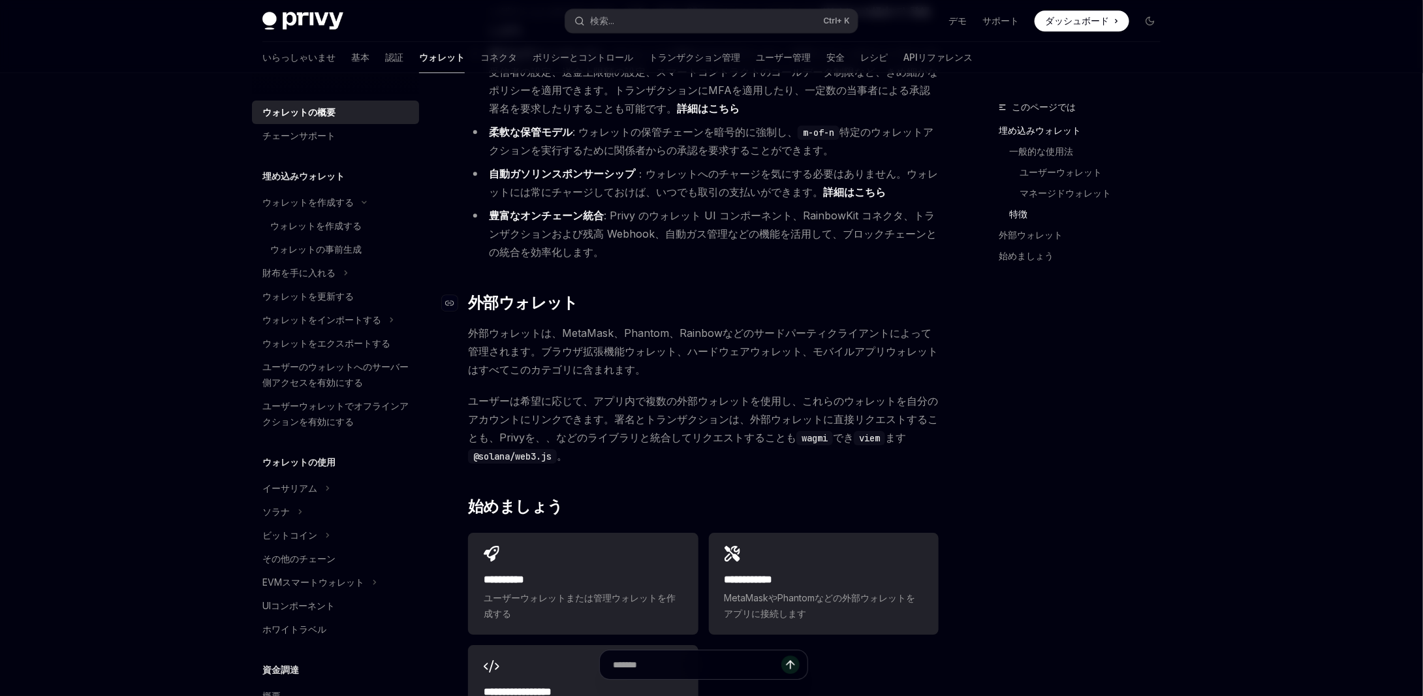
scroll to position [1958, 0]
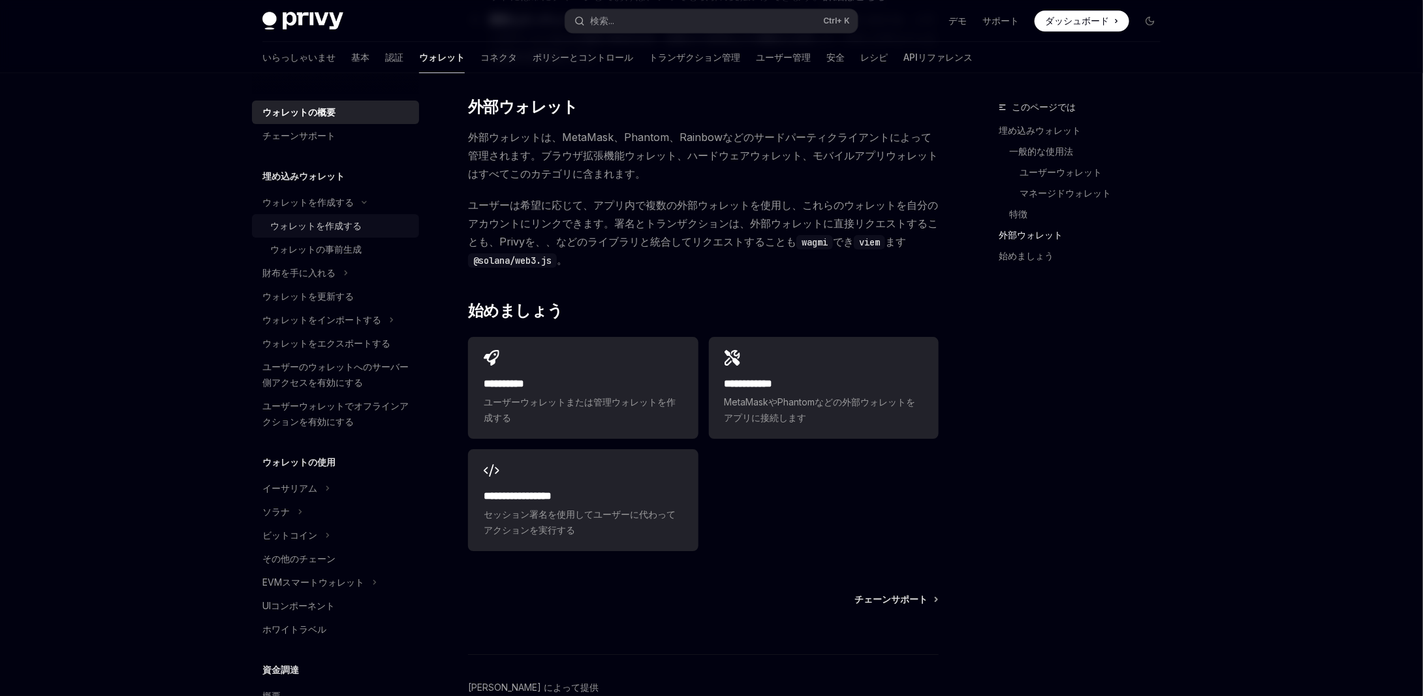
click at [322, 218] on div "ウォレットを作成する" at bounding box center [315, 226] width 91 height 16
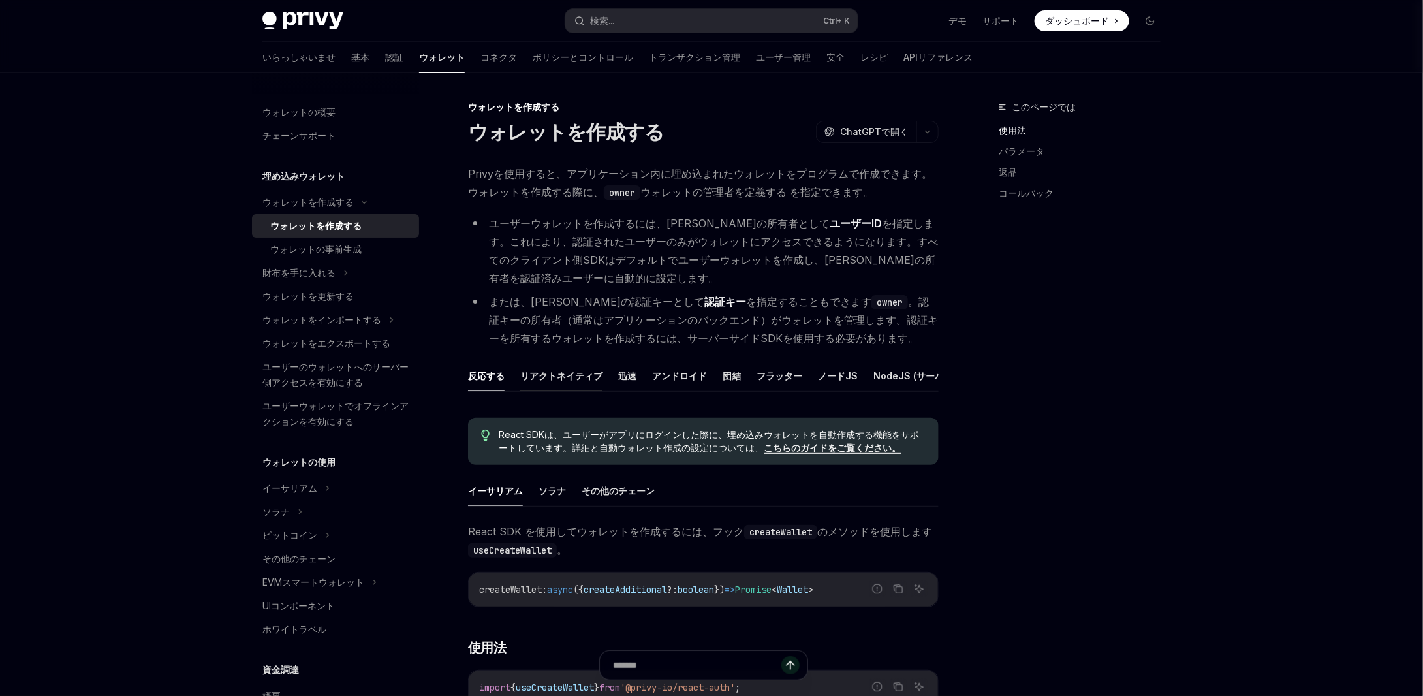
click at [565, 379] on font "リアクトネイティブ" at bounding box center [561, 375] width 82 height 11
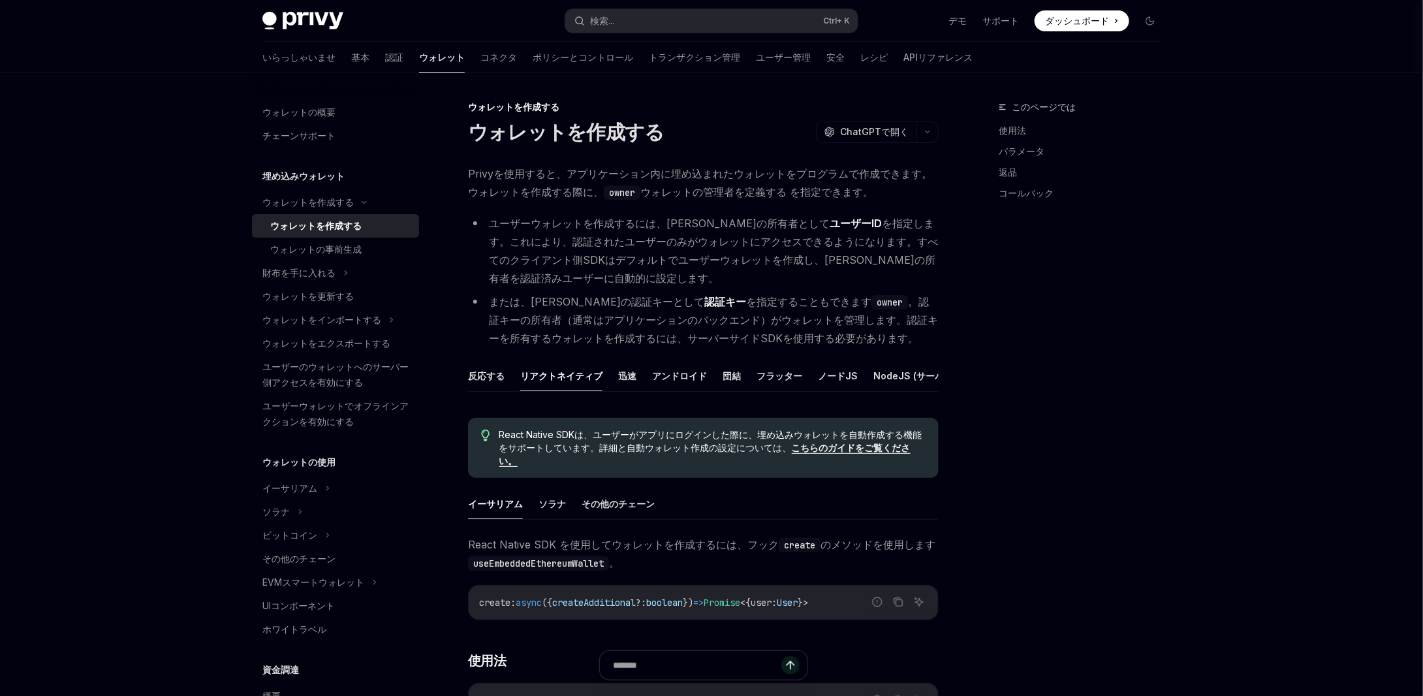
click at [640, 367] on ul "反応する リアクトネイティブ 迅速 アンドロイド 団結 フラッター ノードJS NodeJS (サーバー認証) ジャワ REST API" at bounding box center [703, 375] width 471 height 31
click at [628, 373] on font "迅速" at bounding box center [627, 375] width 18 height 11
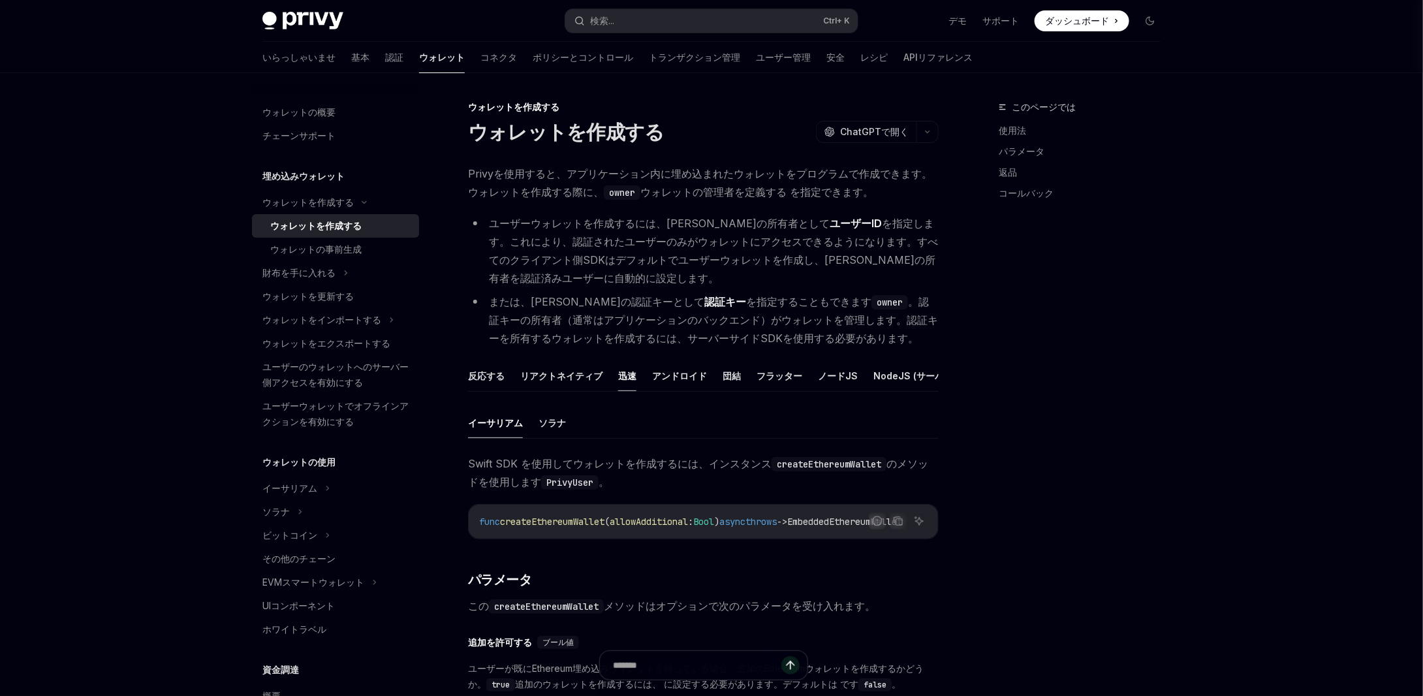
click at [627, 373] on font "迅速" at bounding box center [627, 375] width 18 height 11
click at [638, 373] on ul "反応する リアクトネイティブ 迅速 アンドロイド 団結 フラッター ノードJS NodeJS (サーバー認証) ジャワ REST API" at bounding box center [703, 375] width 471 height 31
click at [489, 374] on font "反応する" at bounding box center [486, 375] width 37 height 11
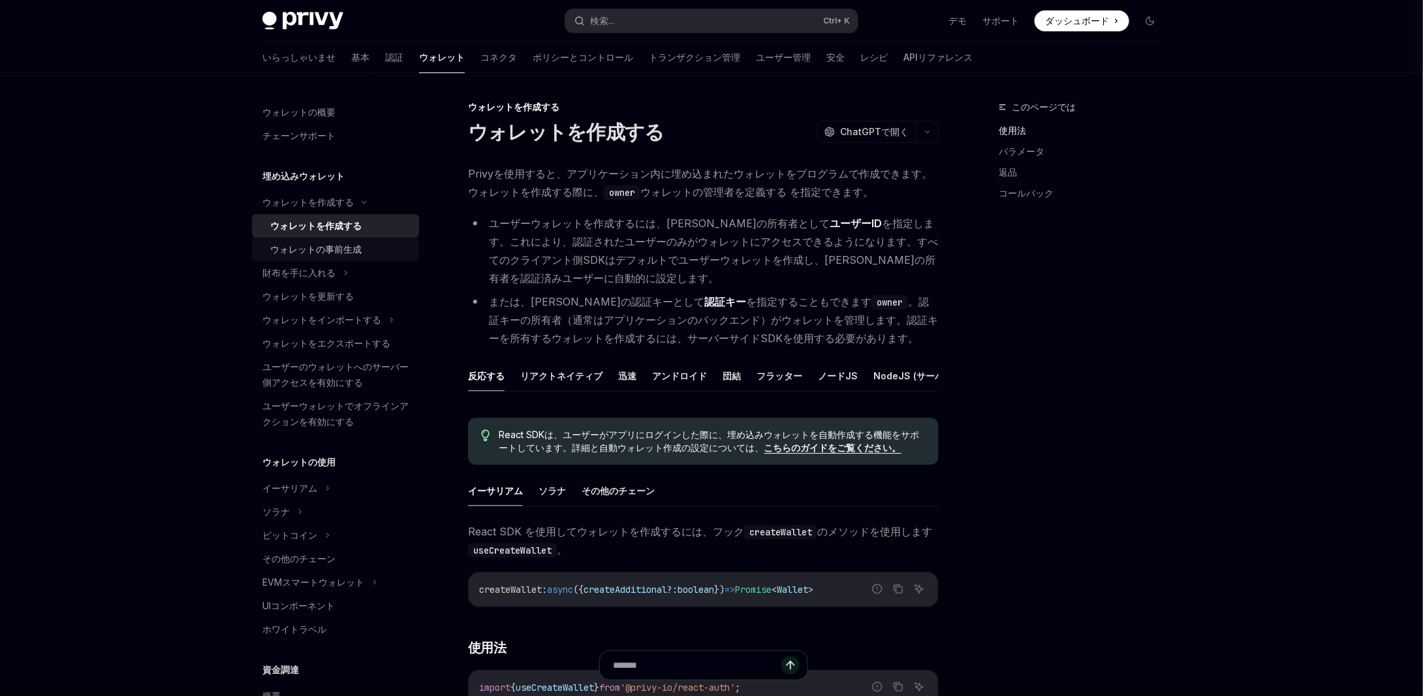
click at [322, 250] on font "ウォレットの事前生成" at bounding box center [315, 248] width 91 height 11
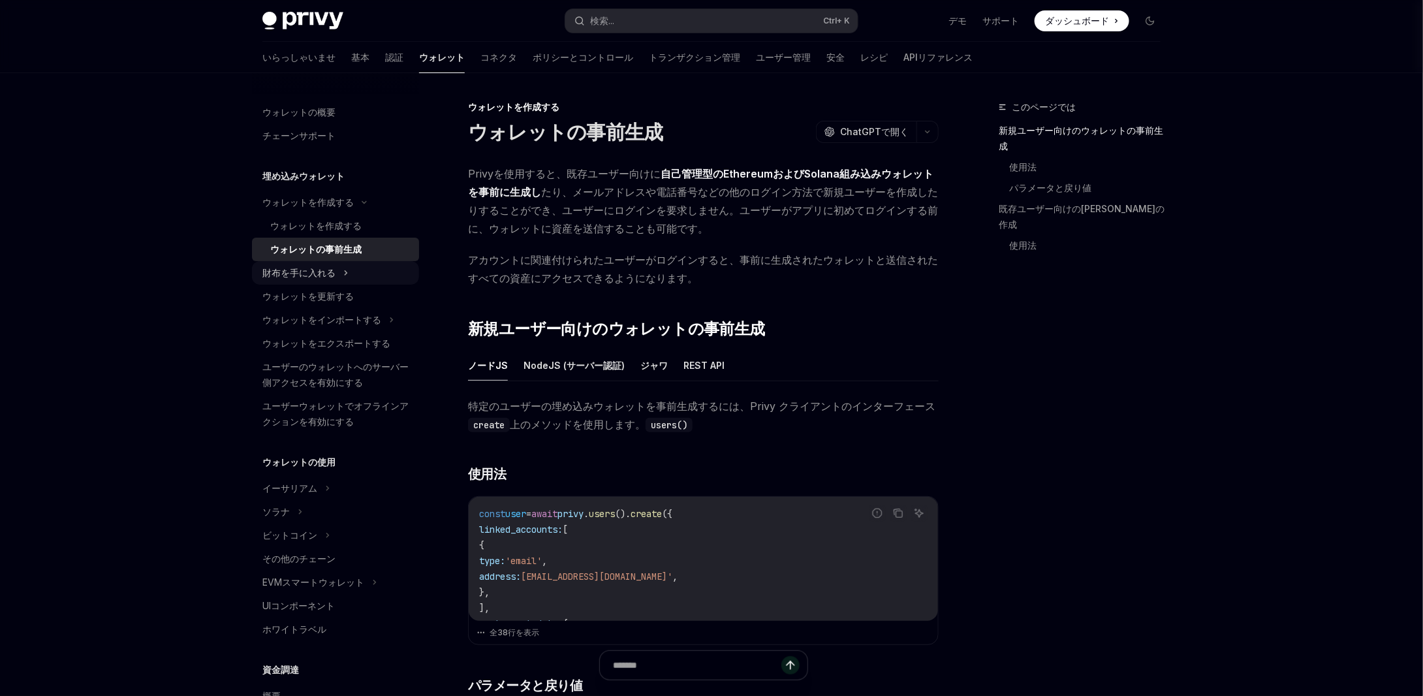
click at [325, 268] on font "財布を手に入れる" at bounding box center [298, 272] width 73 height 11
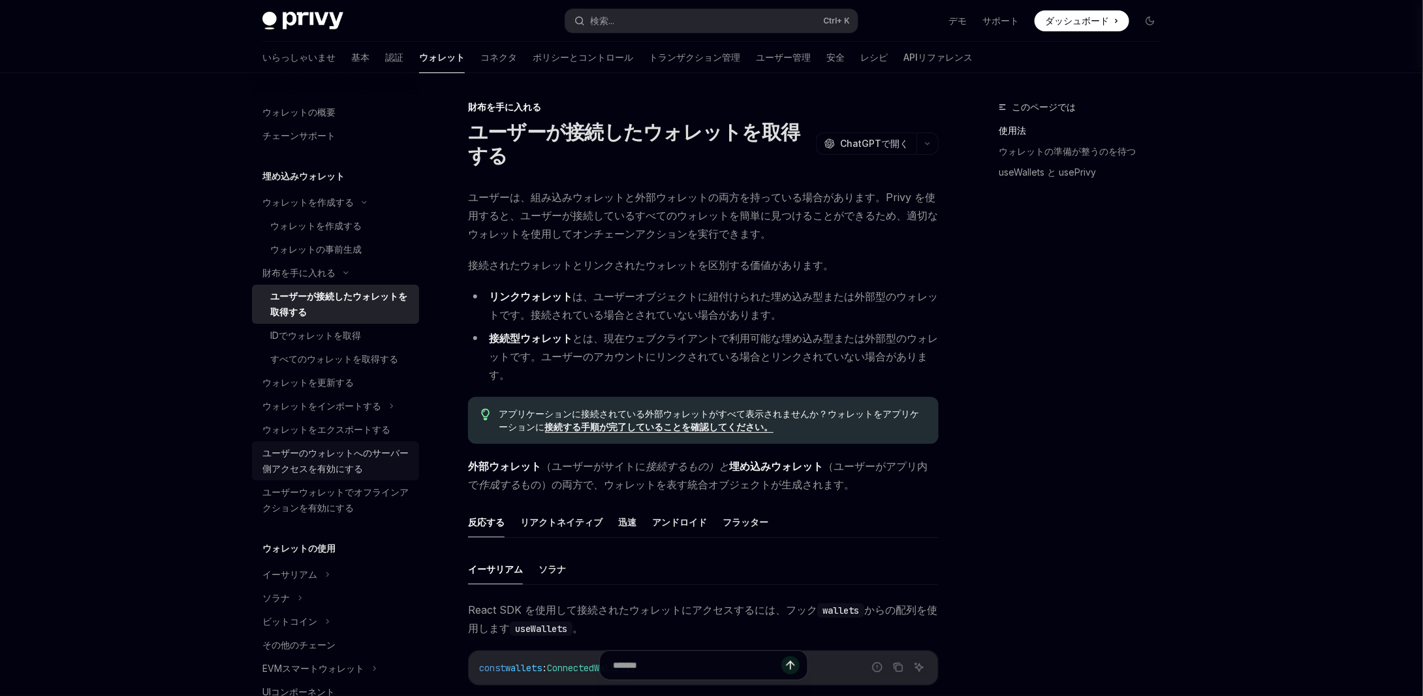
click at [357, 462] on div "ユーザーのウォレットへのサーバー側アクセスを有効にする" at bounding box center [336, 460] width 149 height 31
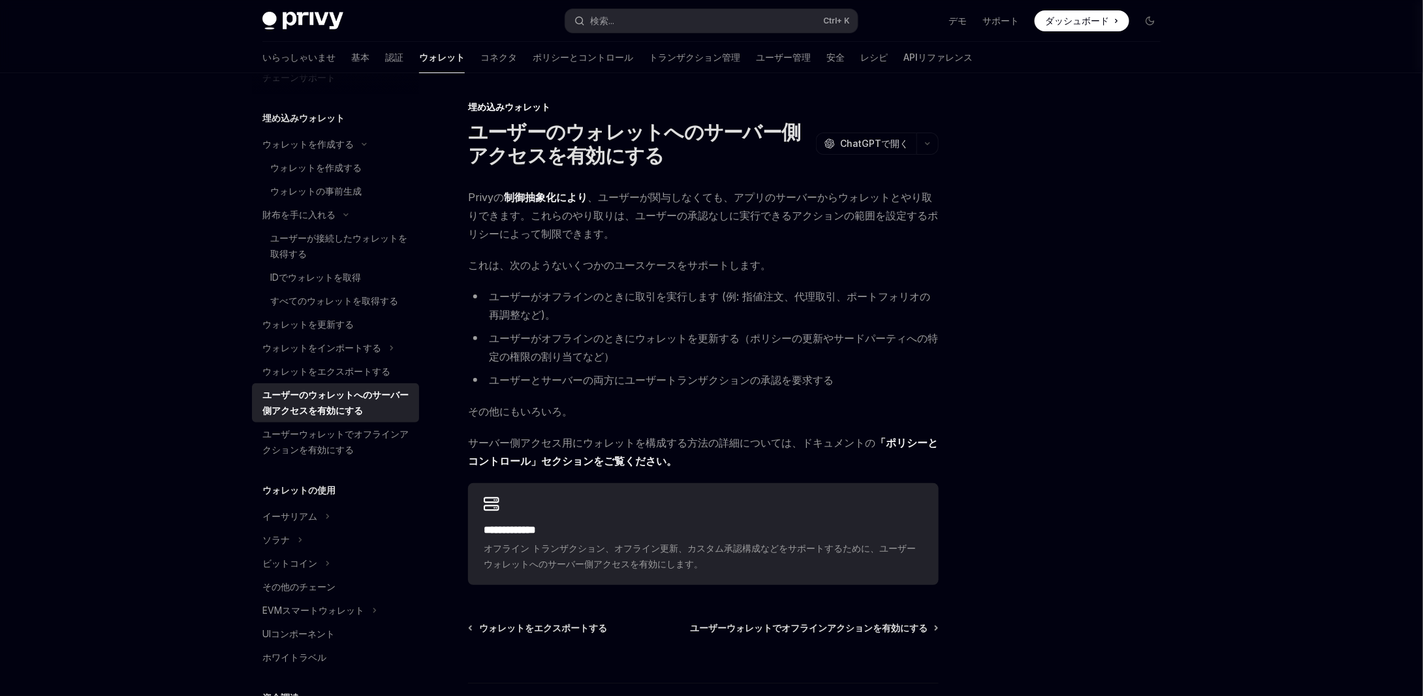
scroll to position [65, 0]
click at [317, 444] on font "ユーザーウォレットでオフラインアクションを有効にする" at bounding box center [335, 434] width 146 height 27
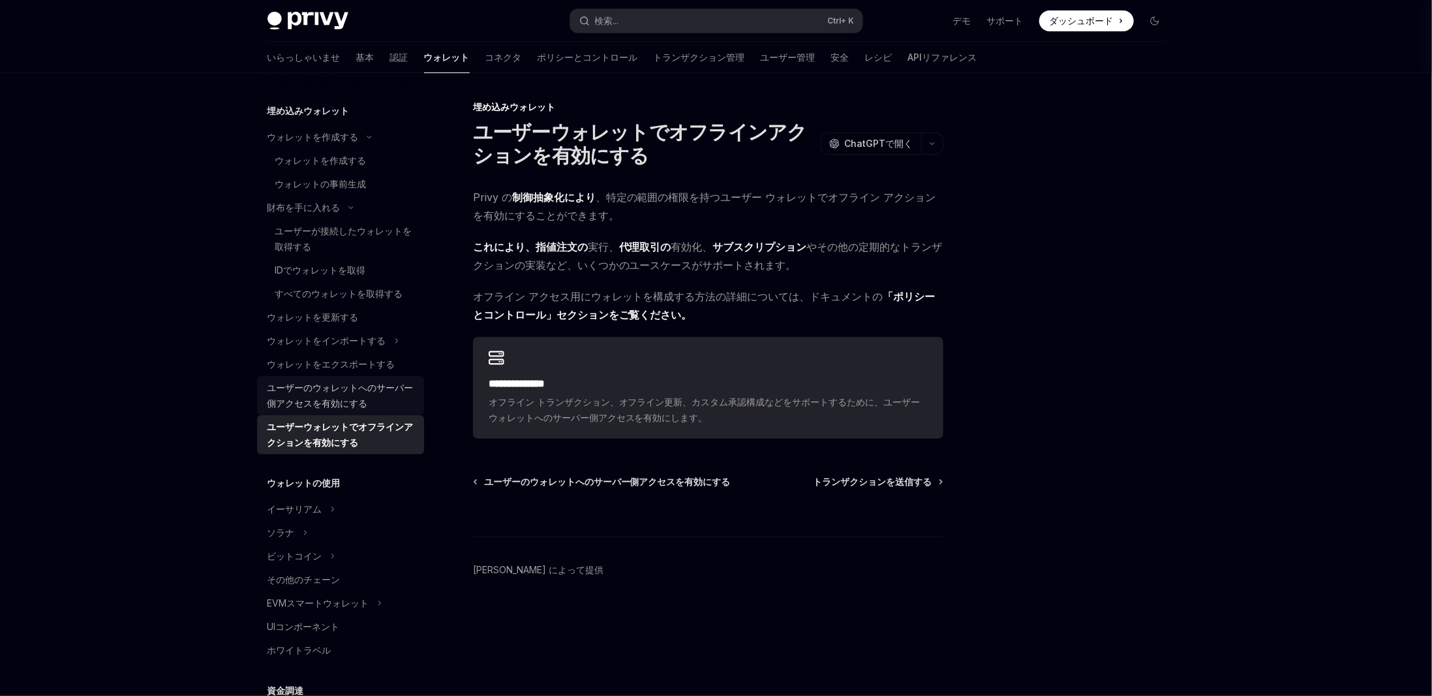
click at [342, 392] on font "ユーザーのウォレットへのサーバー側アクセスを有効にする" at bounding box center [341, 395] width 146 height 27
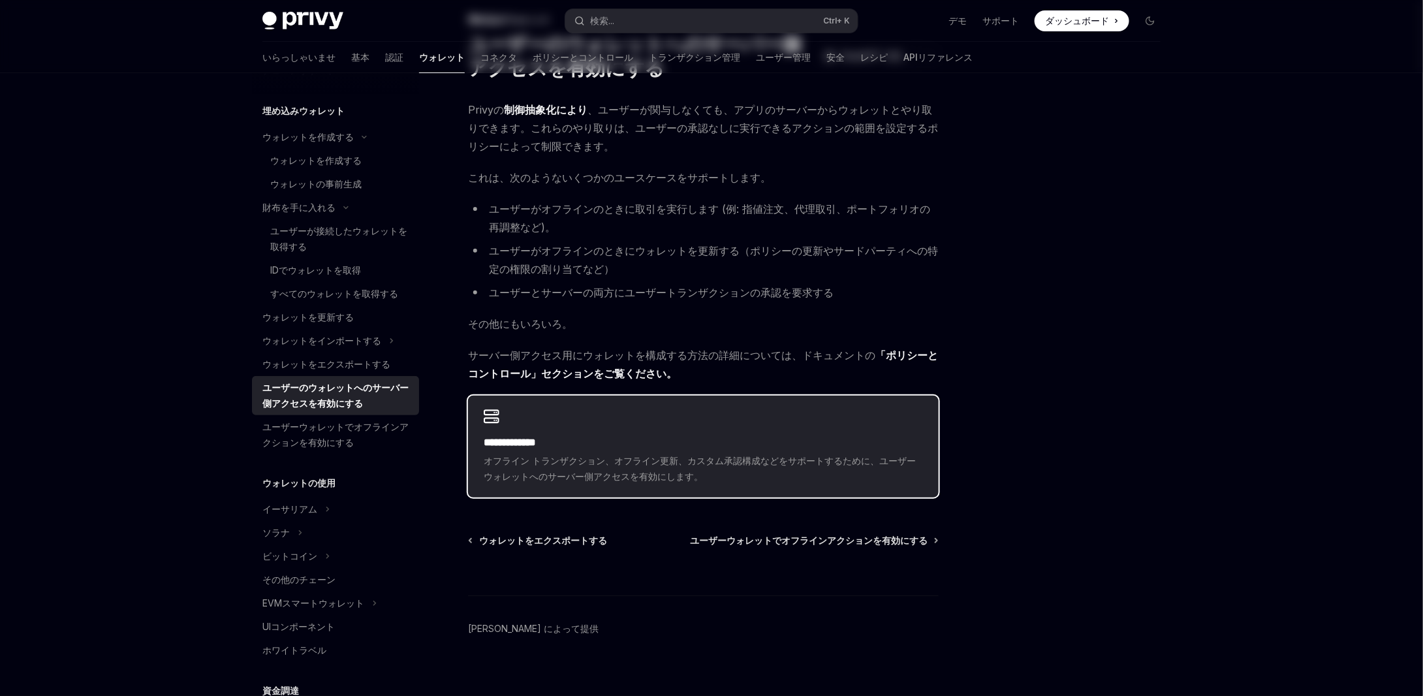
scroll to position [99, 0]
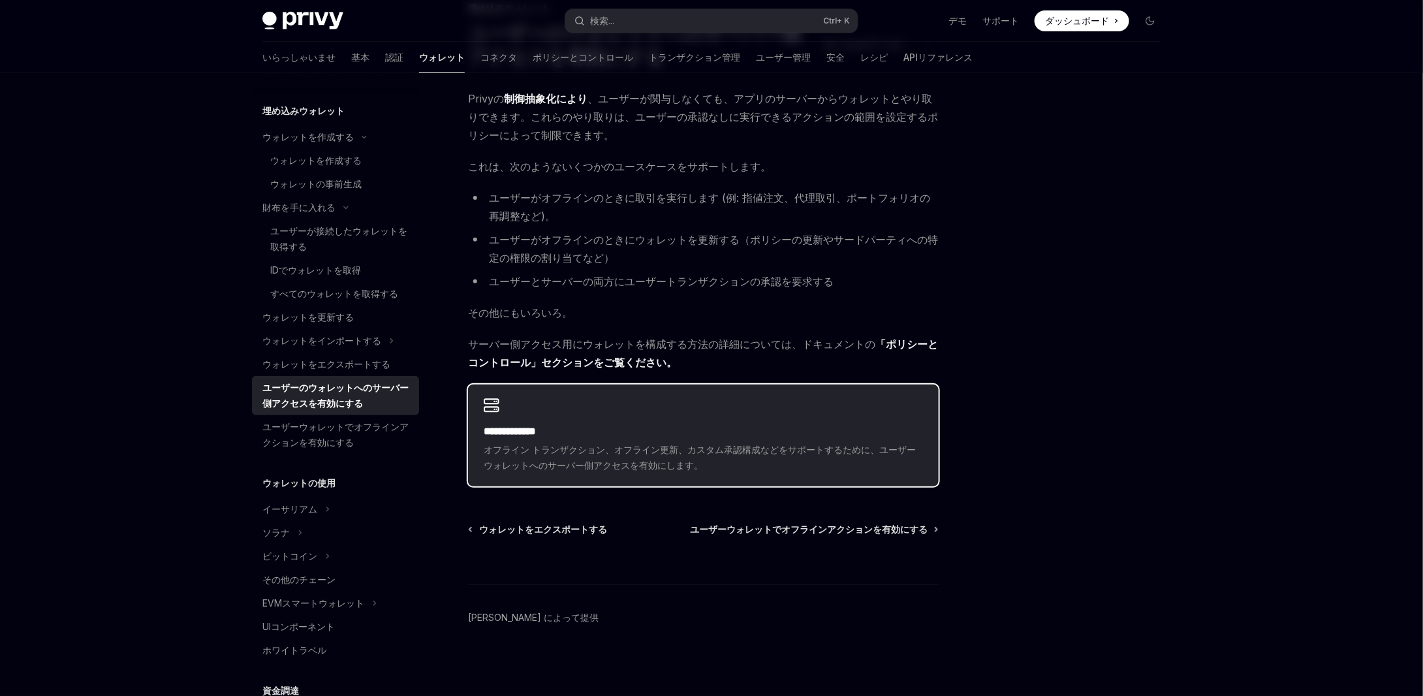
click at [536, 436] on font "**********" at bounding box center [510, 431] width 52 height 10
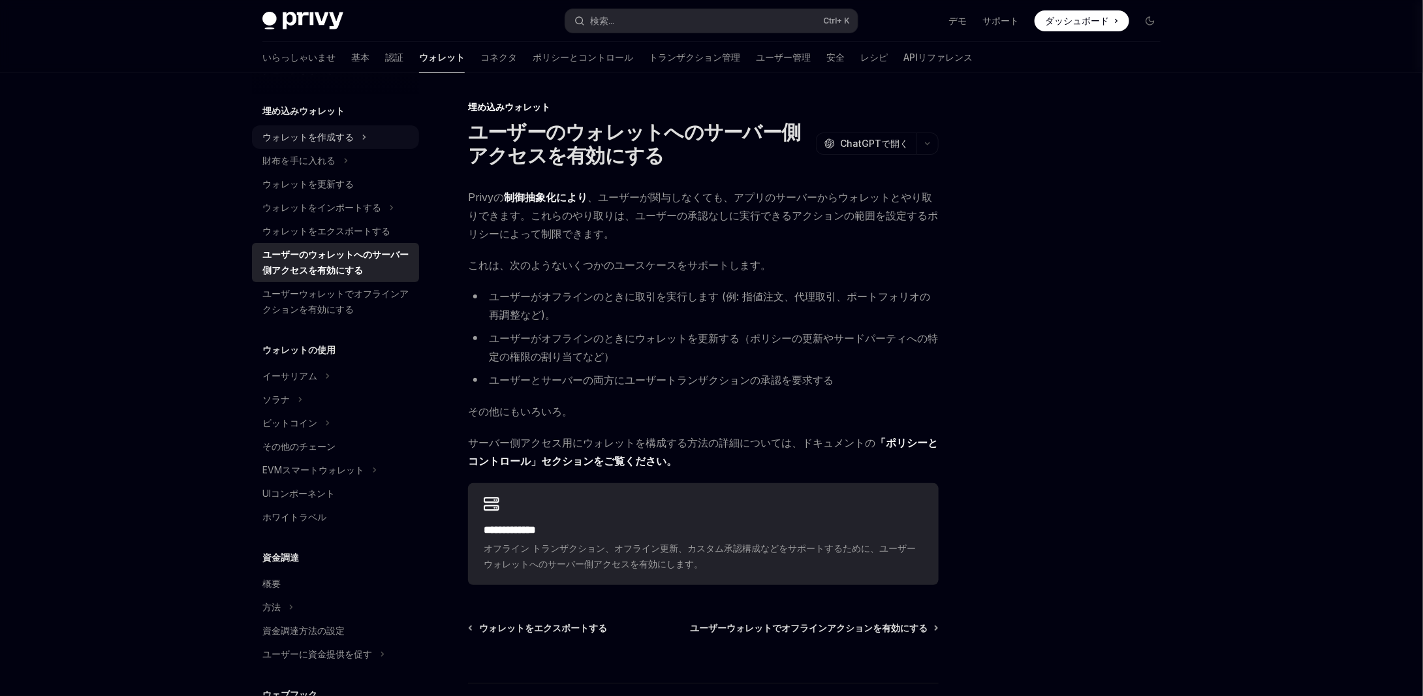
click at [281, 134] on font "ウォレットを作成する" at bounding box center [307, 136] width 91 height 11
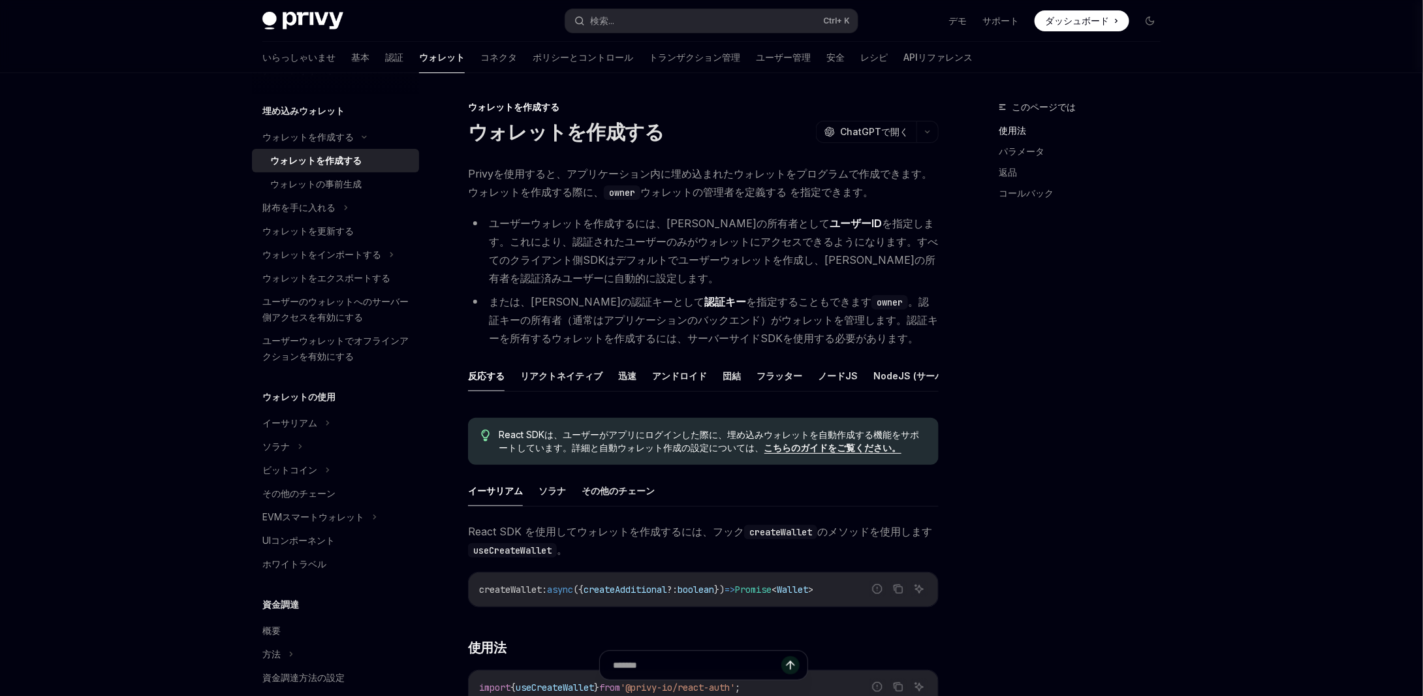
click at [1072, 23] on font "ダッシュボード" at bounding box center [1077, 20] width 64 height 11
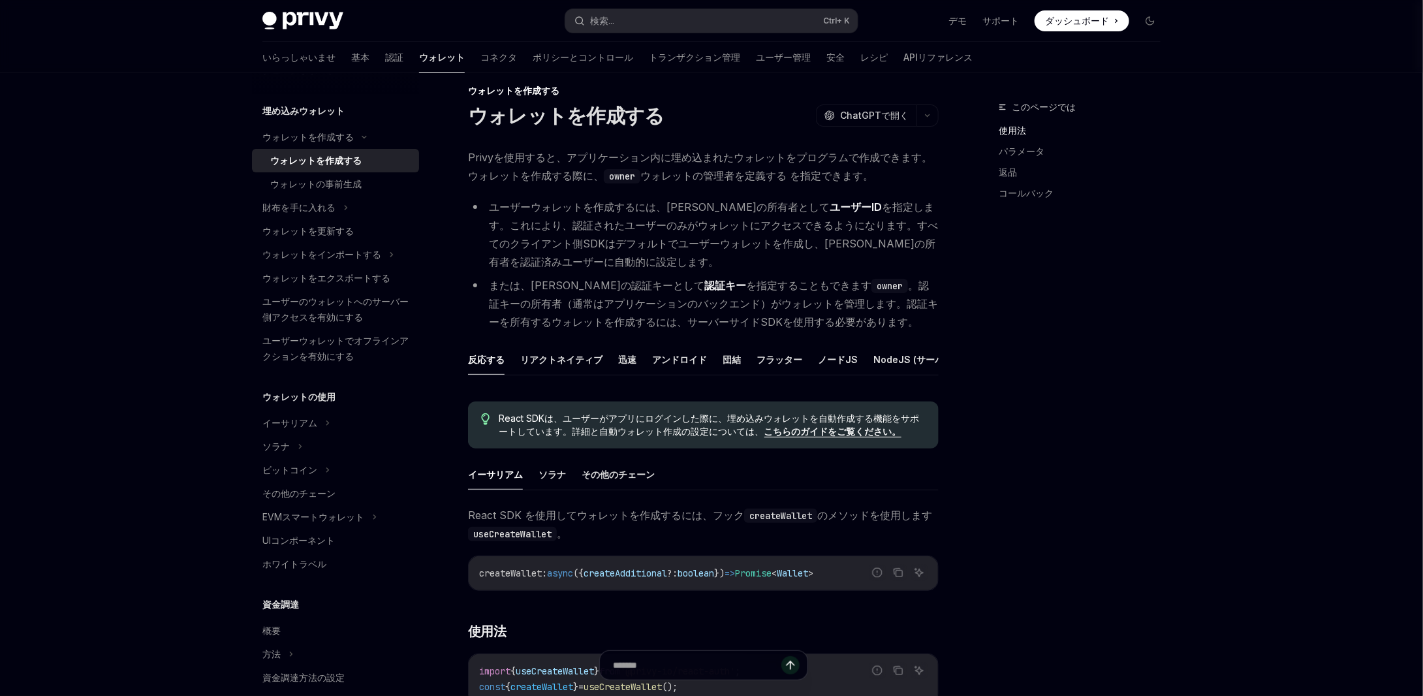
scroll to position [212, 0]
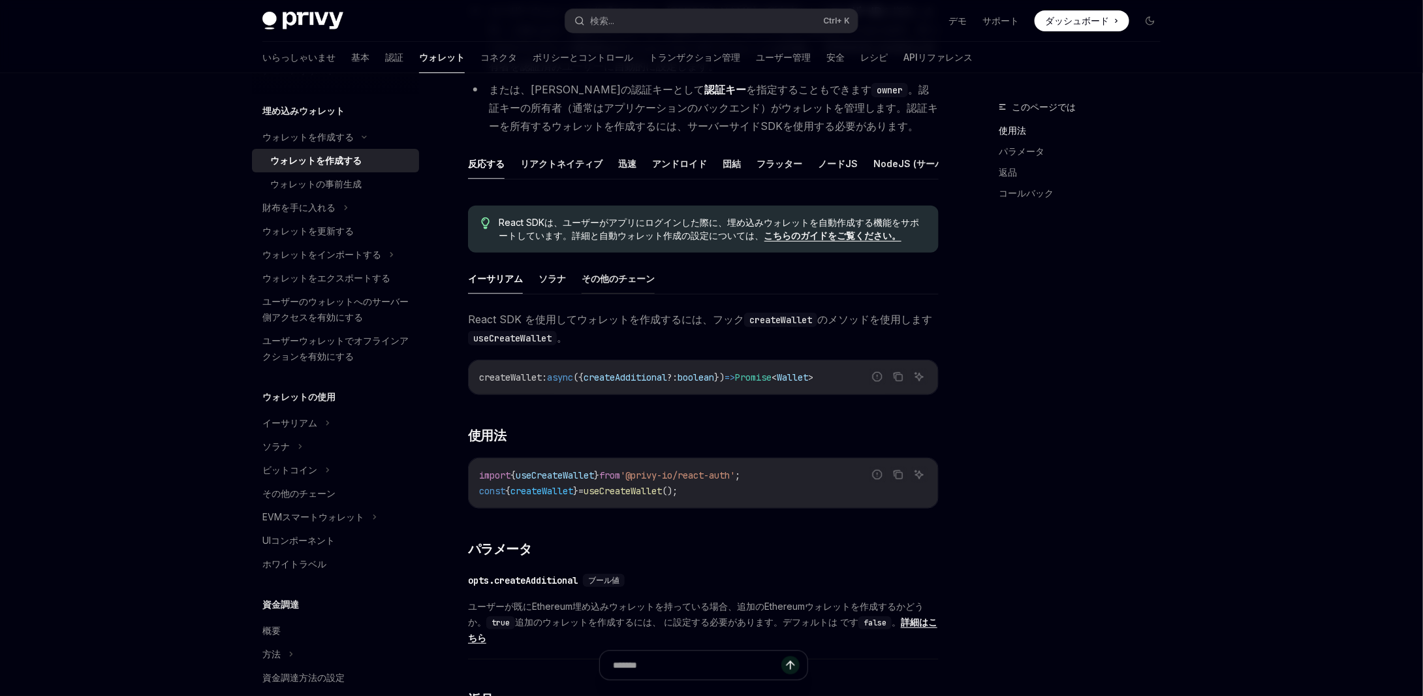
click at [619, 284] on font "その他のチェーン" at bounding box center [617, 278] width 73 height 11
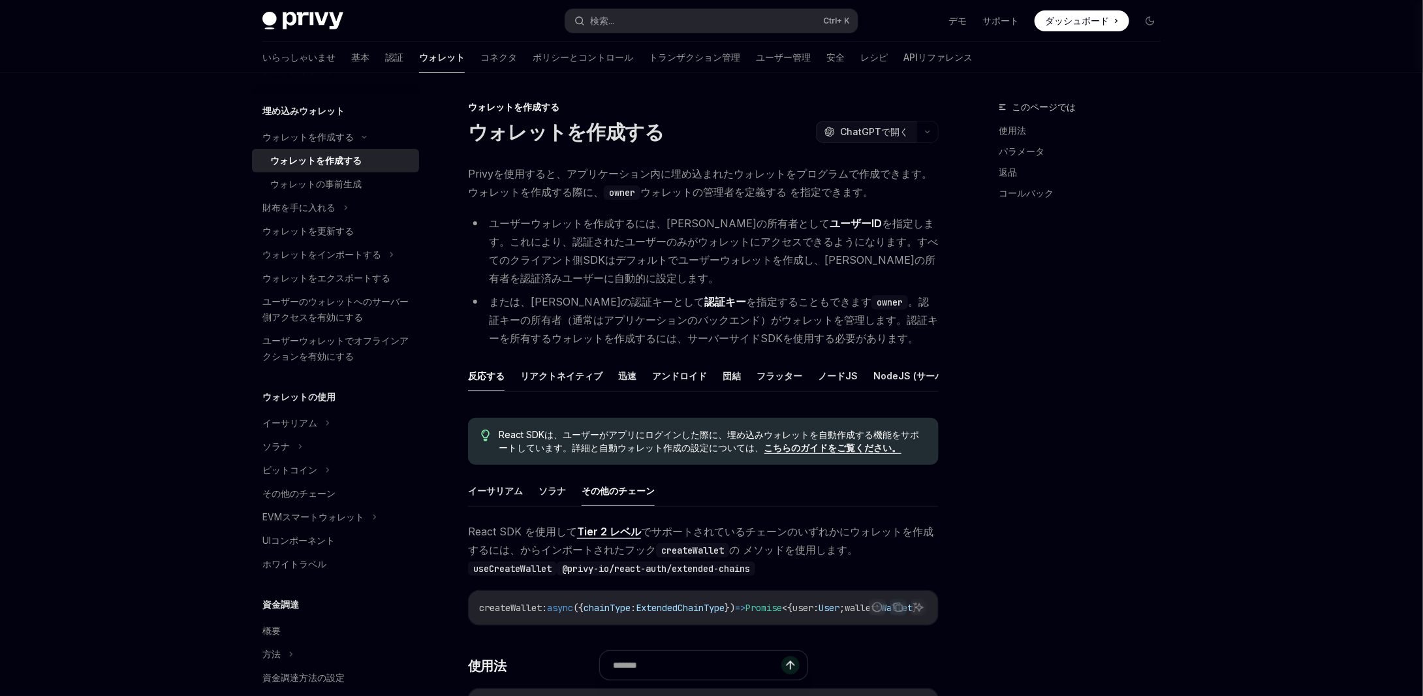
click at [859, 123] on button "OpenAI ChatGPTで開く" at bounding box center [866, 132] width 101 height 22
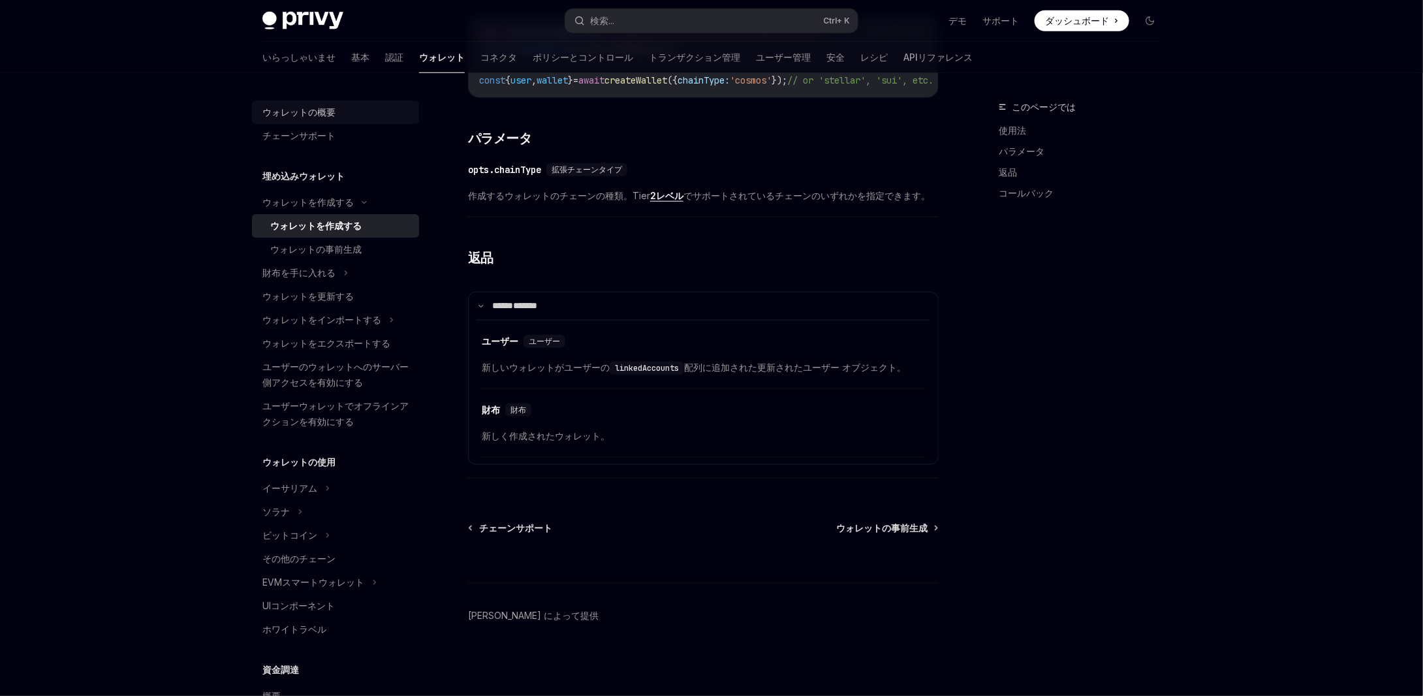
click at [328, 106] on font "ウォレットの概要" at bounding box center [298, 111] width 73 height 11
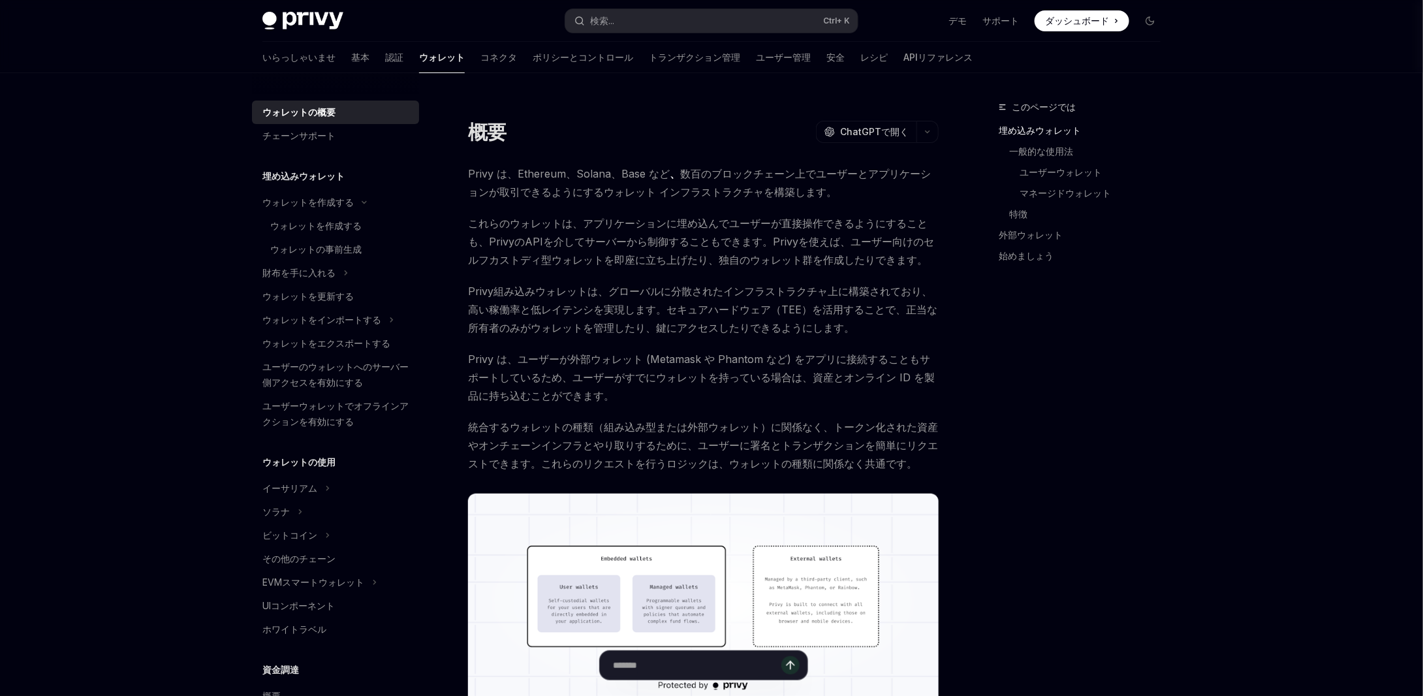
drag, startPoint x: 833, startPoint y: 482, endPoint x: 852, endPoint y: 3, distance: 480.1
click at [317, 125] on link "チェーンサポート" at bounding box center [335, 135] width 167 height 23
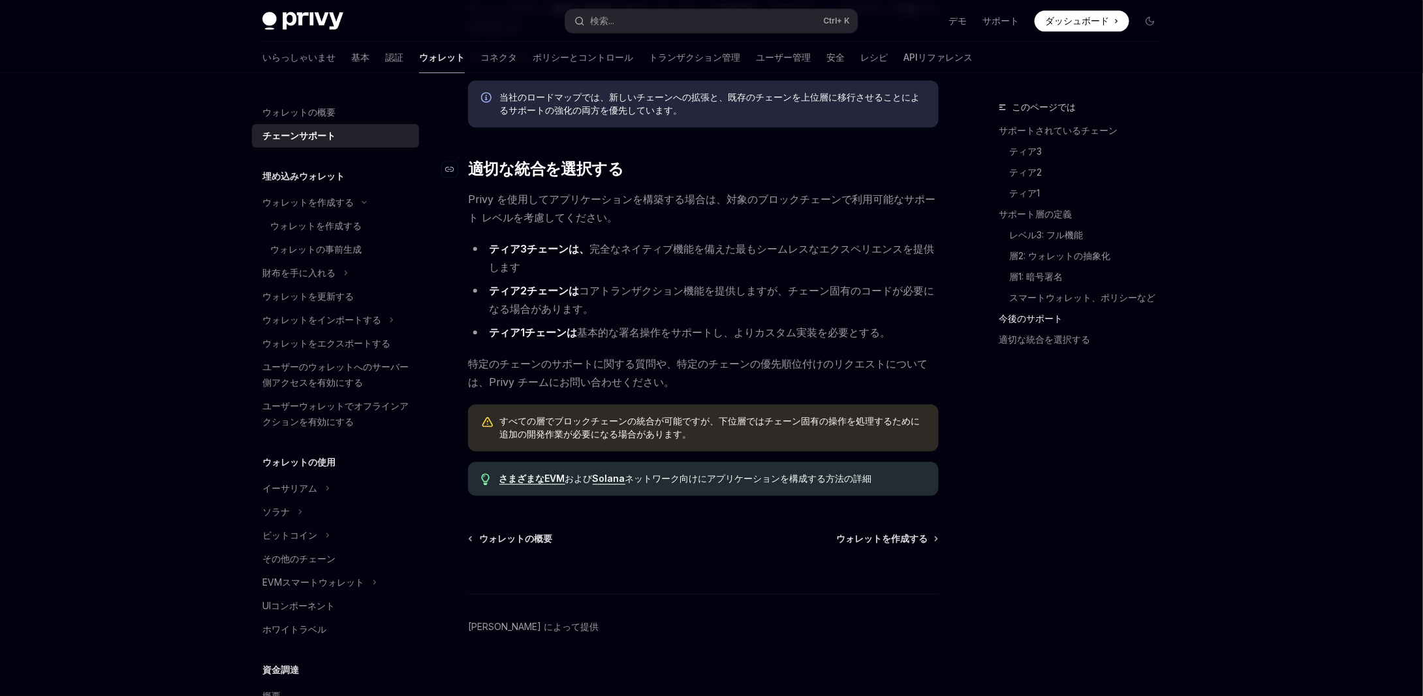
scroll to position [1566, 0]
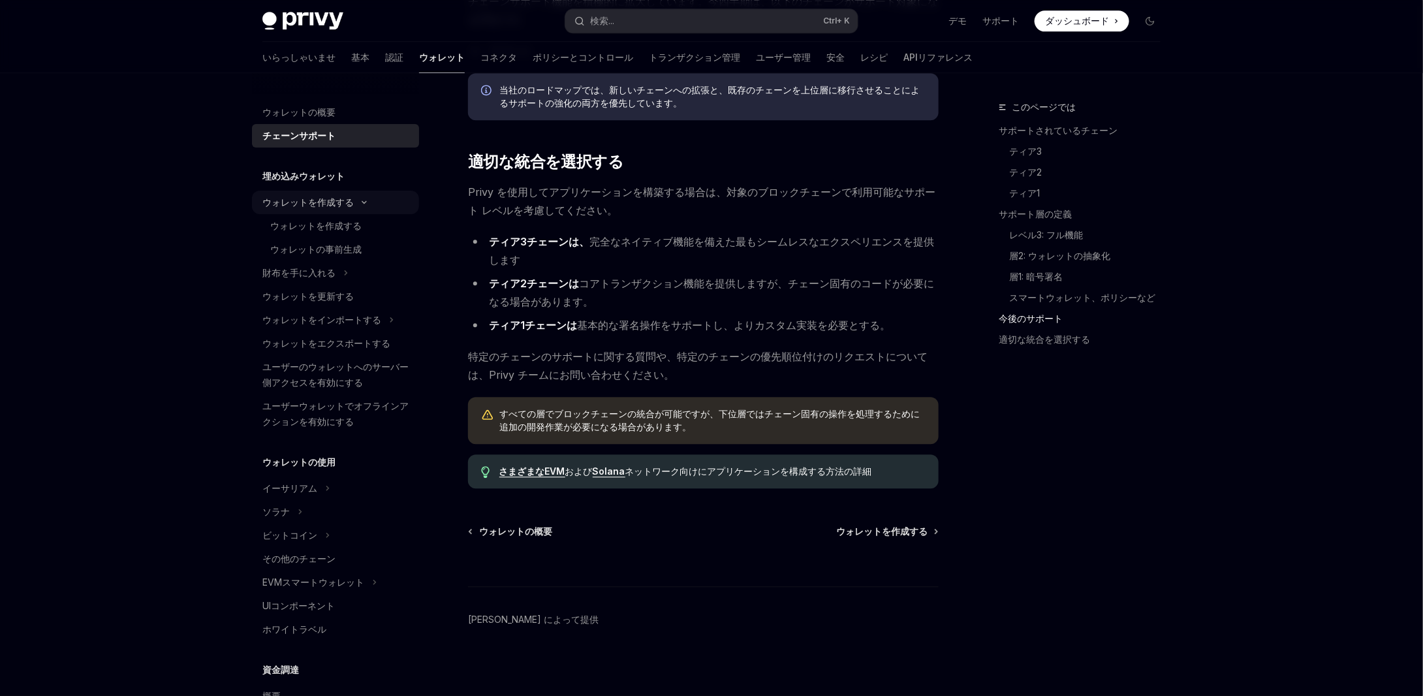
click at [319, 199] on font "ウォレットを作成する" at bounding box center [307, 201] width 91 height 11
click at [311, 170] on font "埋め込みウォレット" at bounding box center [303, 175] width 82 height 11
click at [314, 200] on font "ウォレットを作成する" at bounding box center [307, 201] width 91 height 11
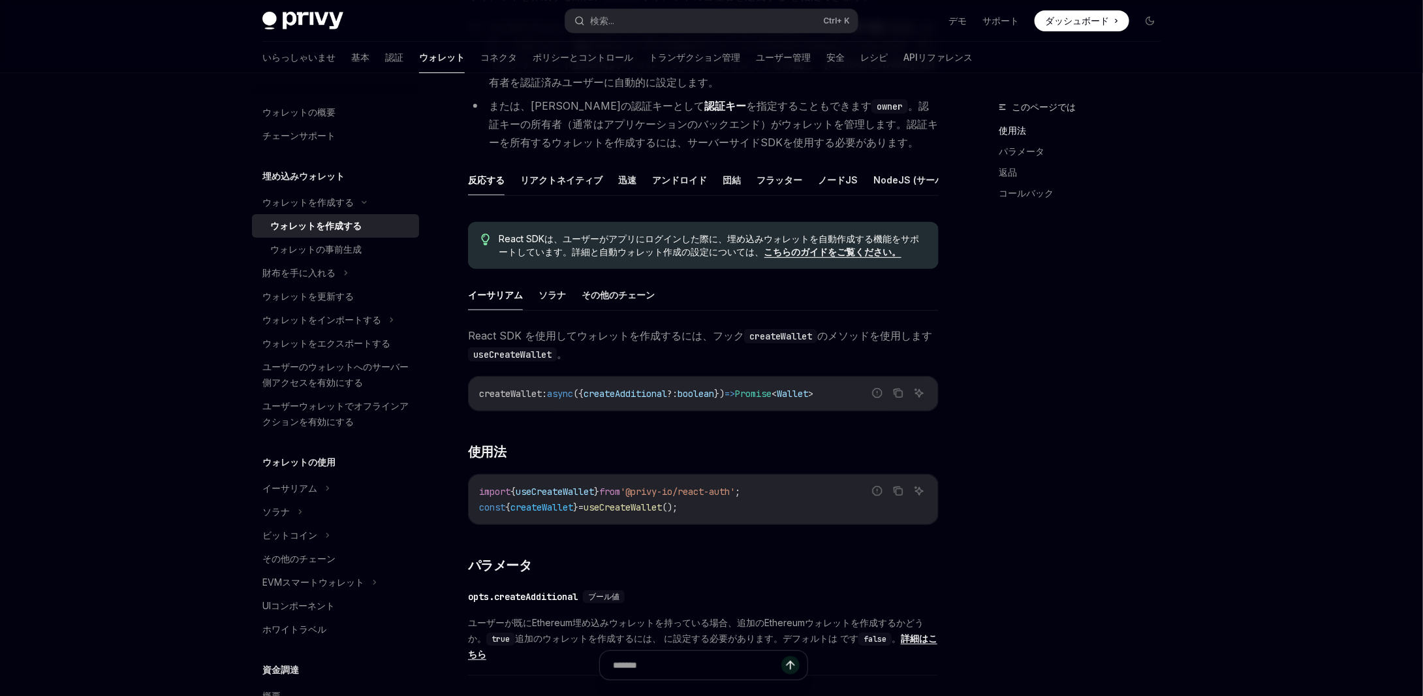
scroll to position [131, 0]
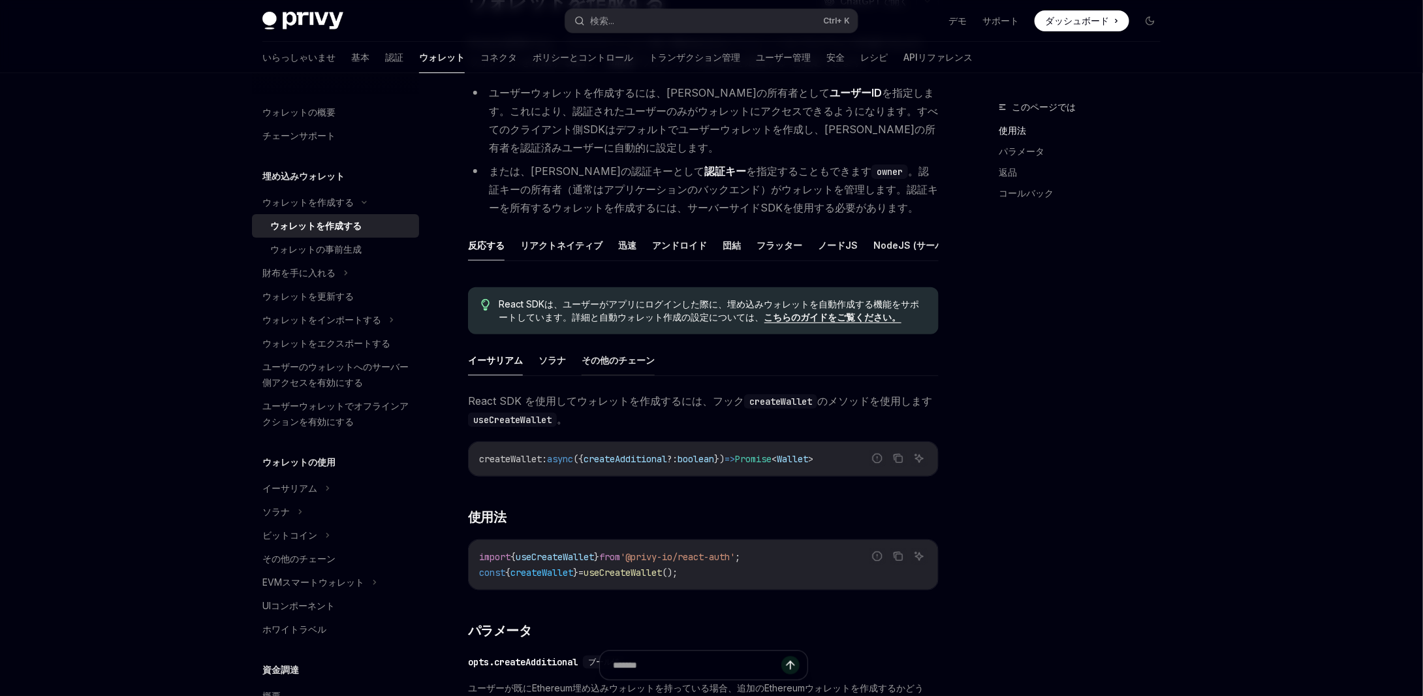
click at [640, 365] on font "その他のチェーン" at bounding box center [617, 359] width 73 height 11
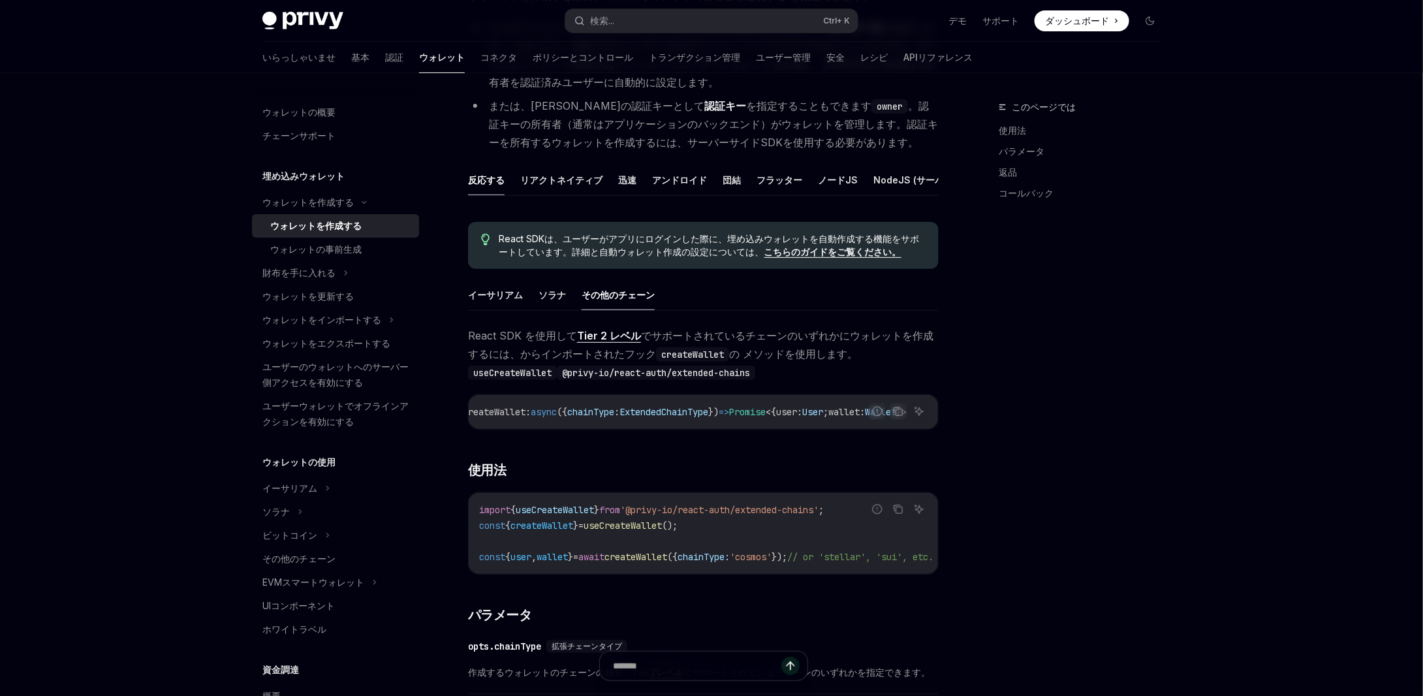
scroll to position [0, 82]
drag, startPoint x: 790, startPoint y: 593, endPoint x: 871, endPoint y: 593, distance: 80.9
click at [871, 593] on div "React SDK を使用して Tier 2 レベル でサポートされているチェーンのいずれかにウォレットを作成するには、 からインポートされたフック crea…" at bounding box center [703, 643] width 471 height 635
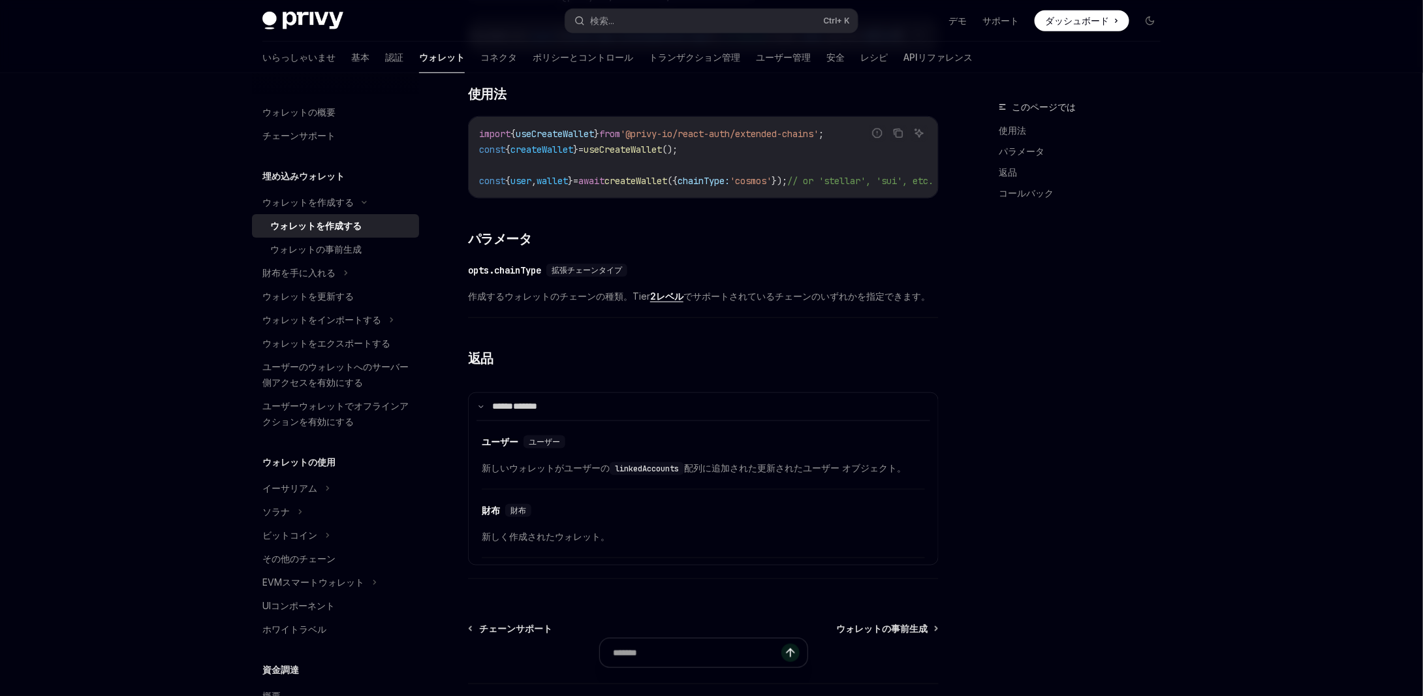
scroll to position [587, 0]
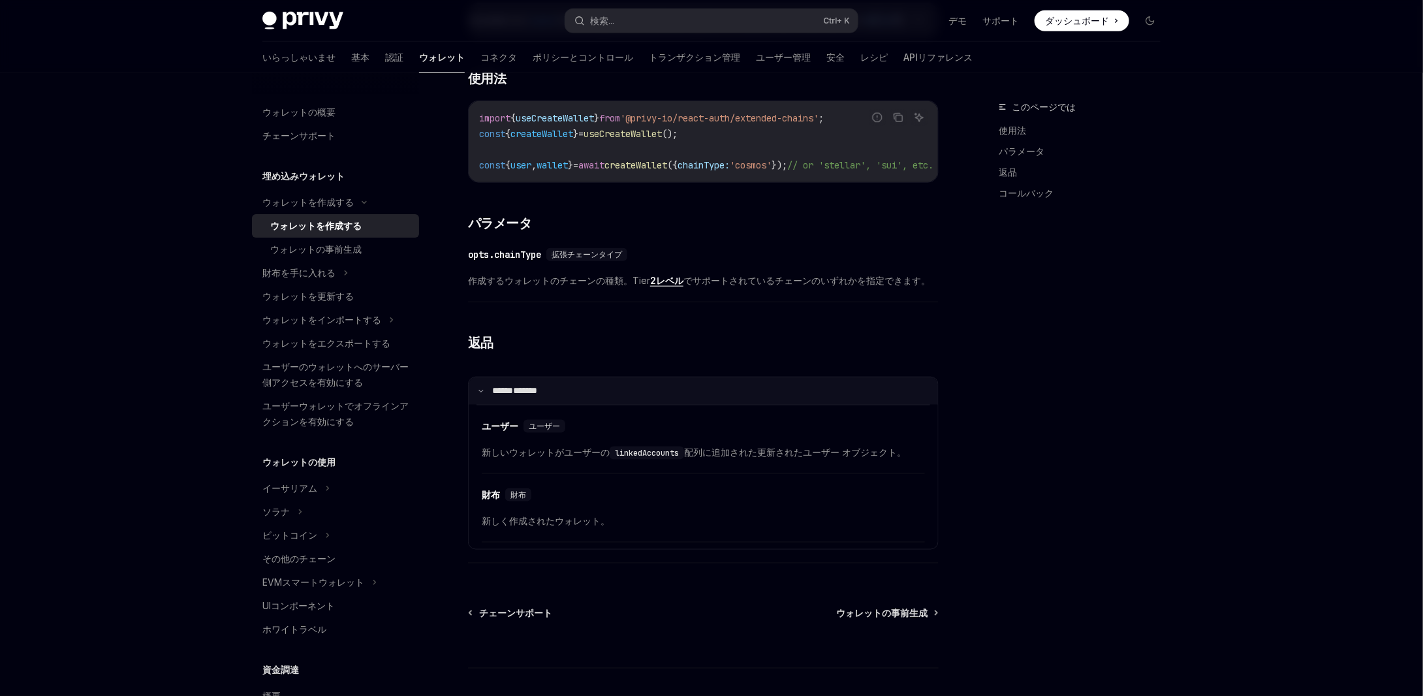
click at [730, 405] on summary "****** *******" at bounding box center [703, 390] width 469 height 27
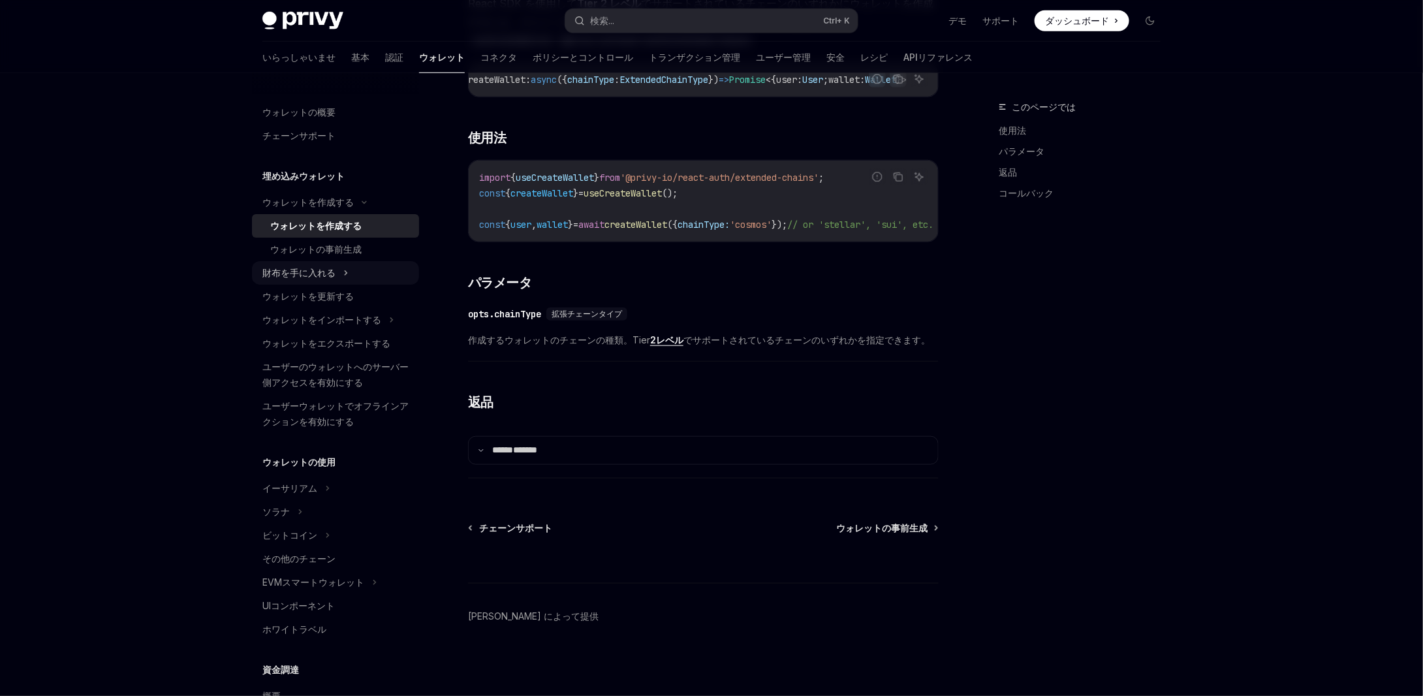
click at [280, 277] on font "財布を手に入れる" at bounding box center [298, 272] width 73 height 11
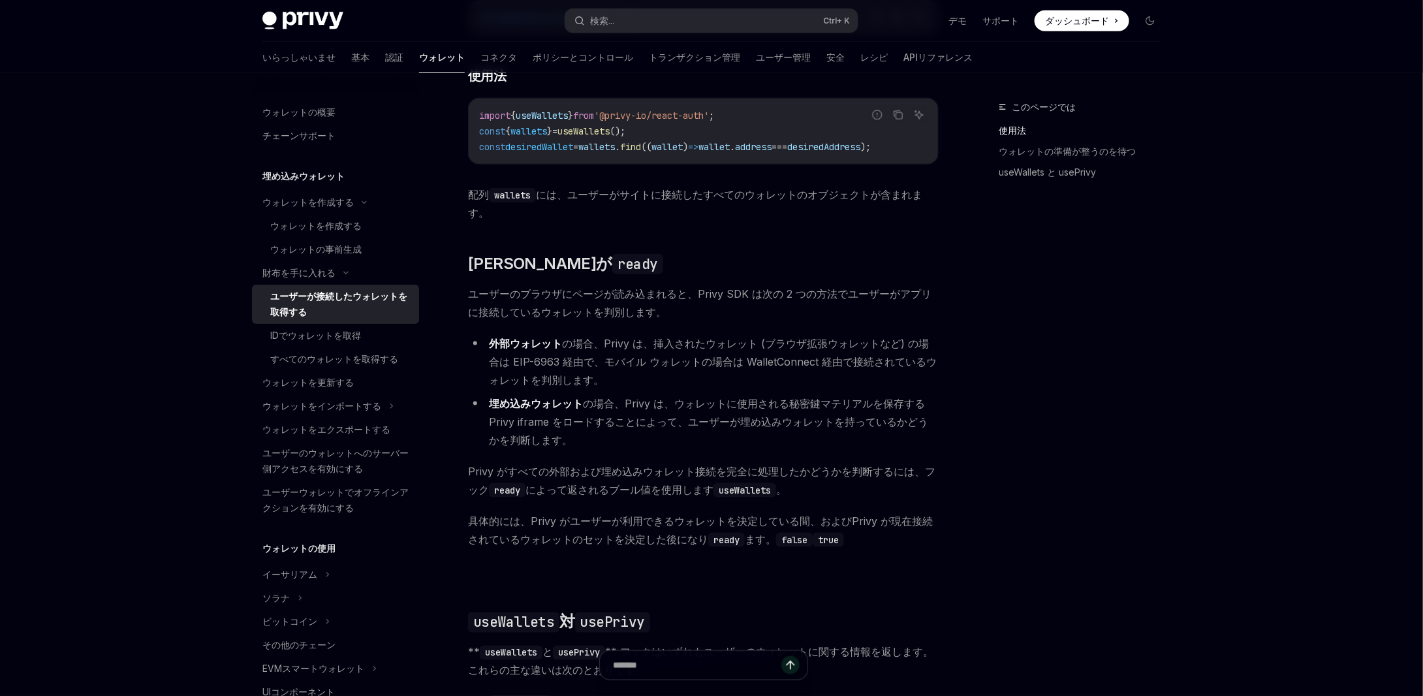
scroll to position [653, 0]
click at [321, 339] on font "IDでウォレットを取得" at bounding box center [315, 335] width 91 height 11
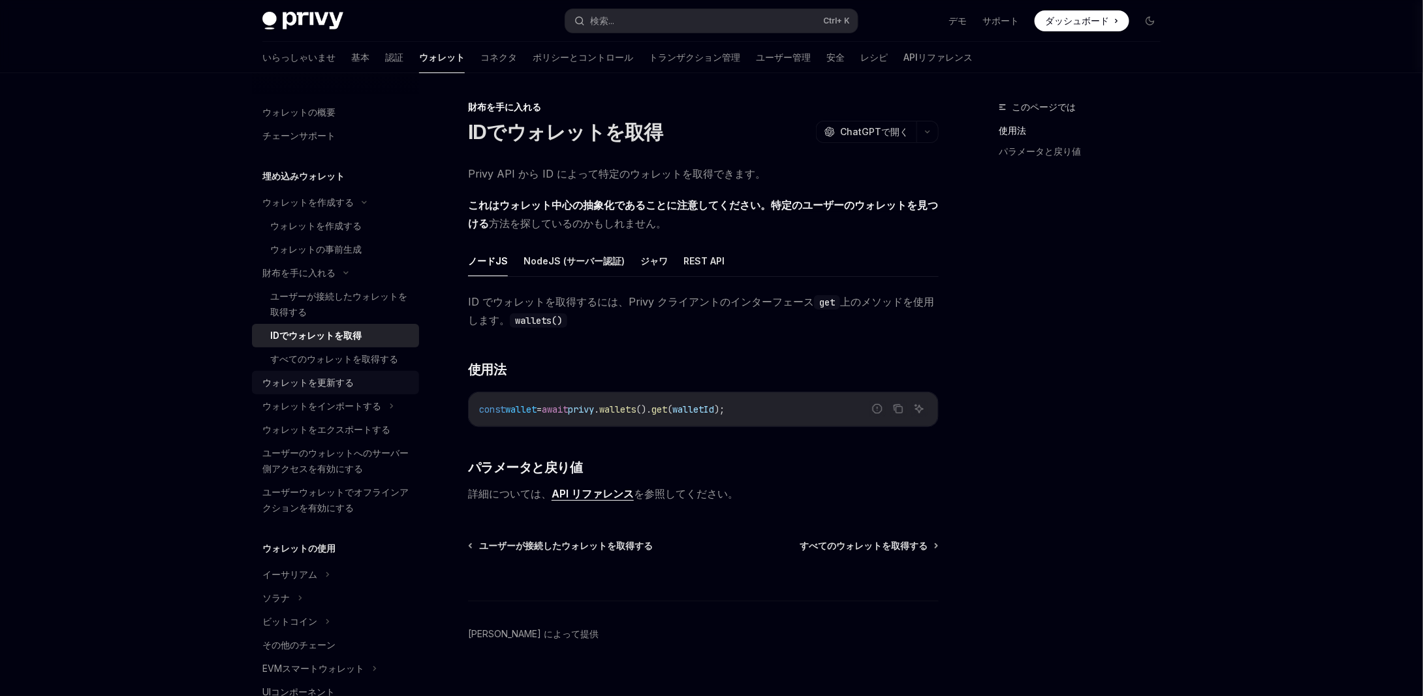
click at [319, 391] on link "ウォレットを更新する" at bounding box center [335, 382] width 167 height 23
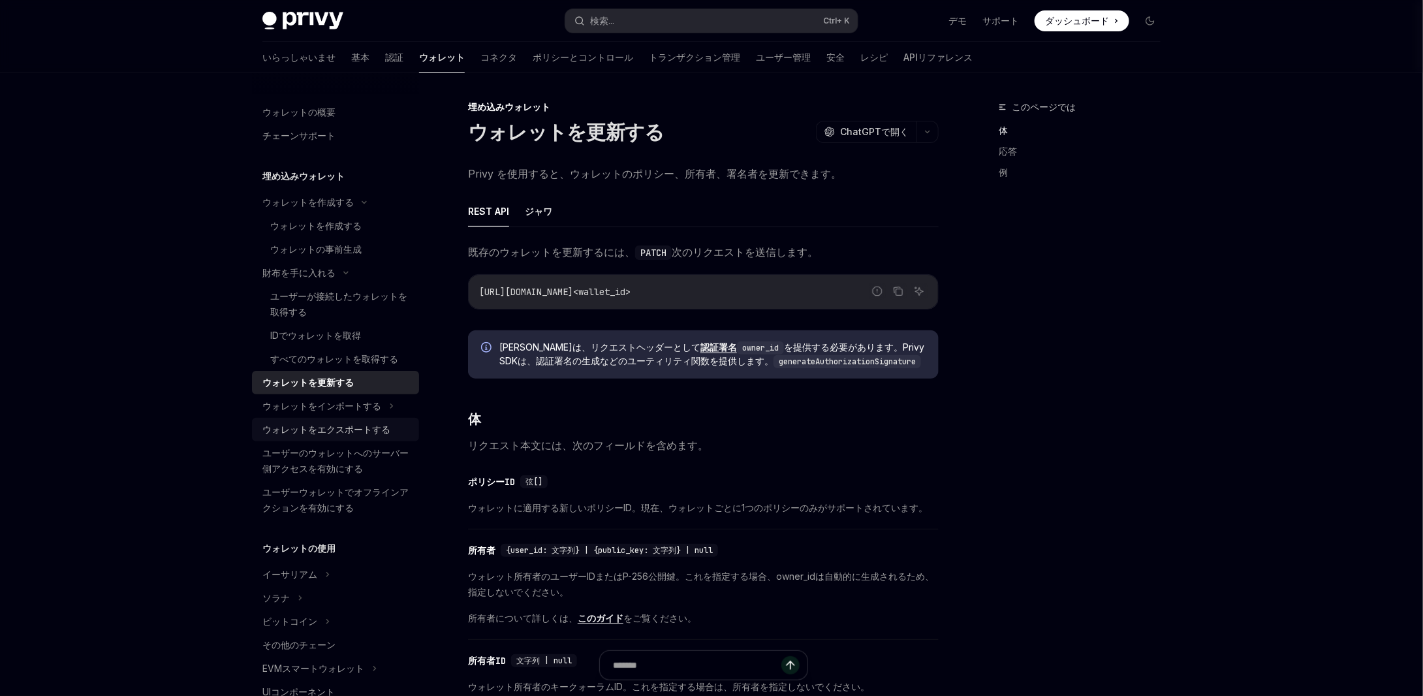
click at [318, 426] on font "ウォレットをエクスポートする" at bounding box center [326, 429] width 128 height 11
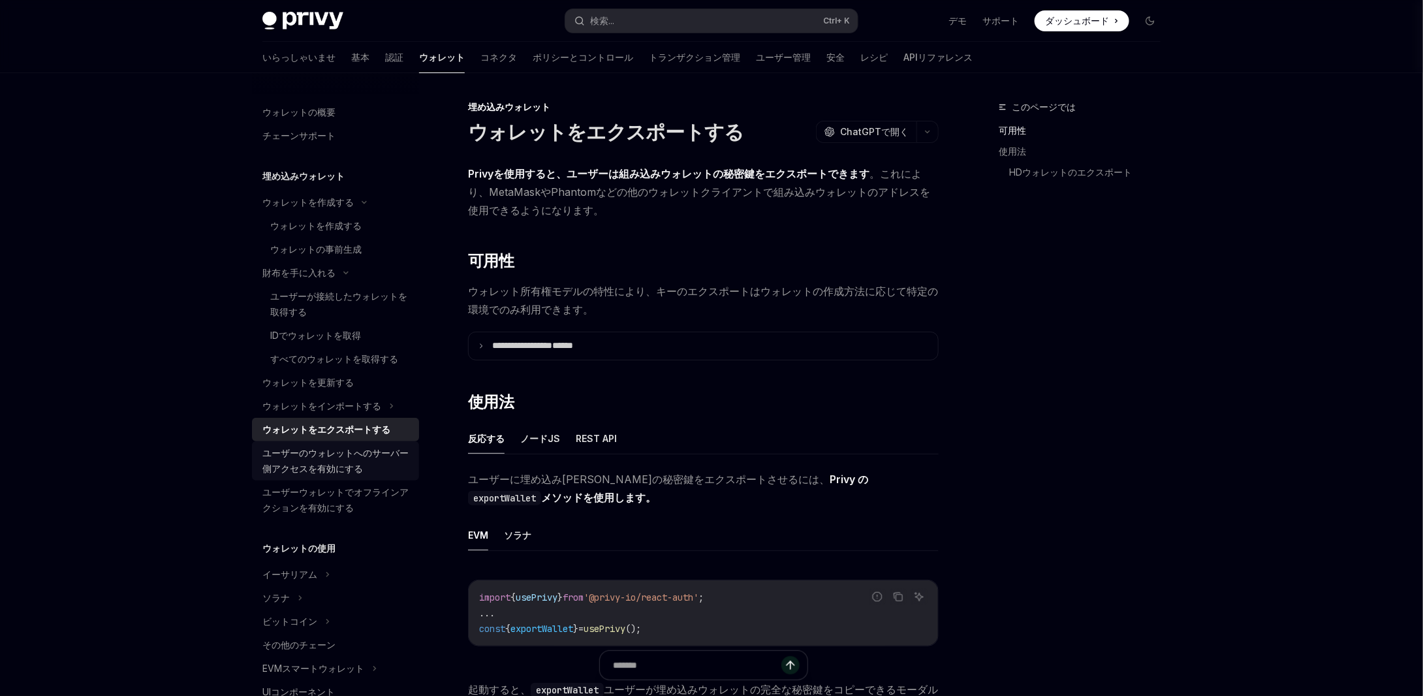
click at [305, 466] on font "ユーザーのウォレットへのサーバー側アクセスを有効にする" at bounding box center [335, 460] width 146 height 27
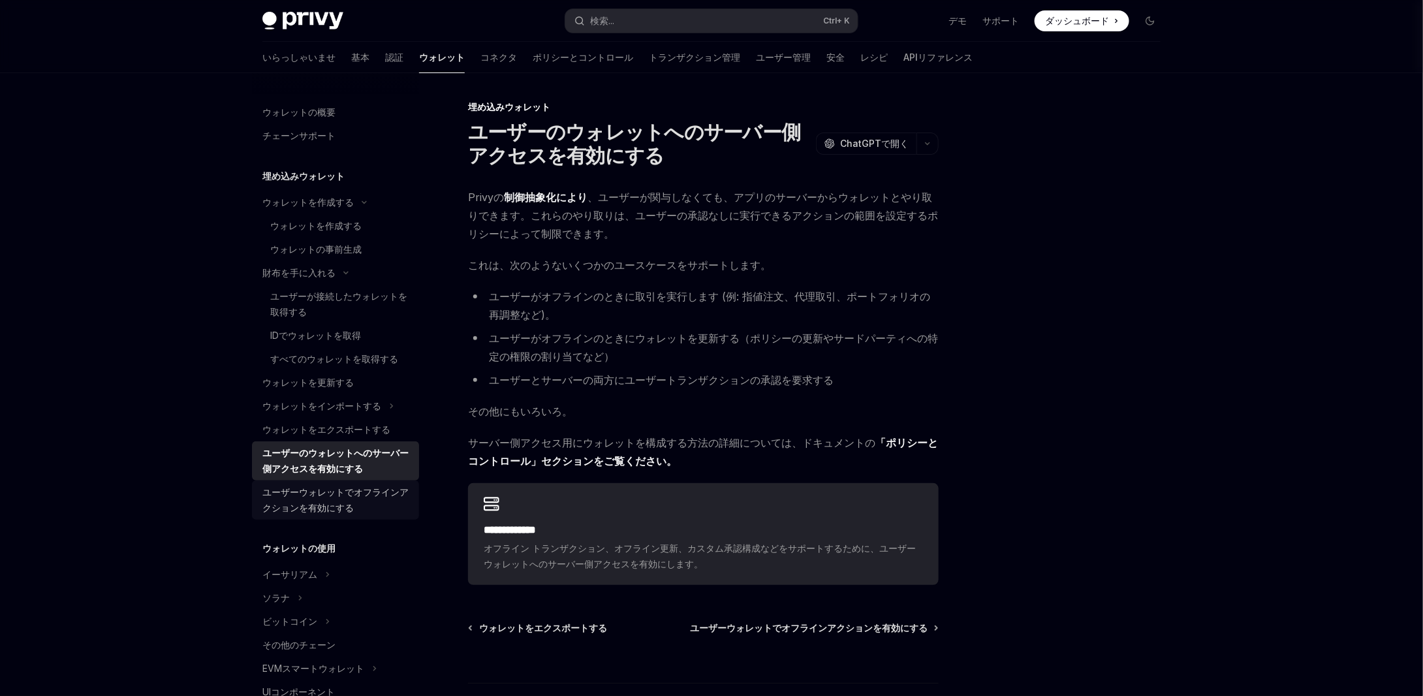
click at [316, 503] on font "ユーザーウォレットでオフラインアクションを有効にする" at bounding box center [335, 499] width 146 height 27
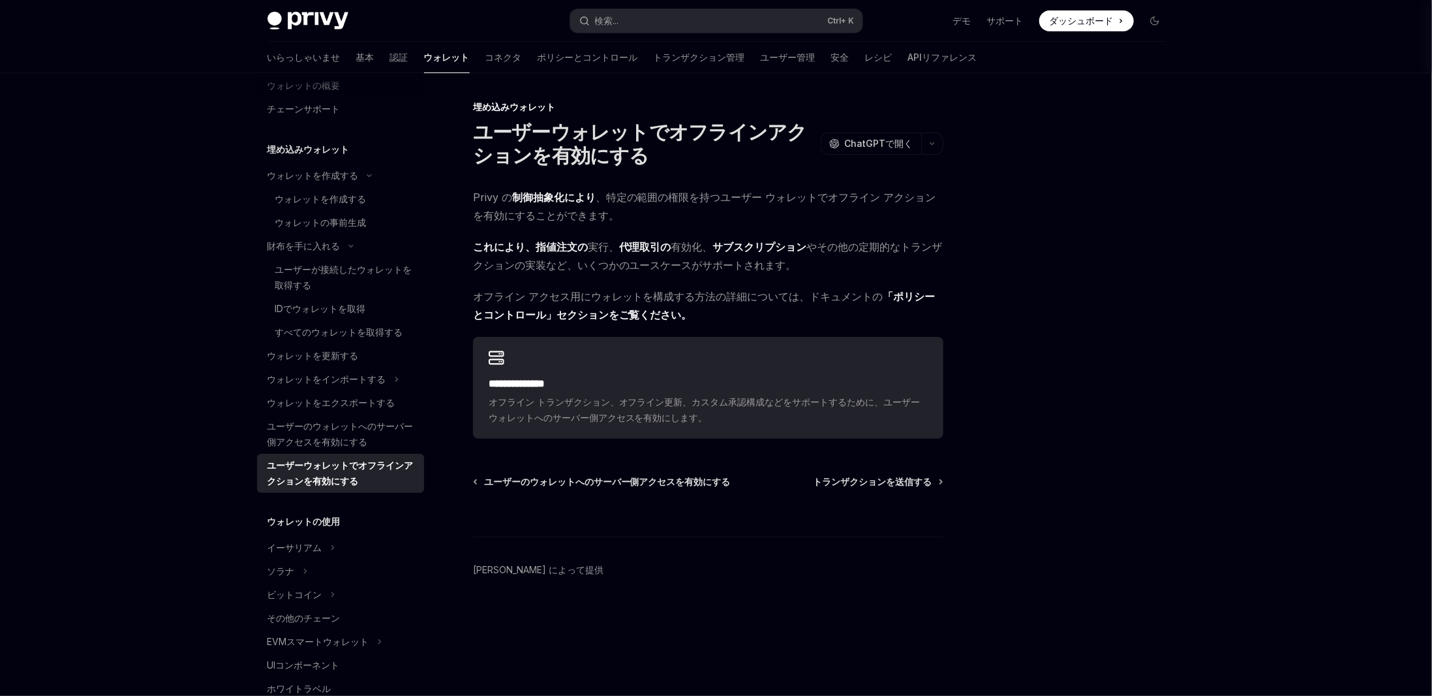
scroll to position [131, 0]
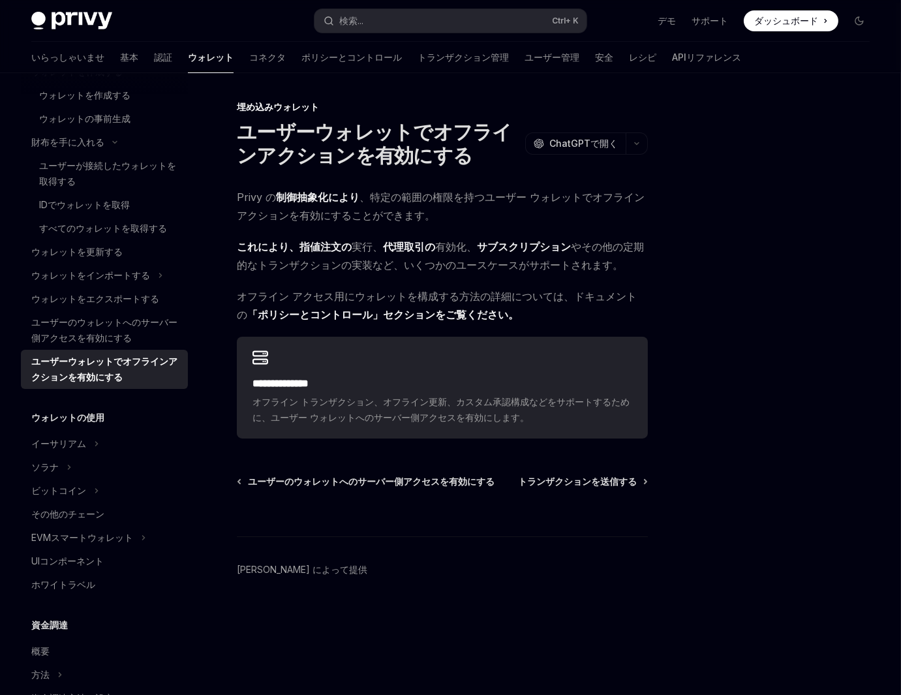
type textarea "*"
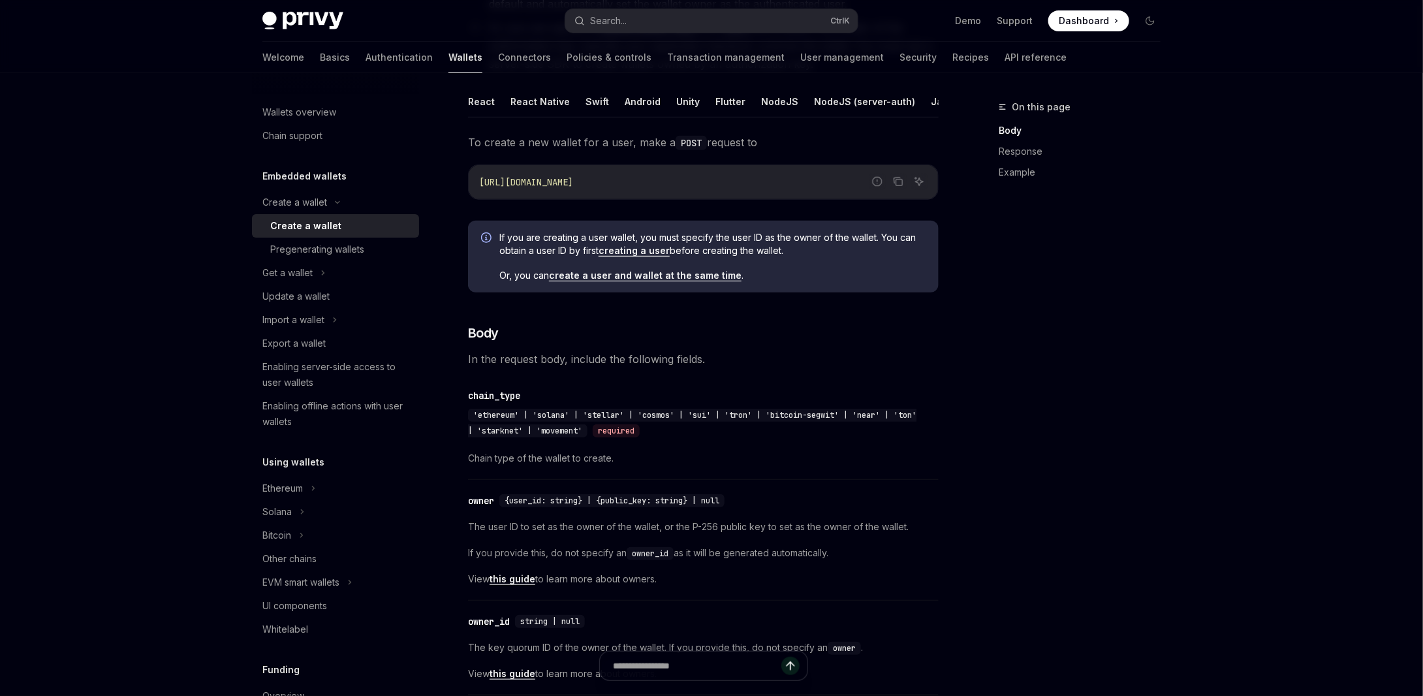
type textarea "*"
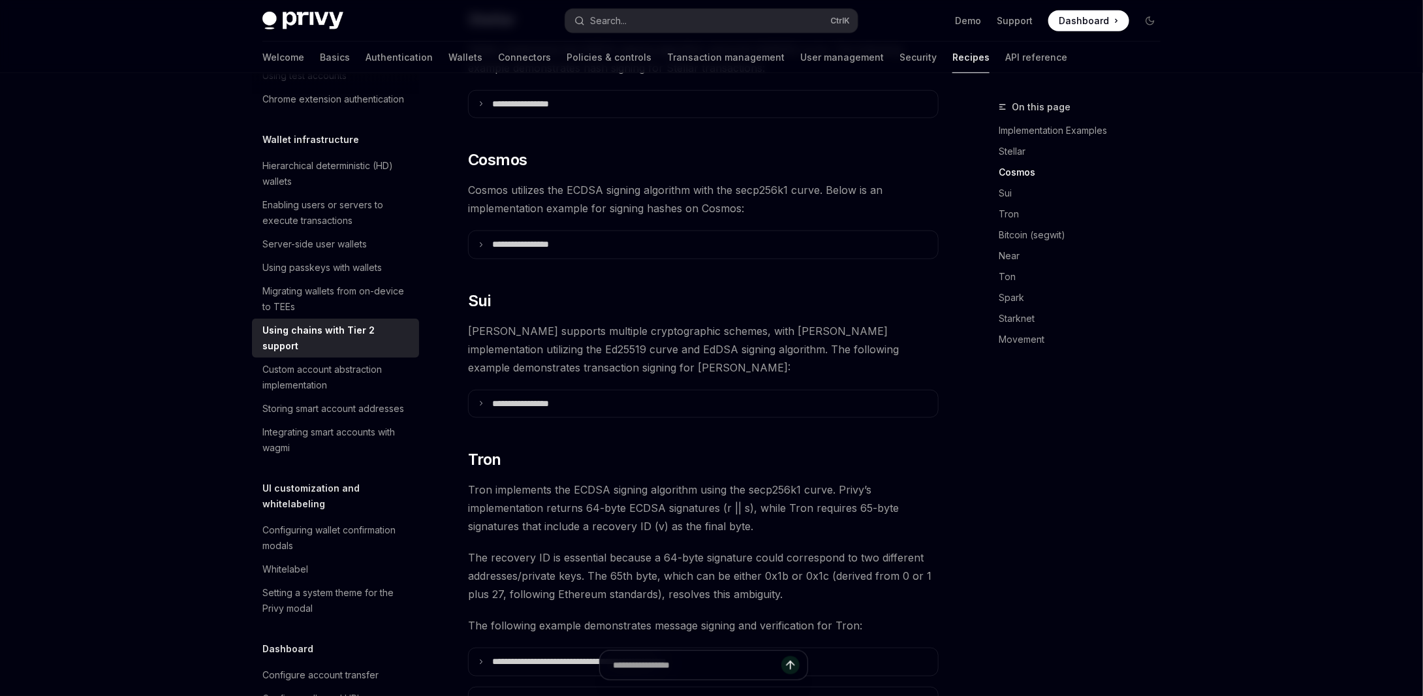
scroll to position [412, 0]
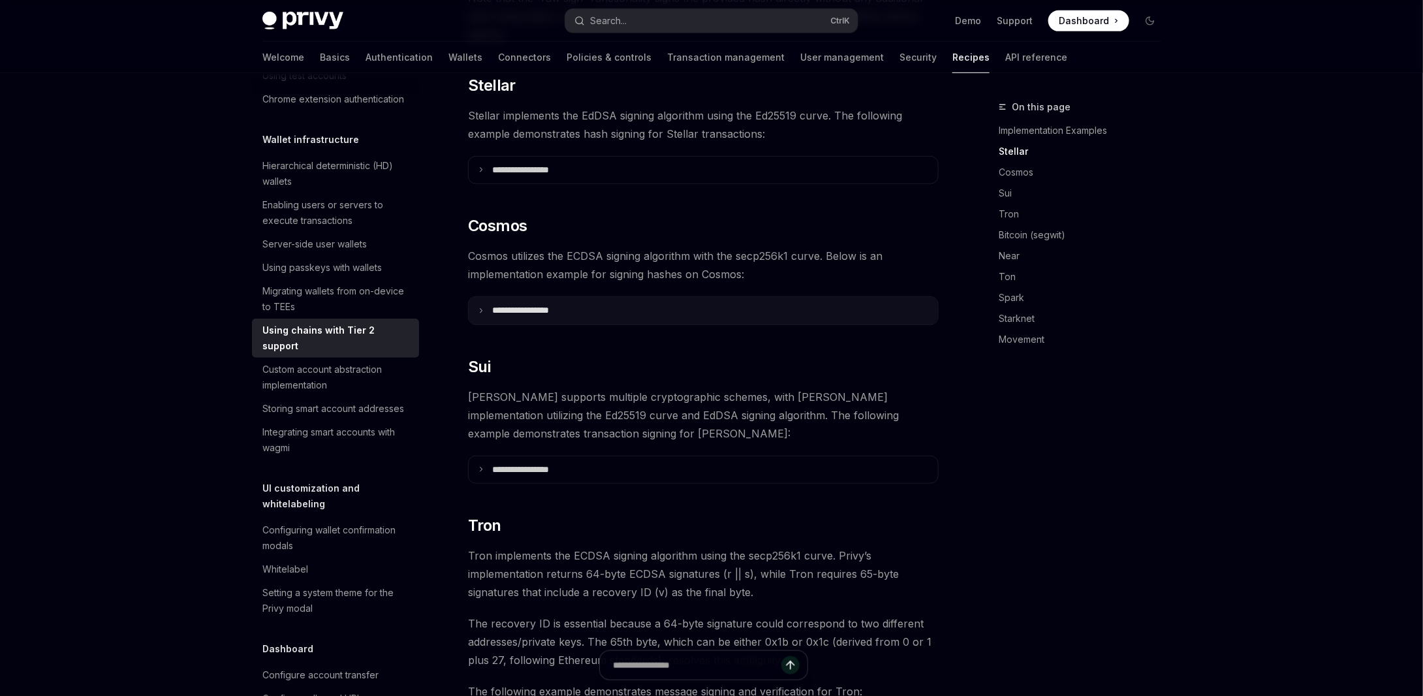
click at [555, 305] on p "**********" at bounding box center [536, 311] width 89 height 12
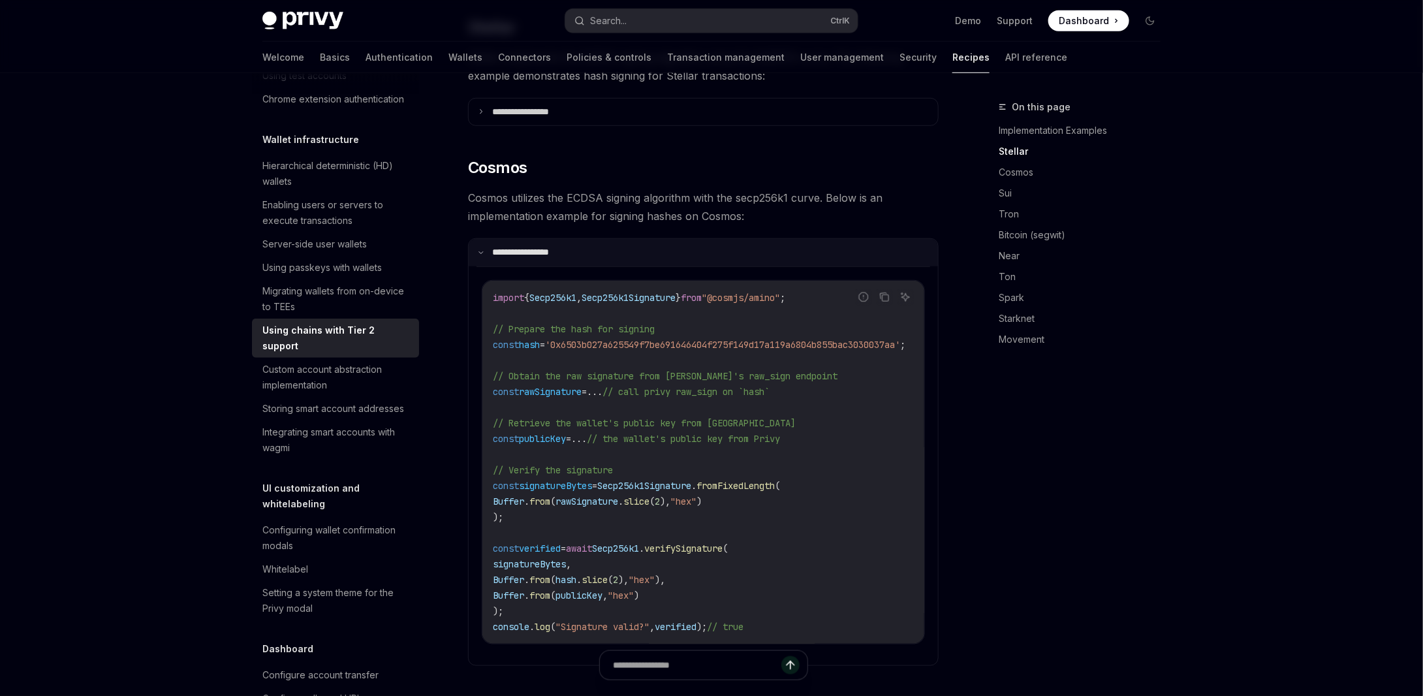
scroll to position [478, 0]
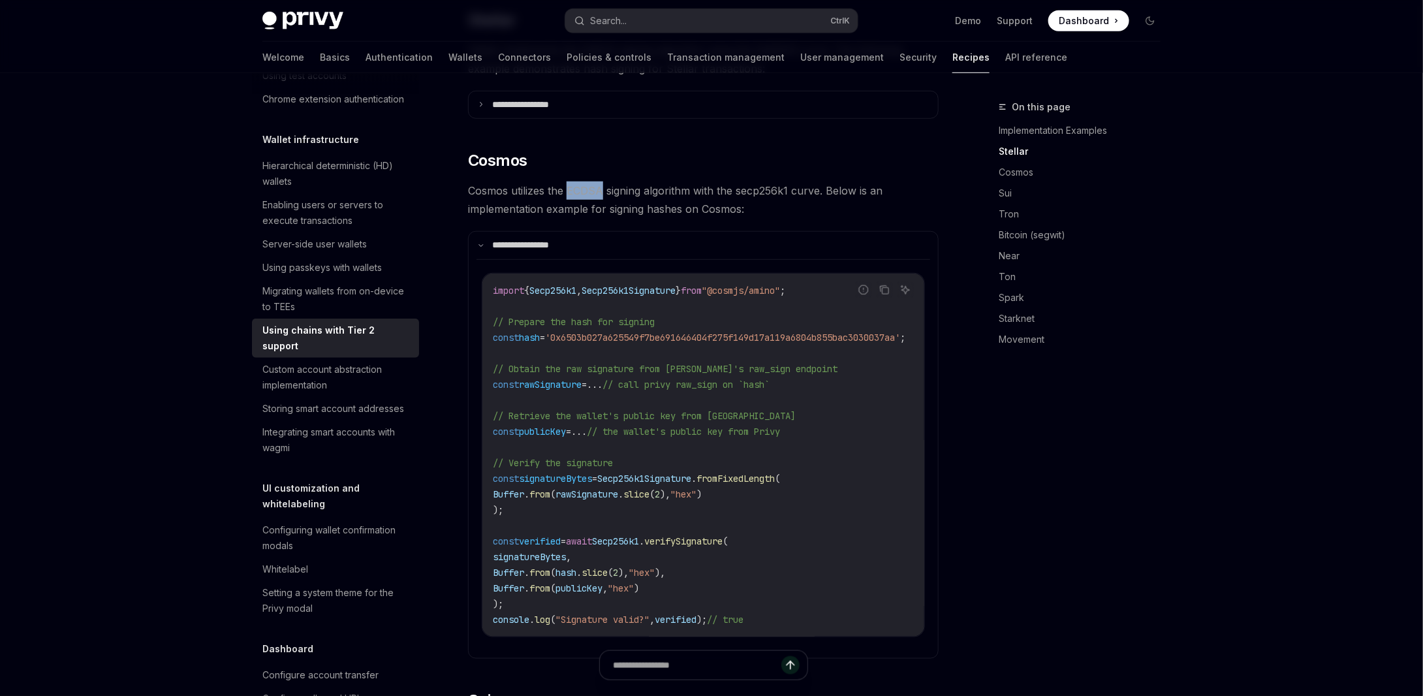
drag, startPoint x: 568, startPoint y: 170, endPoint x: 602, endPoint y: 171, distance: 33.9
click at [602, 181] on span "Cosmos utilizes the ECDSA signing algorithm with the secp256k1 curve. Below is …" at bounding box center [703, 199] width 471 height 37
copy span "ECDSA"
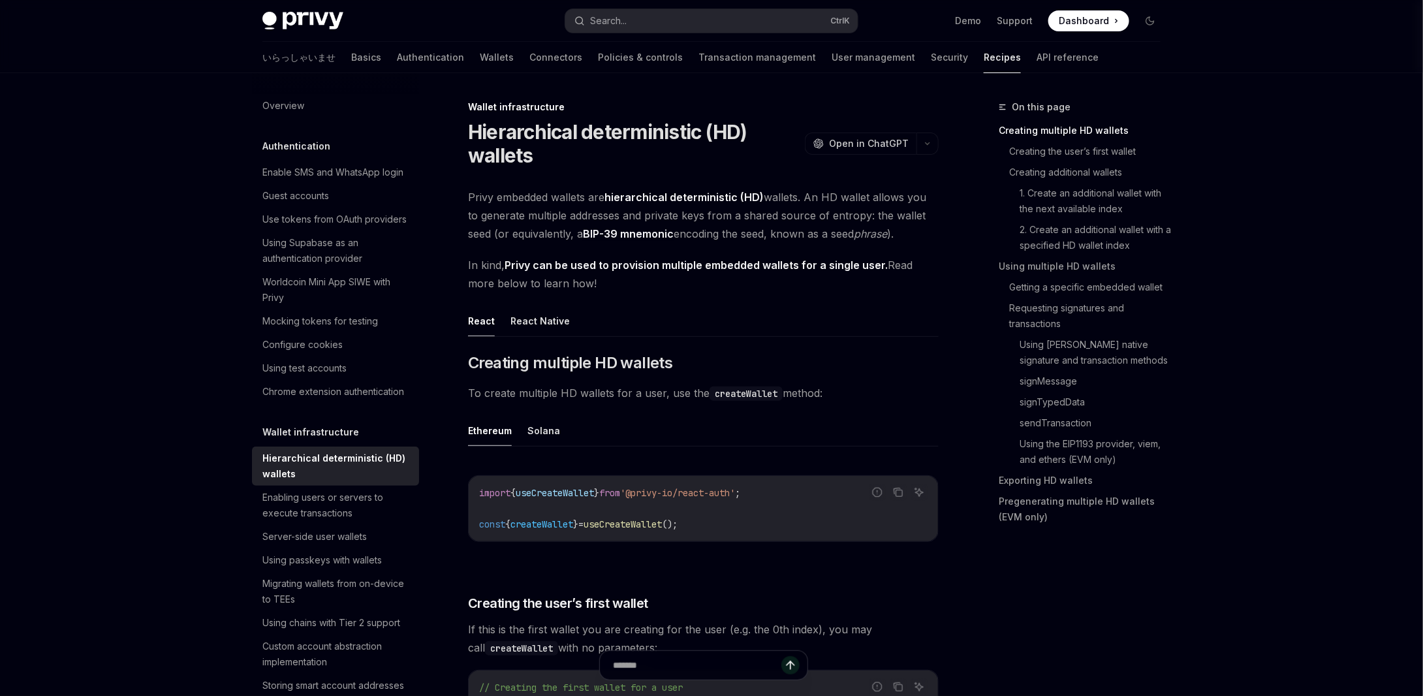
type textarea "*"
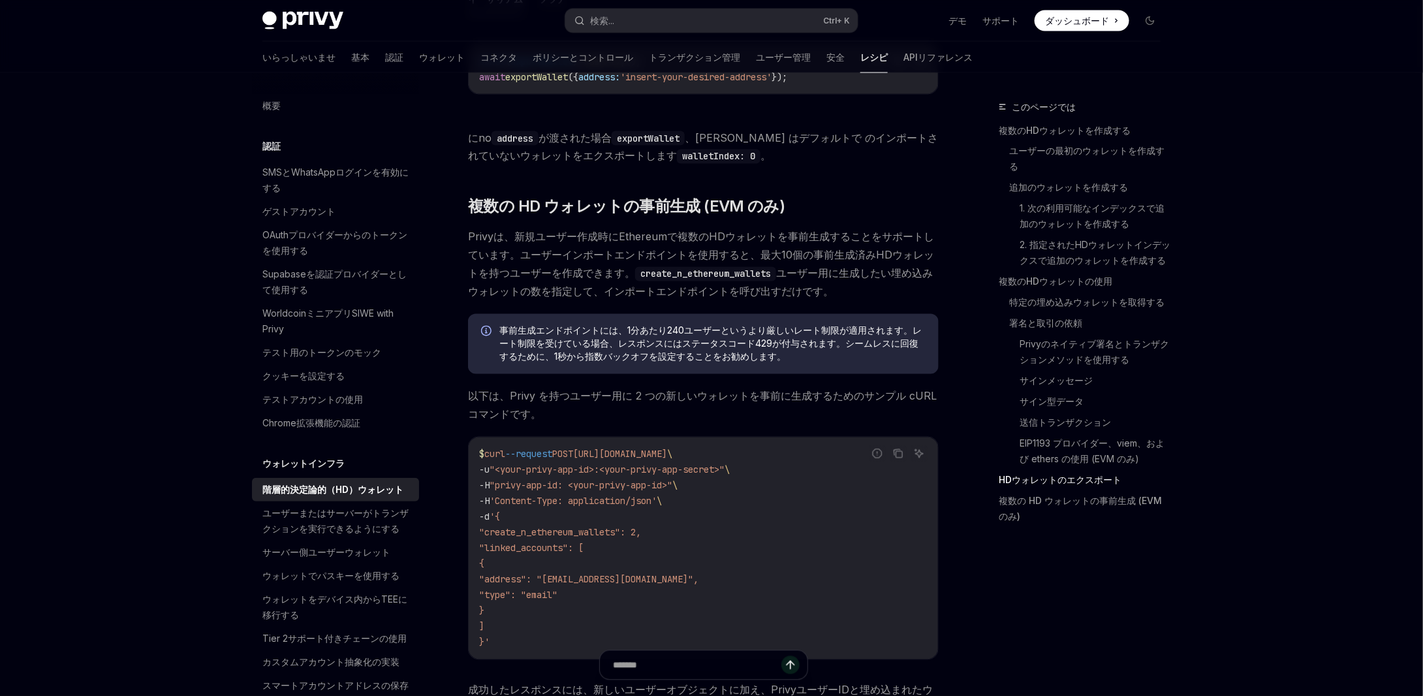
scroll to position [3589, 0]
